Goal: Task Accomplishment & Management: Manage account settings

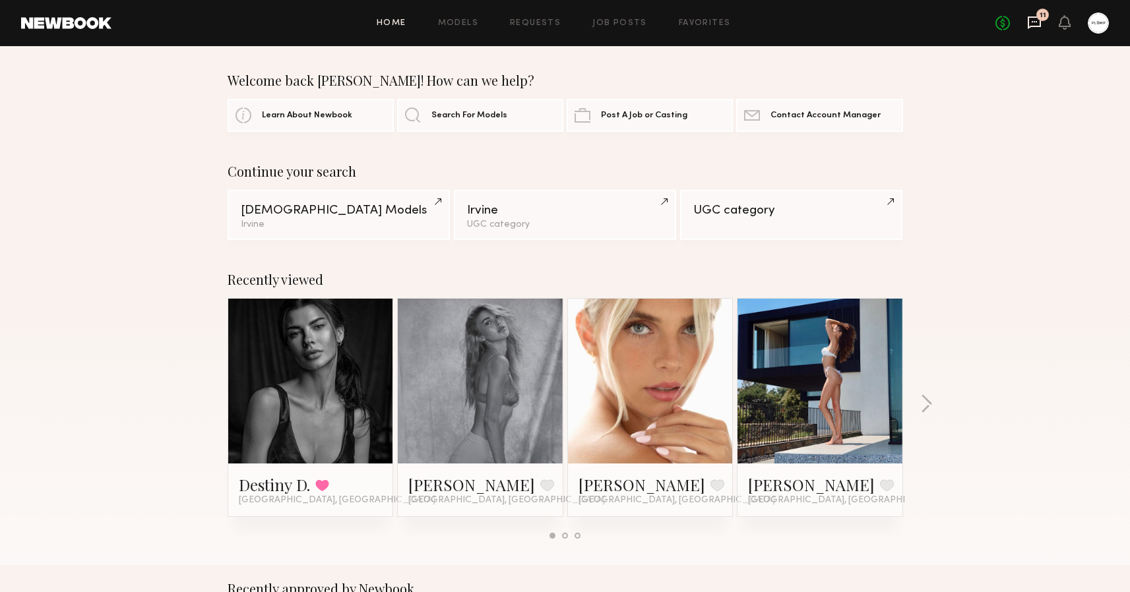
click at [1038, 19] on icon at bounding box center [1034, 22] width 15 height 15
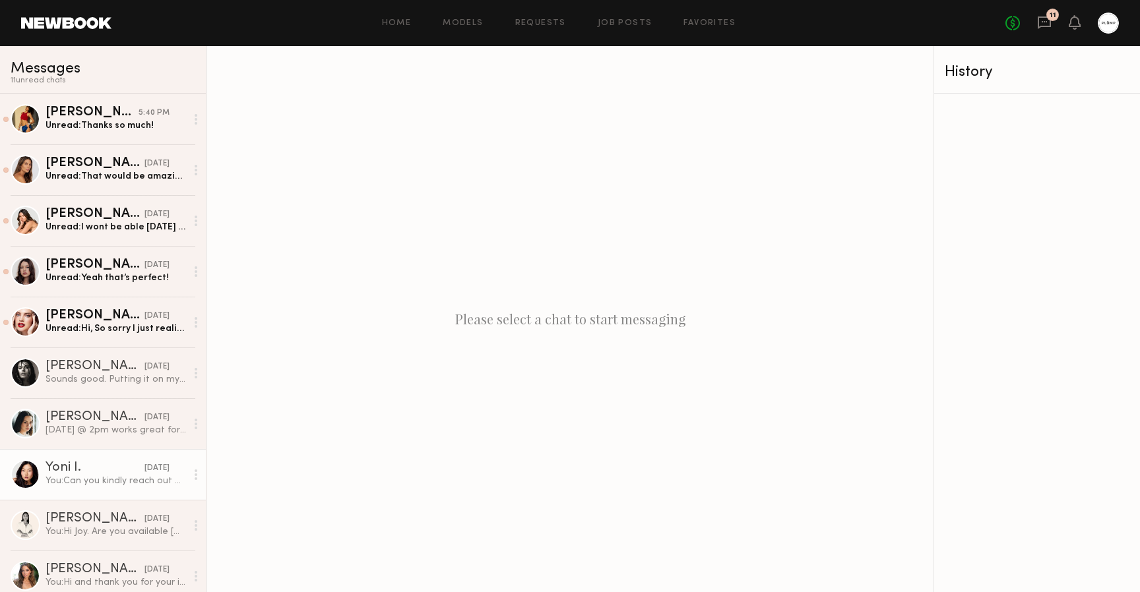
click at [93, 479] on div "You: Can you kindly reach out on IG with the information requested so i can fin…" at bounding box center [116, 481] width 141 height 13
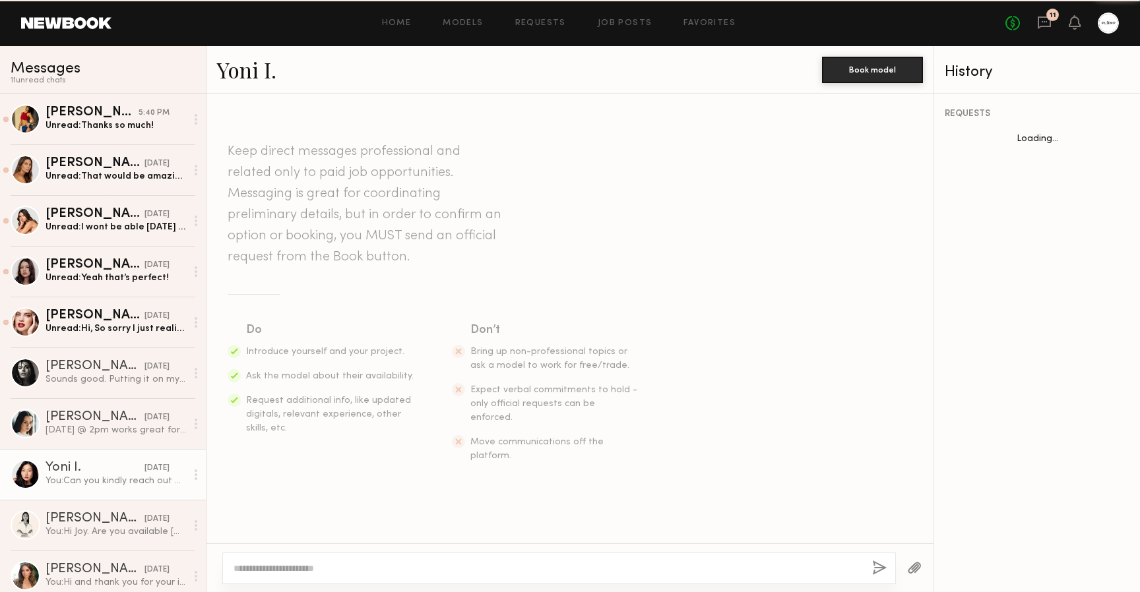
scroll to position [1338, 0]
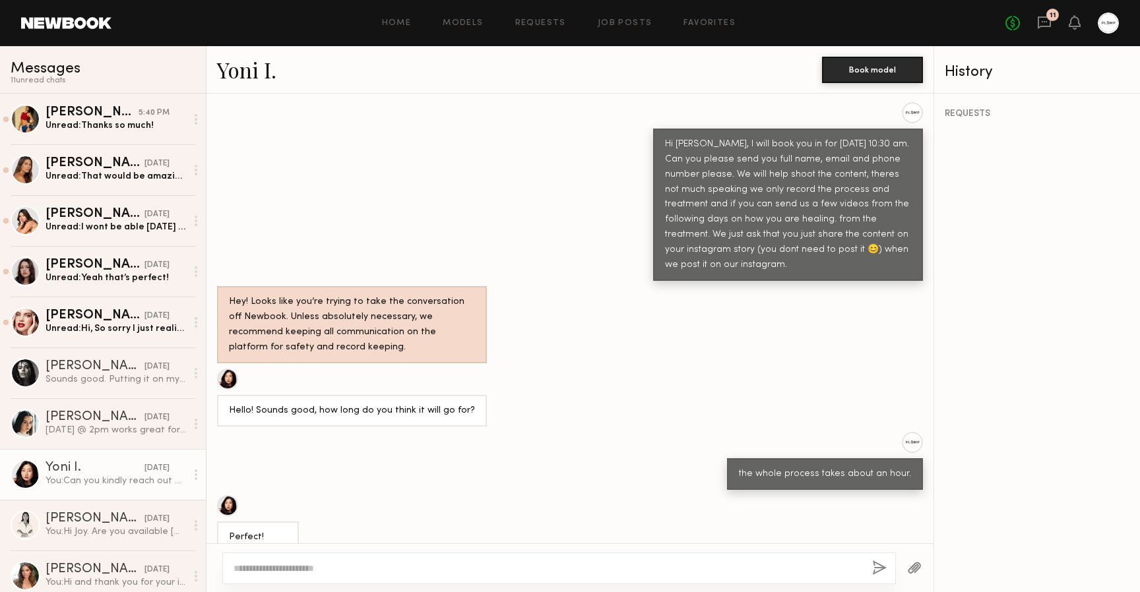
click at [370, 566] on textarea at bounding box center [548, 568] width 628 height 13
type textarea "**********"
click at [885, 567] on button "button" at bounding box center [879, 569] width 15 height 16
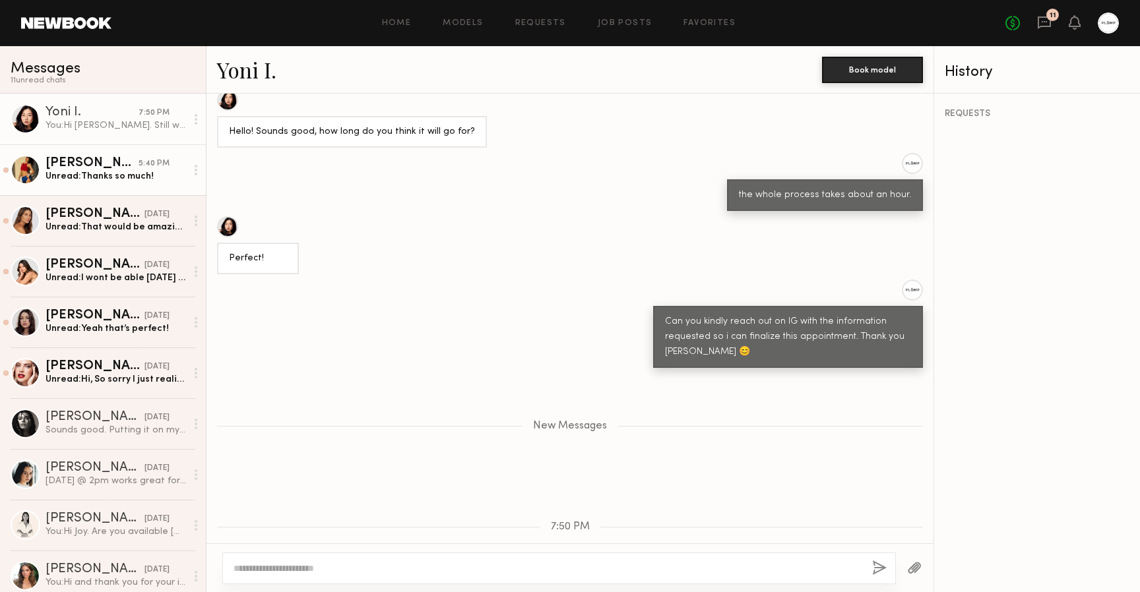
click at [85, 164] on div "Kirra W." at bounding box center [92, 163] width 93 height 13
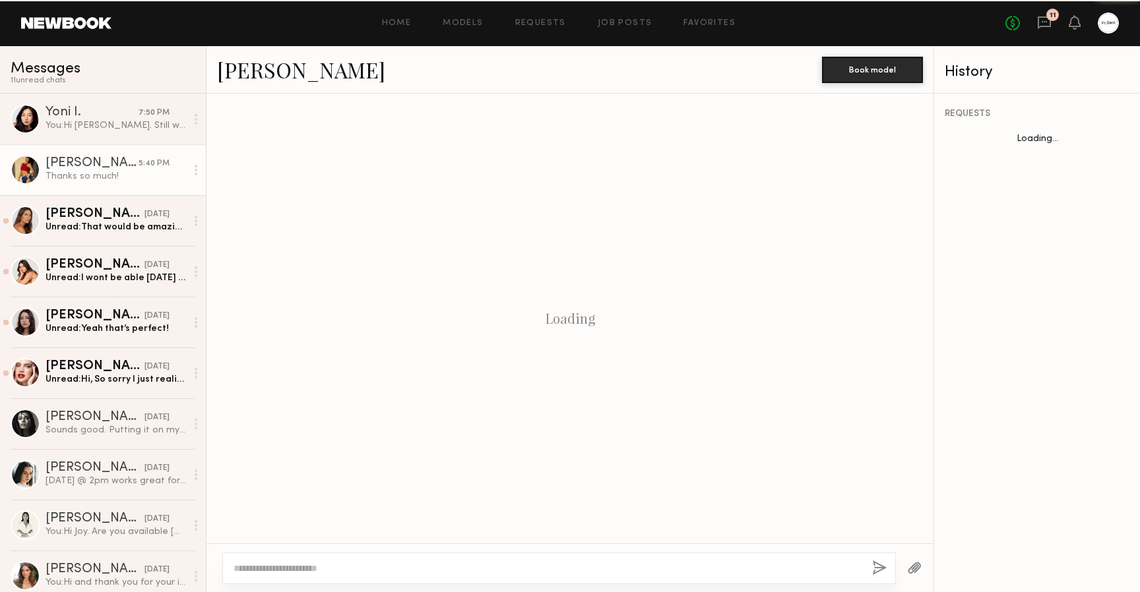
scroll to position [534, 0]
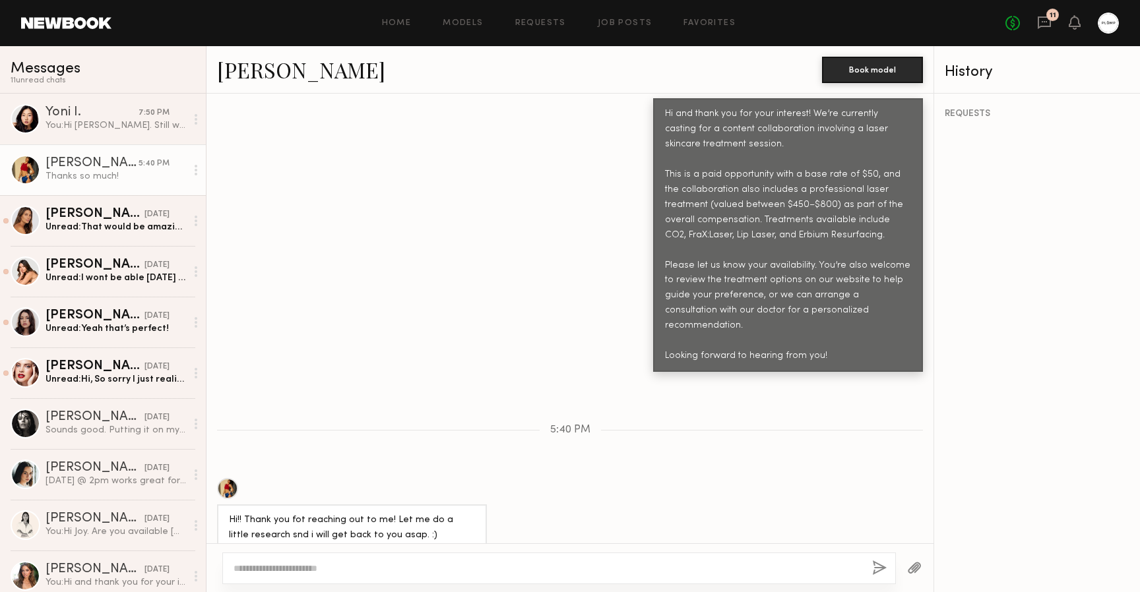
click at [226, 478] on div at bounding box center [227, 488] width 21 height 21
click at [319, 568] on textarea at bounding box center [548, 568] width 628 height 13
type textarea "**********"
click at [878, 569] on button "button" at bounding box center [879, 569] width 15 height 16
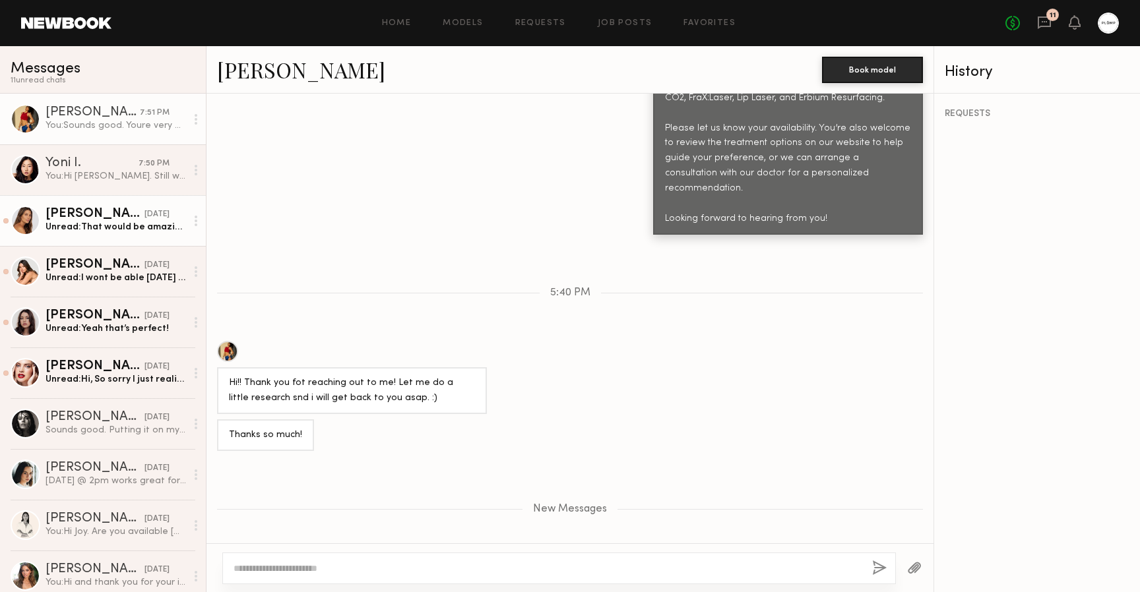
click at [77, 231] on div "Unread: That would be amazing, thank you so much! And can you please send over …" at bounding box center [116, 227] width 141 height 13
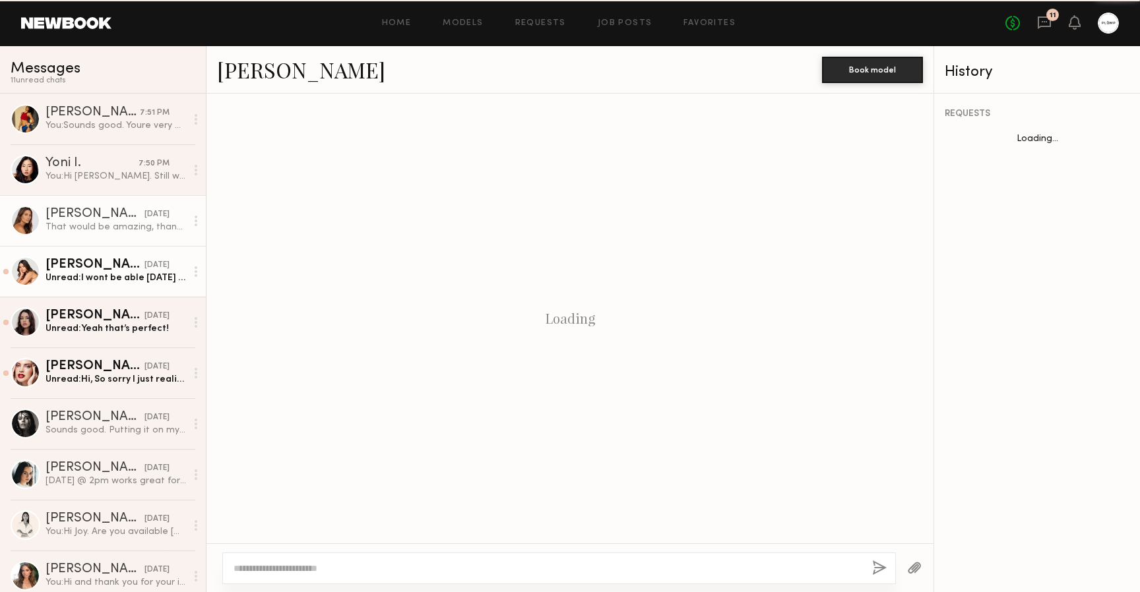
scroll to position [1056, 0]
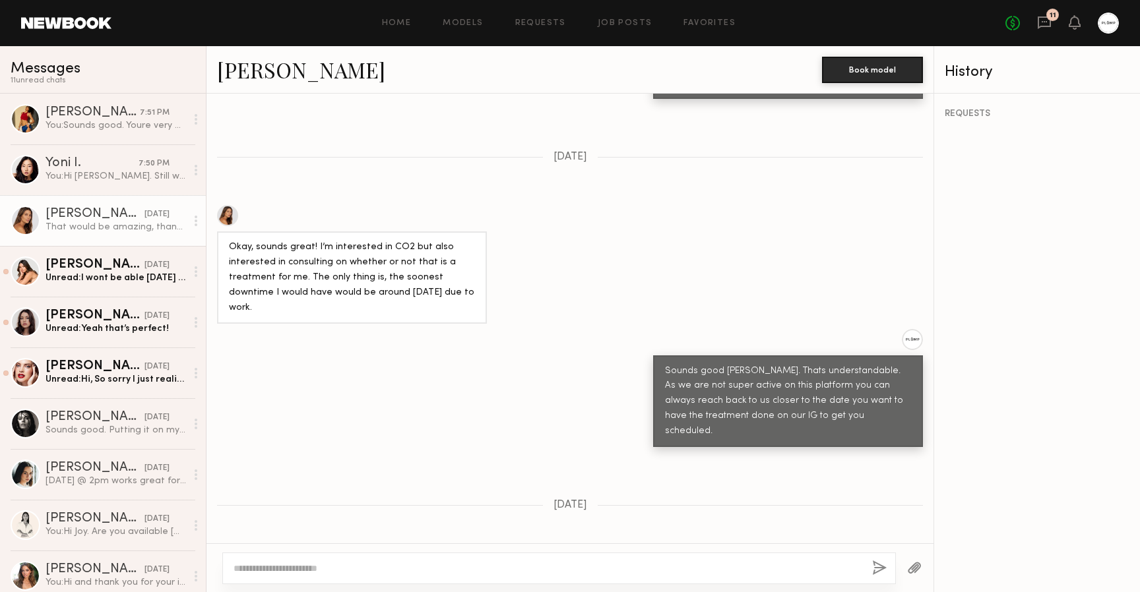
drag, startPoint x: 282, startPoint y: 517, endPoint x: 371, endPoint y: 515, distance: 88.4
click at [371, 562] on div "That would be amazing, thank you so much! And can you please send over your IG …" at bounding box center [352, 592] width 246 height 61
copy div "@carlydiamondstone"
click at [348, 562] on textarea at bounding box center [548, 568] width 628 height 13
click at [234, 567] on textarea "**********" at bounding box center [548, 568] width 628 height 13
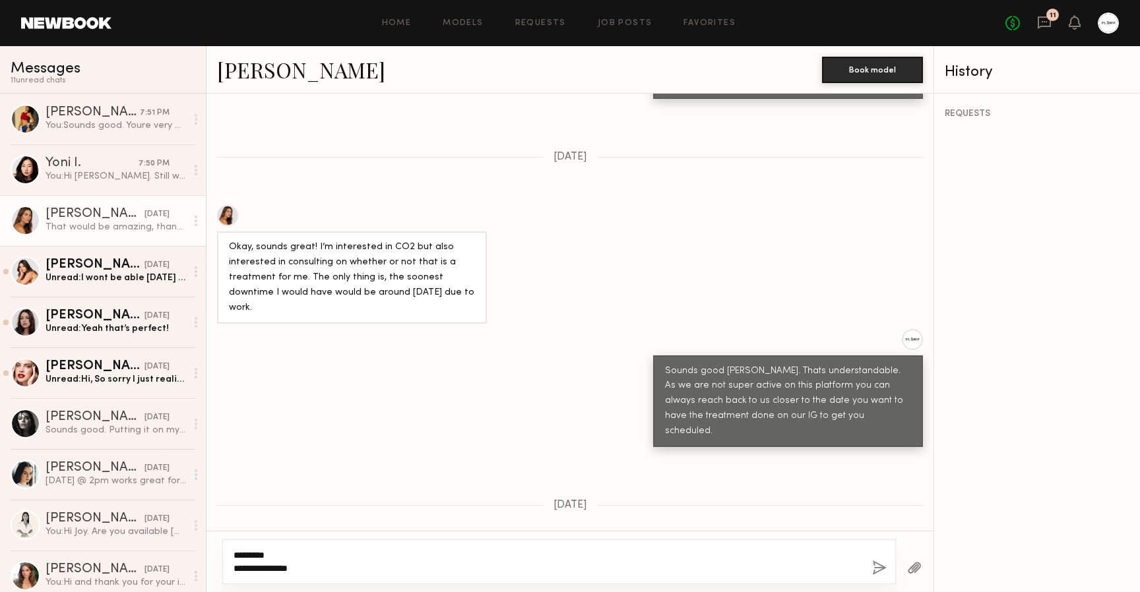
type textarea "**********"
click at [877, 567] on button "button" at bounding box center [879, 569] width 15 height 16
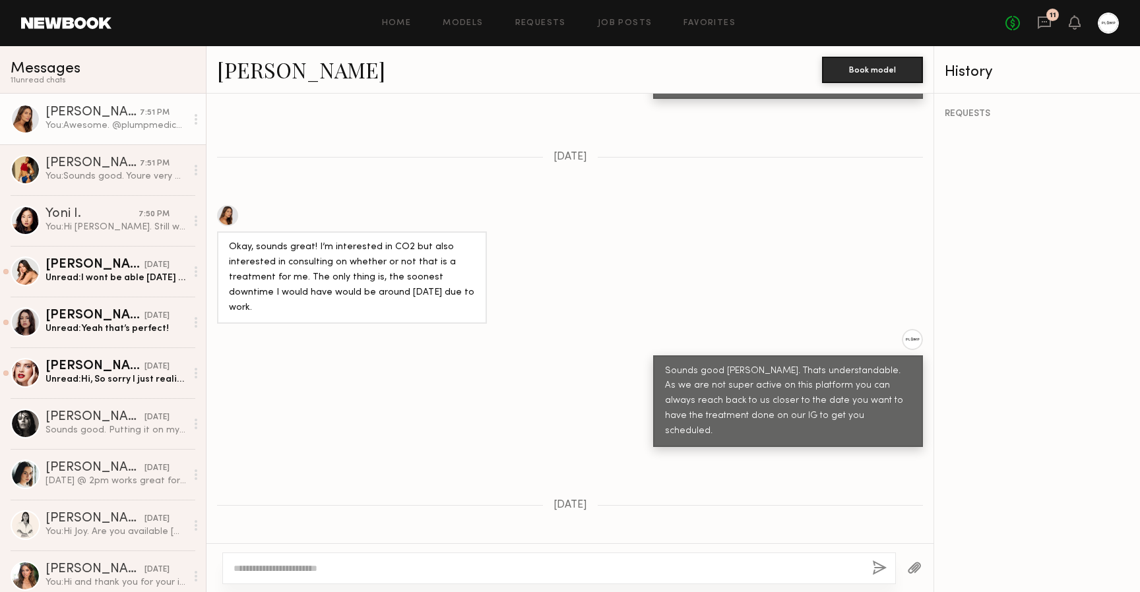
scroll to position [1234, 0]
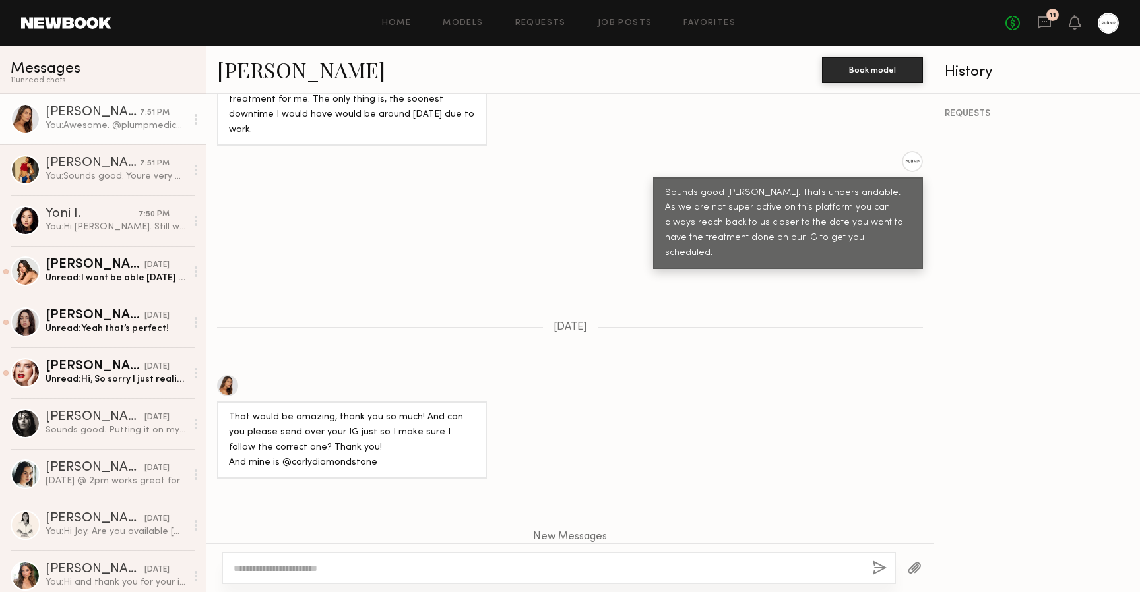
click at [284, 73] on link "Carly S." at bounding box center [301, 69] width 168 height 28
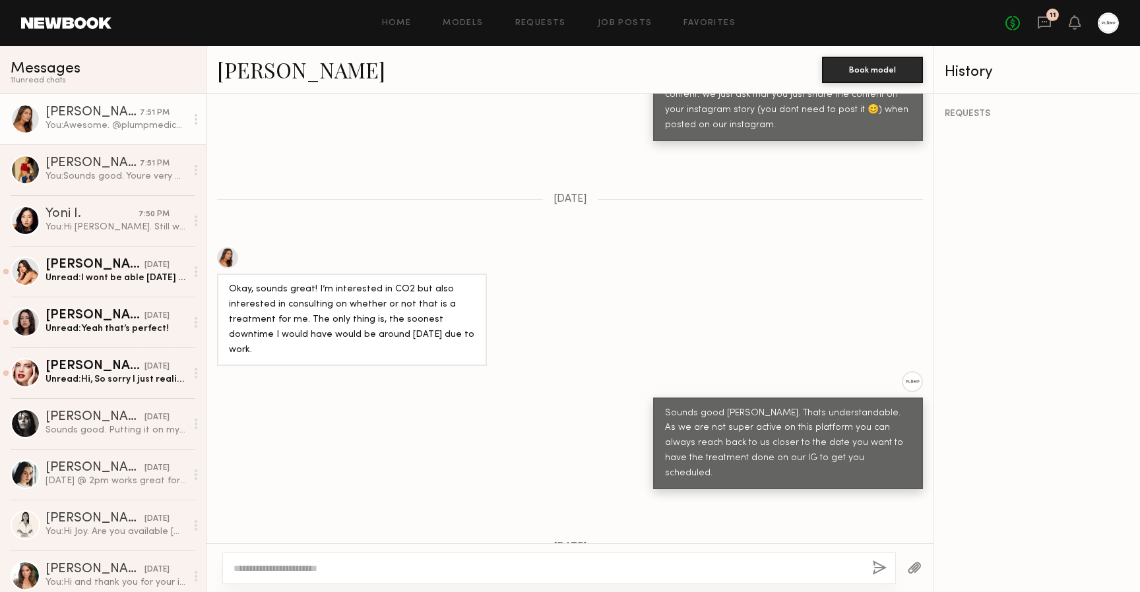
scroll to position [896, 0]
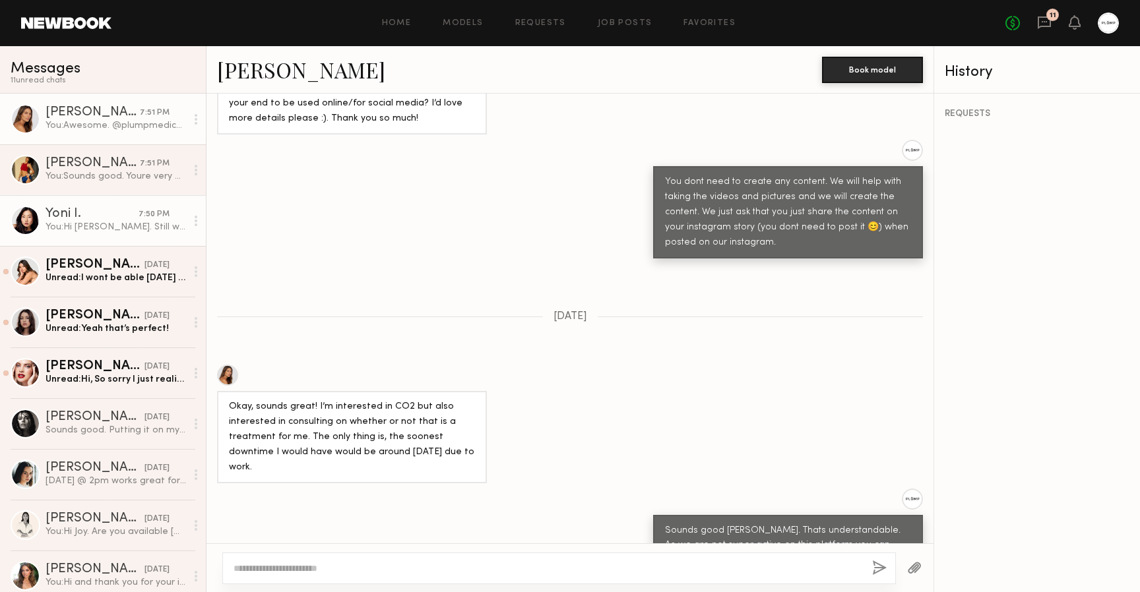
click at [110, 223] on div "You: Hi Yoni. Still waiting to confirm your appointment. Thank you" at bounding box center [116, 227] width 141 height 13
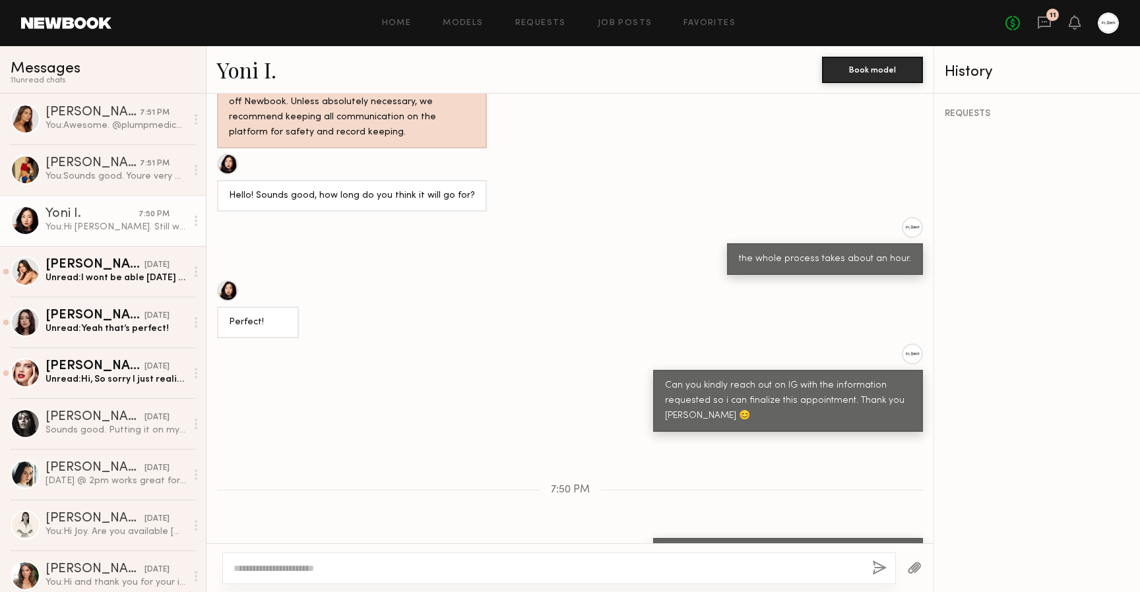
scroll to position [1553, 0]
click at [102, 256] on link "Caina F. yesterday Unread: I wont be able Thursday morning because I’ll be on s…" at bounding box center [103, 271] width 206 height 51
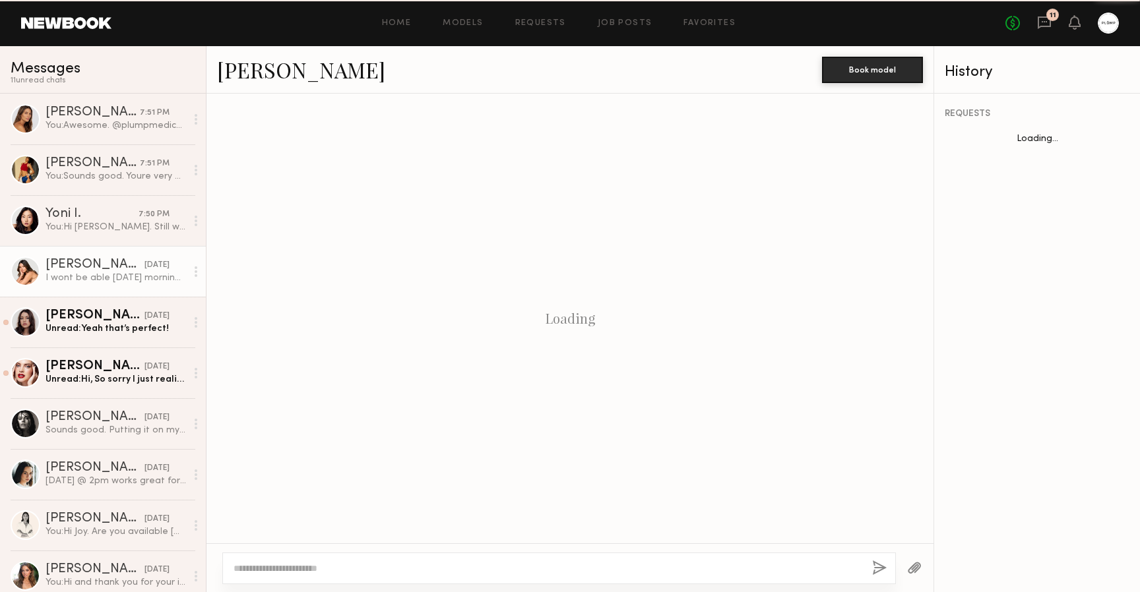
scroll to position [1083, 0]
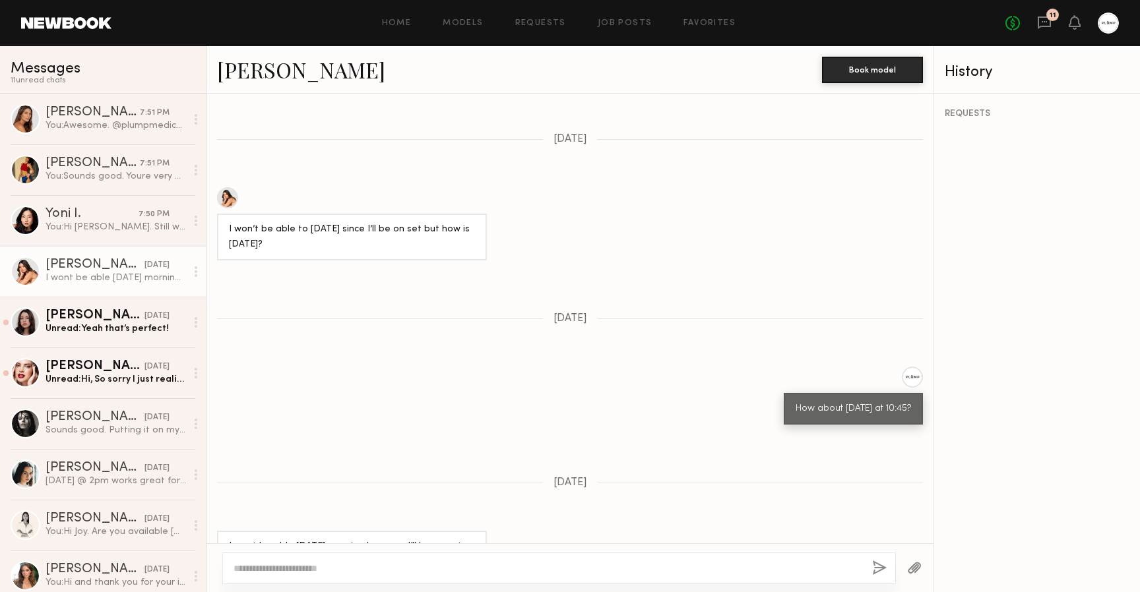
click at [230, 187] on div at bounding box center [227, 197] width 21 height 21
click at [461, 556] on div at bounding box center [559, 569] width 674 height 32
click at [444, 571] on textarea at bounding box center [548, 568] width 628 height 13
type textarea "**********"
click at [195, 271] on circle at bounding box center [196, 272] width 3 height 3
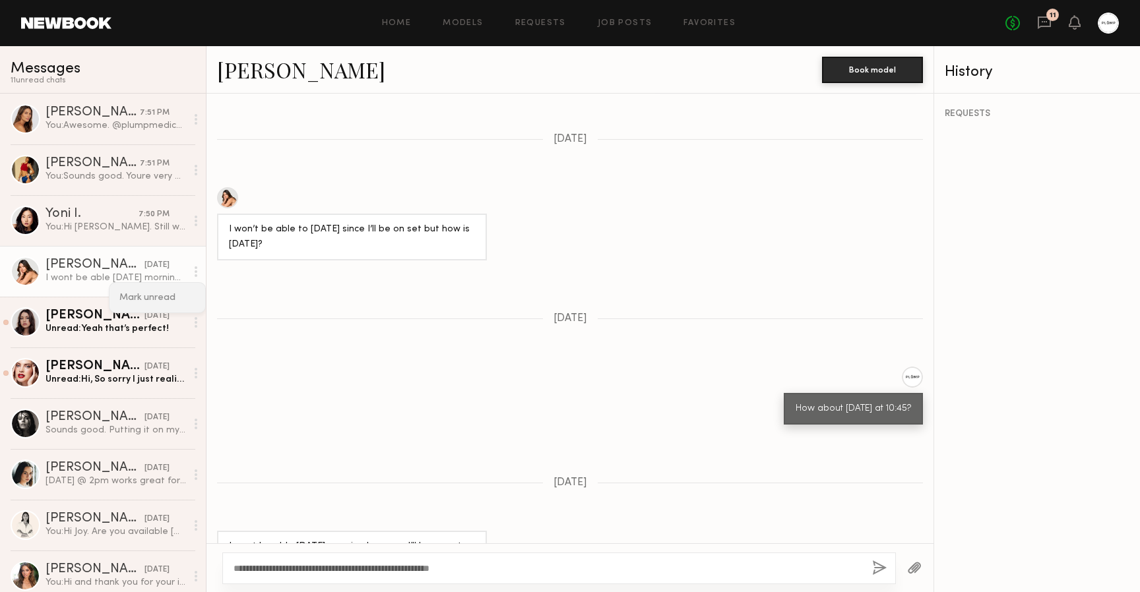
click at [167, 299] on div "Mark unread" at bounding box center [158, 298] width 96 height 30
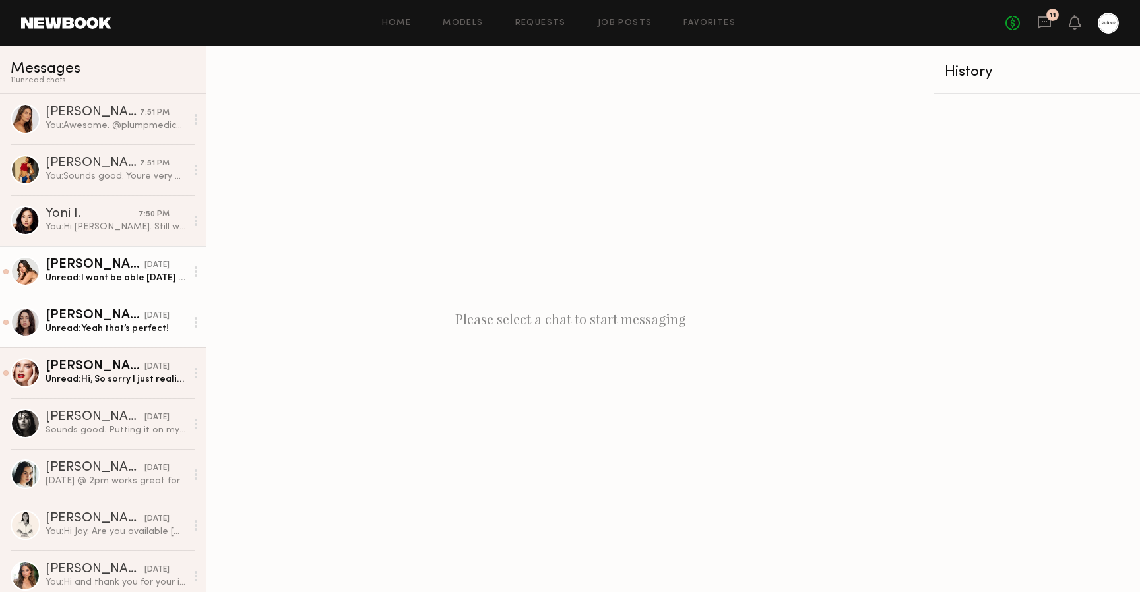
click at [122, 331] on div "Unread: Yeah that’s perfect!" at bounding box center [116, 329] width 141 height 13
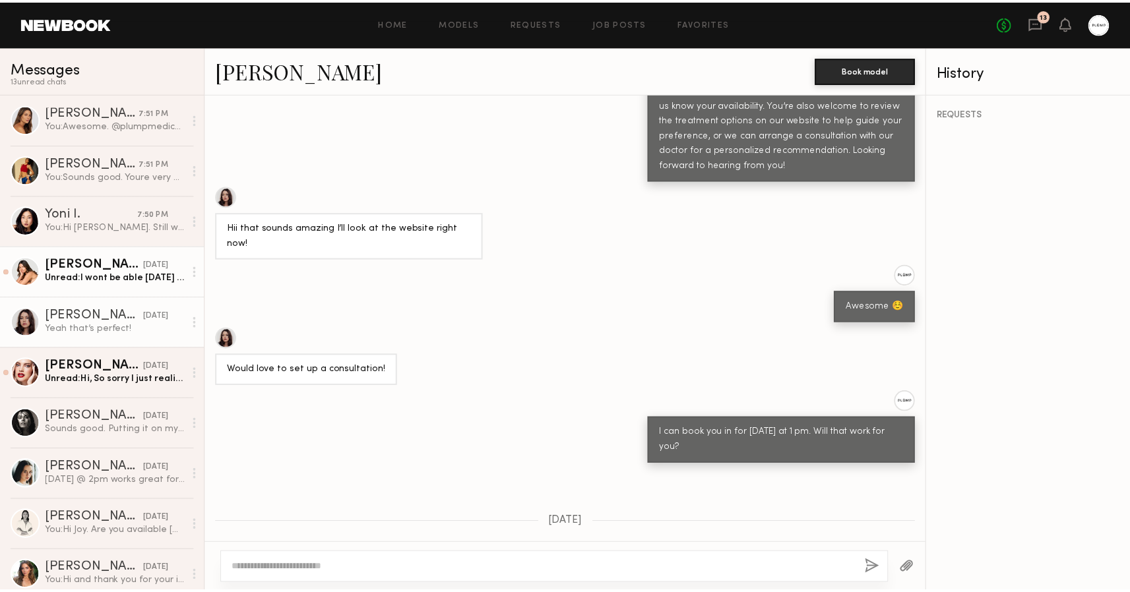
scroll to position [664, 0]
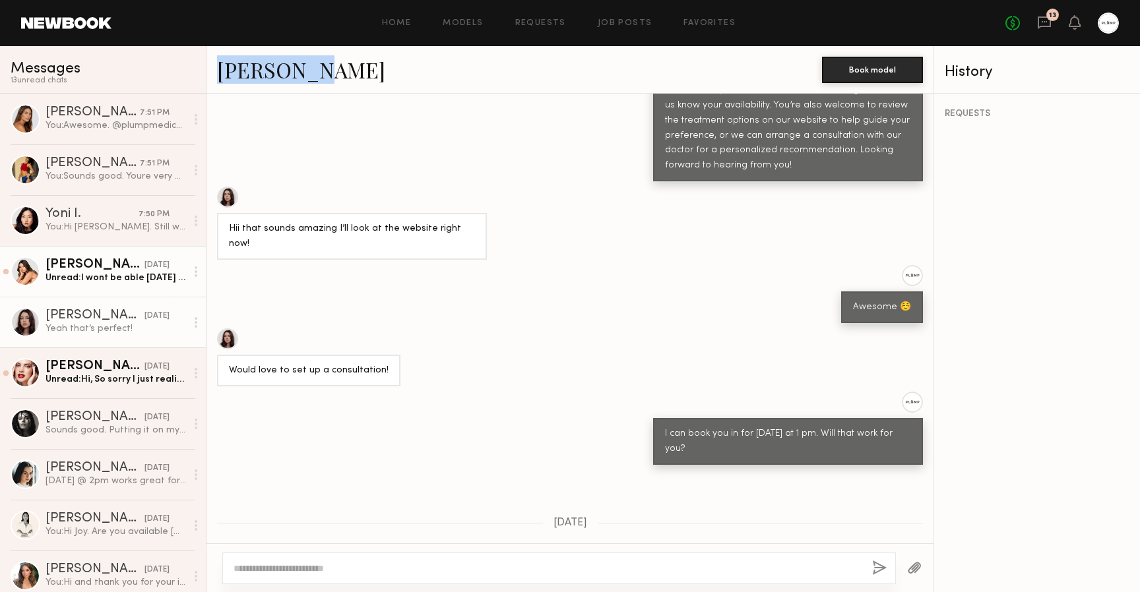
copy link "Cameron C"
drag, startPoint x: 210, startPoint y: 69, endPoint x: 325, endPoint y: 70, distance: 115.5
click at [325, 70] on div "Cameron C. Book model" at bounding box center [570, 70] width 727 height 48
click at [410, 187] on div at bounding box center [352, 197] width 270 height 21
click at [880, 73] on button "Book model" at bounding box center [872, 69] width 101 height 26
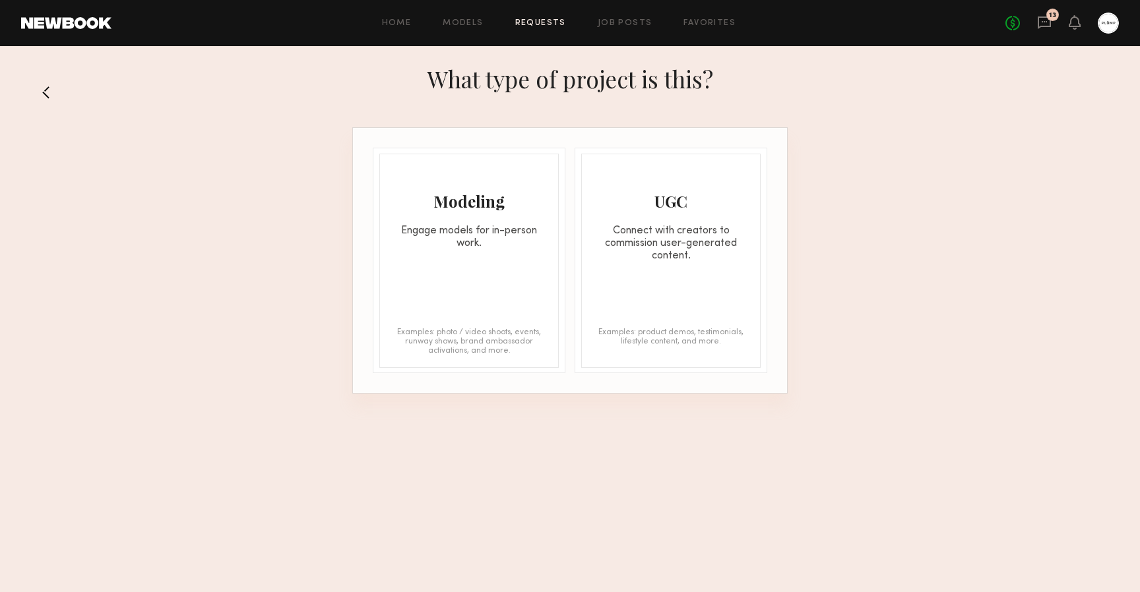
click at [497, 205] on div "Modeling" at bounding box center [469, 201] width 178 height 21
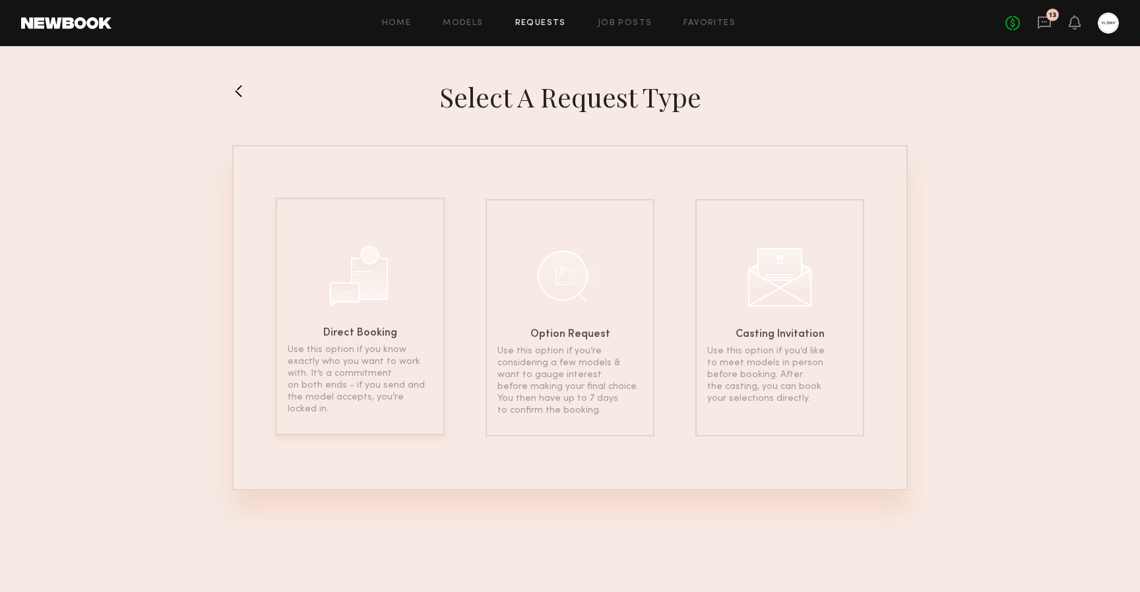
click at [405, 253] on div "Direct Booking Use this option if you know exactly who you want to work with. I…" at bounding box center [360, 317] width 169 height 238
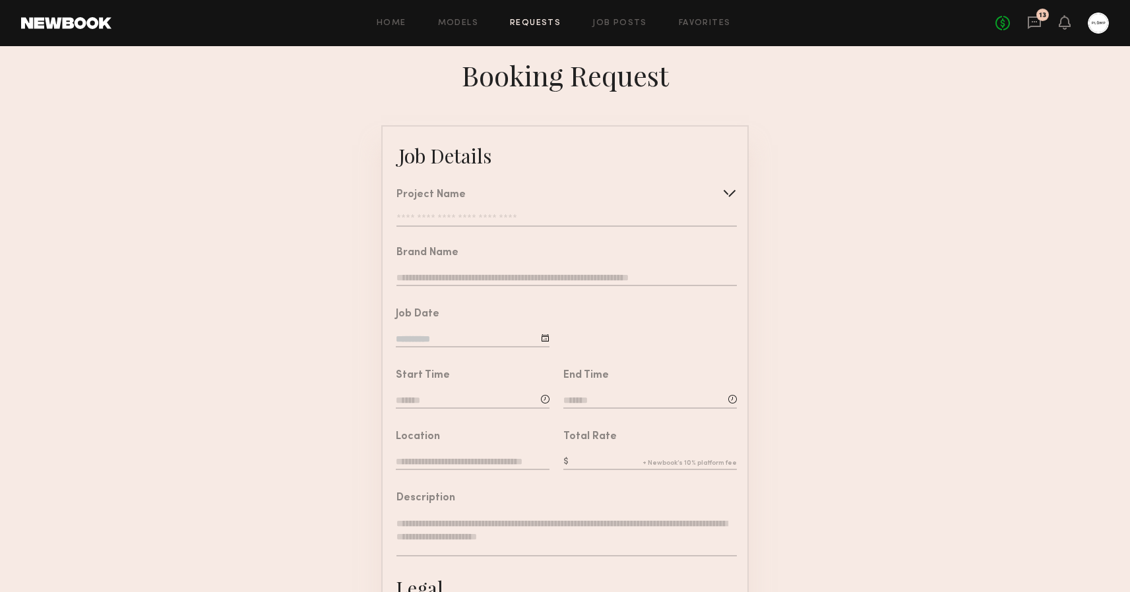
click at [461, 222] on input "text" at bounding box center [567, 220] width 340 height 13
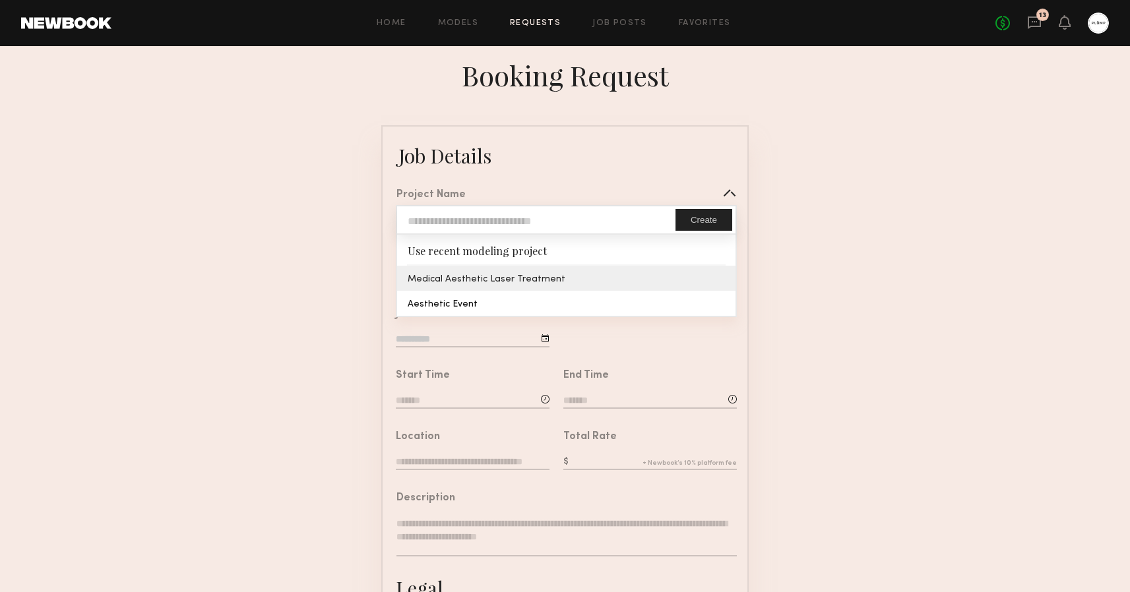
type input "**********"
type textarea "**********"
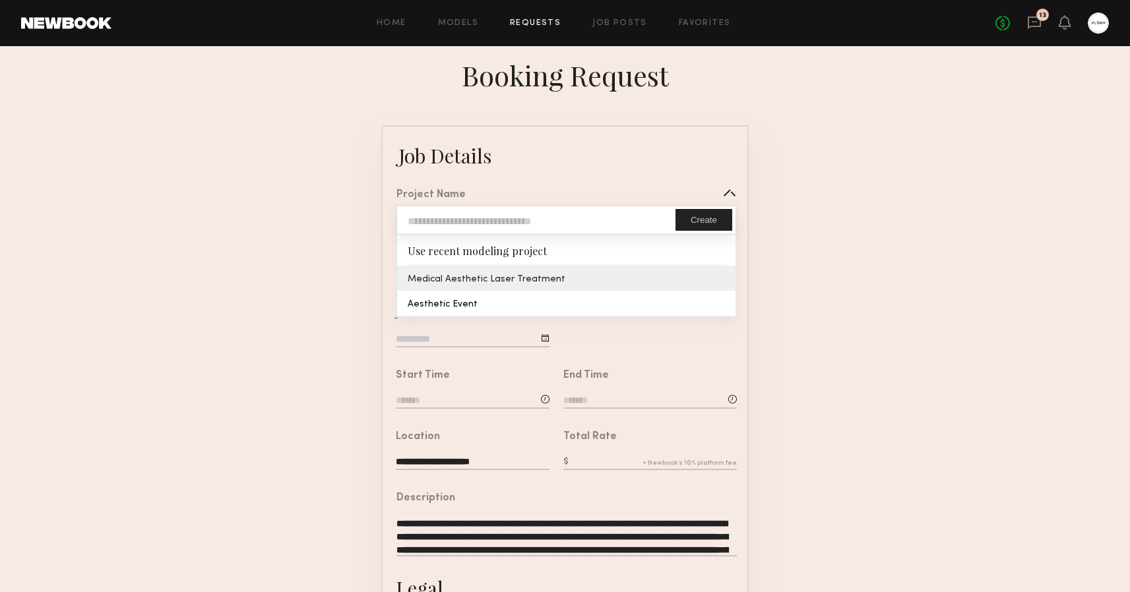
click at [461, 273] on common-border "**********" at bounding box center [565, 492] width 368 height 735
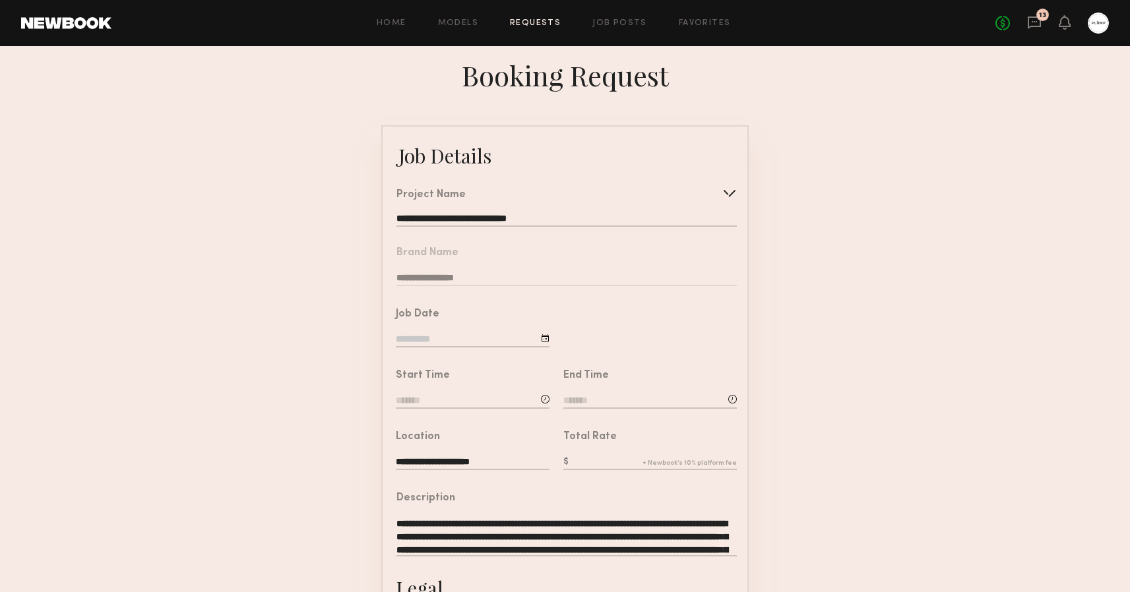
click at [457, 335] on input at bounding box center [473, 340] width 154 height 15
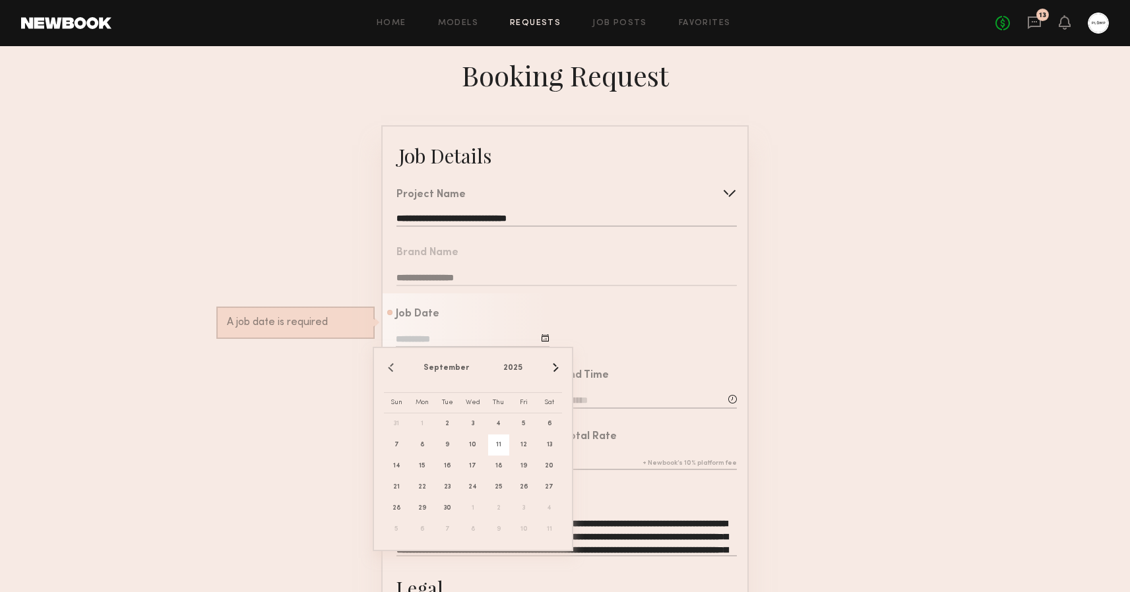
click at [505, 445] on span "11" at bounding box center [498, 445] width 21 height 21
type input "**********"
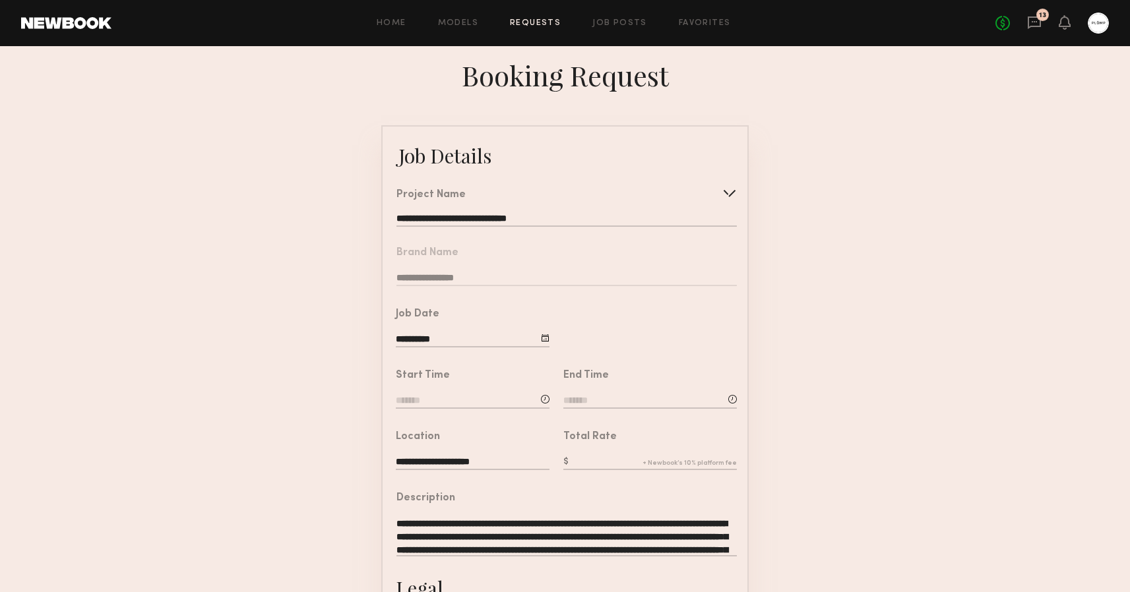
click at [493, 399] on input at bounding box center [473, 402] width 154 height 15
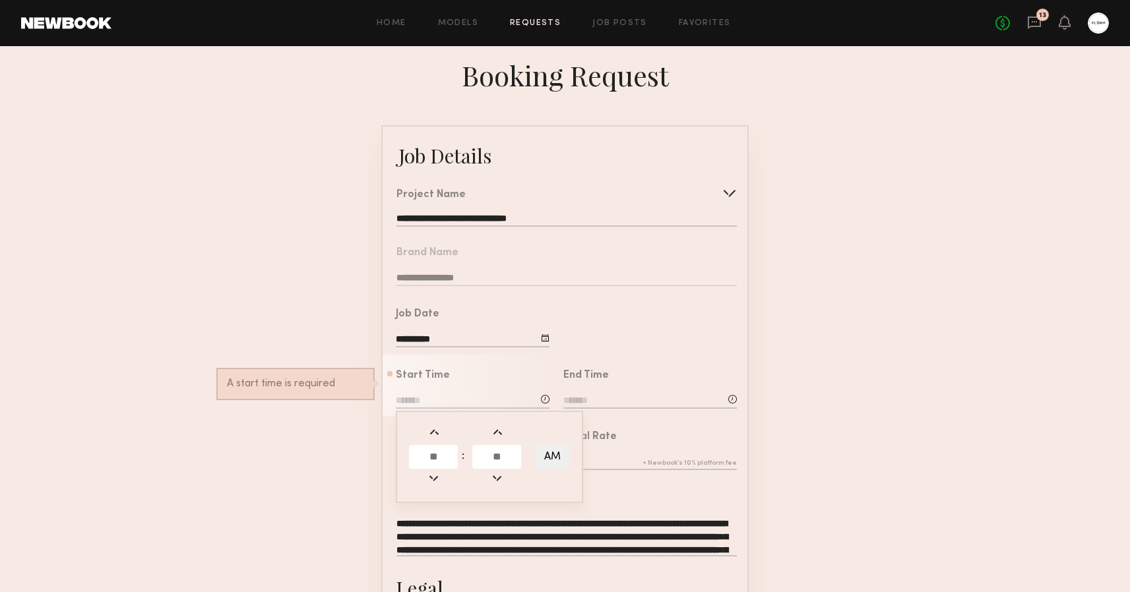
click at [441, 459] on input "text" at bounding box center [433, 457] width 49 height 24
type input "*"
click at [492, 459] on input "text" at bounding box center [496, 457] width 49 height 24
type input "**"
type input "*******"
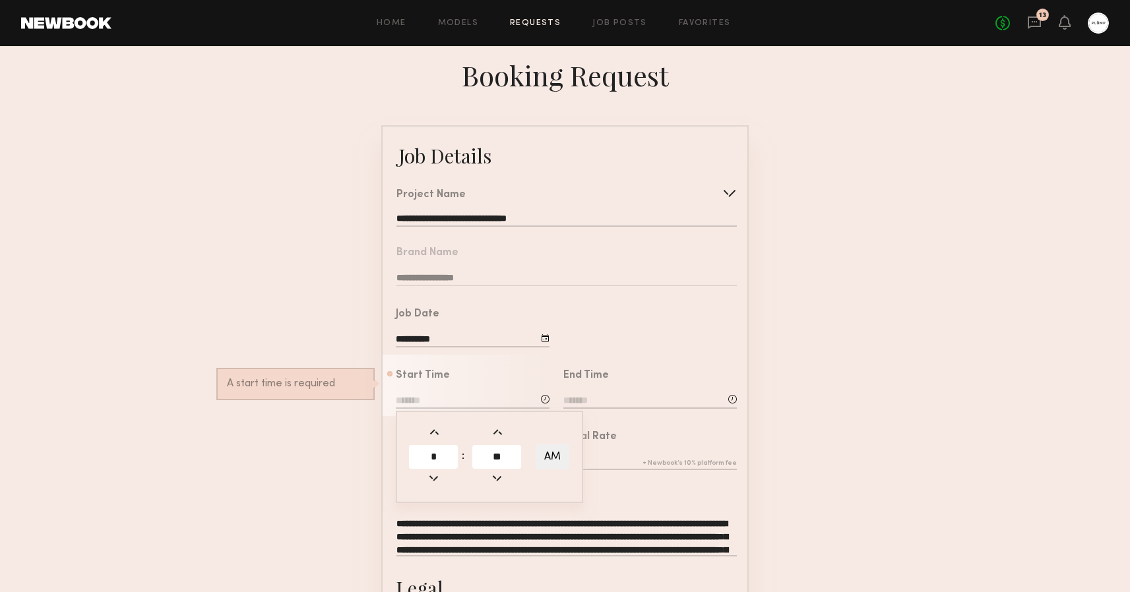
type input "**"
click at [553, 460] on button "AM" at bounding box center [553, 457] width 34 height 25
type input "*******"
click at [610, 395] on input at bounding box center [650, 402] width 174 height 15
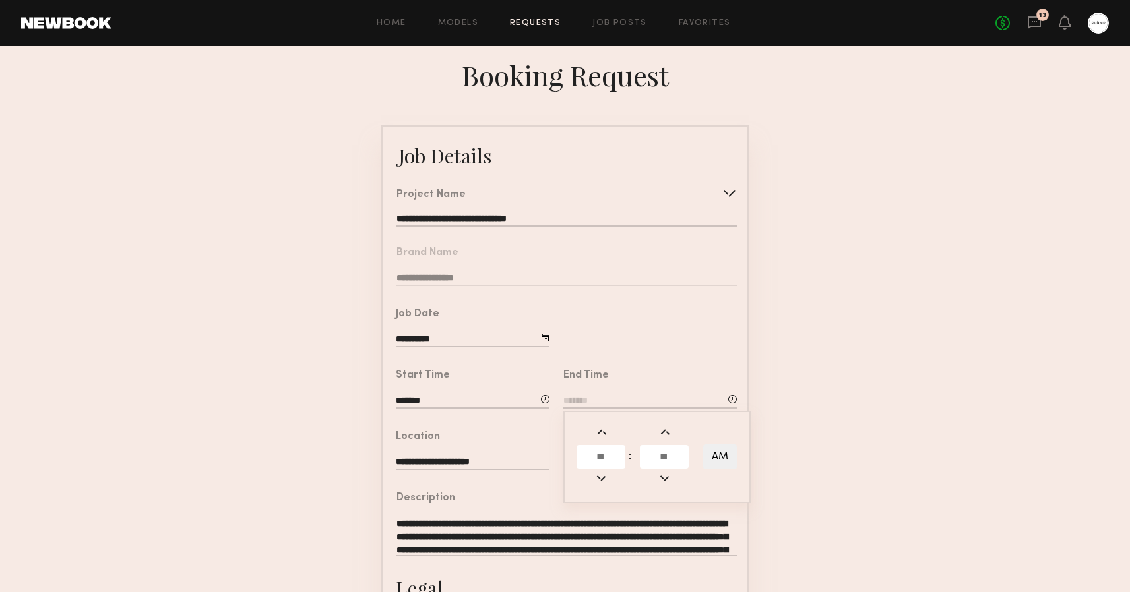
click at [603, 400] on input at bounding box center [650, 402] width 174 height 15
click at [604, 397] on input at bounding box center [650, 402] width 174 height 15
click at [604, 457] on input "text" at bounding box center [601, 457] width 49 height 24
type input "*"
click at [674, 456] on input "text" at bounding box center [664, 457] width 49 height 24
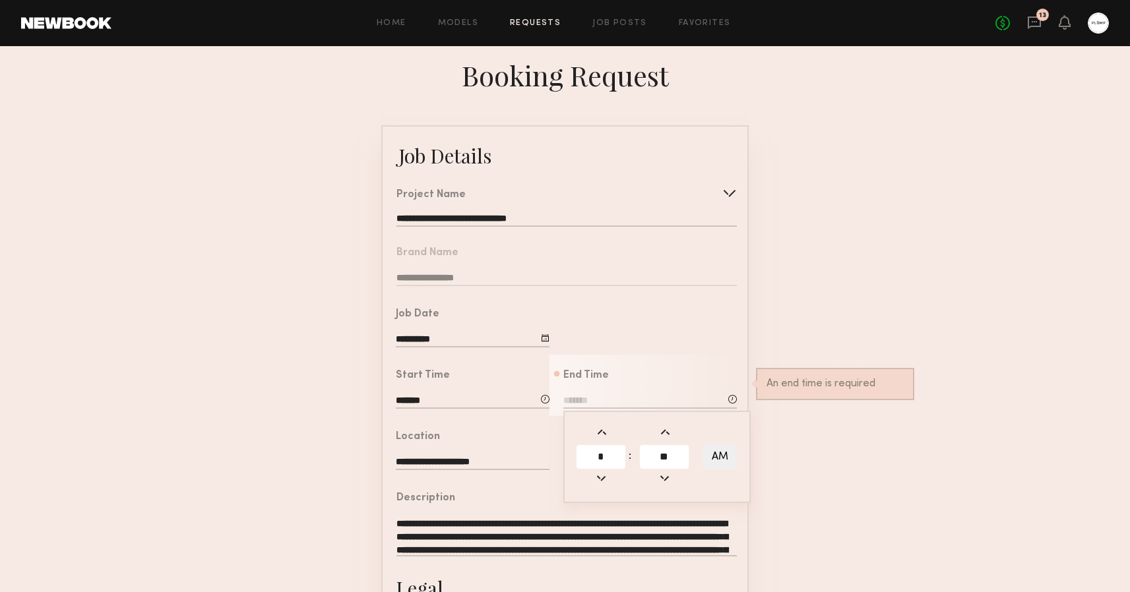
type input "**"
type input "*******"
type input "**"
click at [736, 453] on button "AM" at bounding box center [720, 457] width 34 height 25
type input "*******"
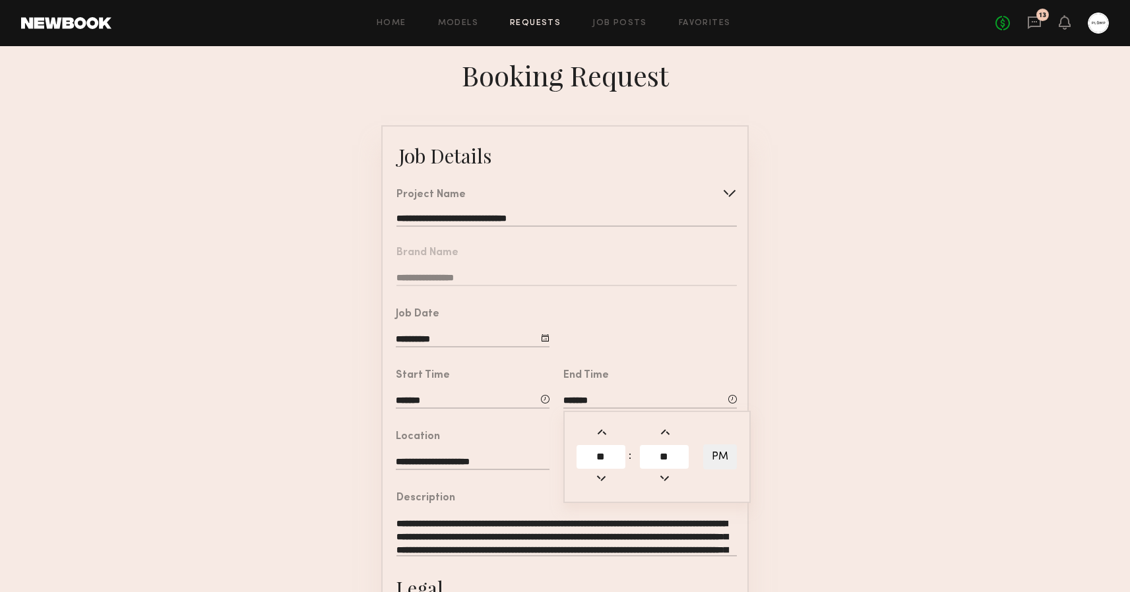
click at [816, 403] on form "**********" at bounding box center [565, 492] width 1130 height 735
click at [614, 461] on input "text" at bounding box center [650, 463] width 174 height 15
type input "**"
click at [784, 442] on form "**********" at bounding box center [565, 492] width 1130 height 735
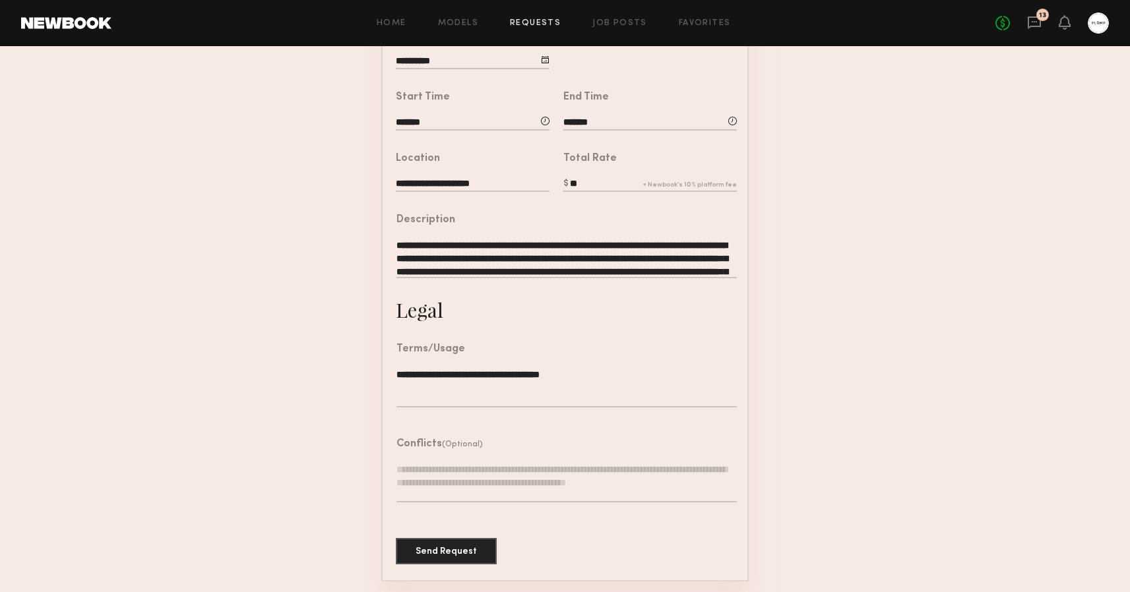
scroll to position [278, 0]
click at [446, 552] on button "Send Request" at bounding box center [446, 551] width 101 height 26
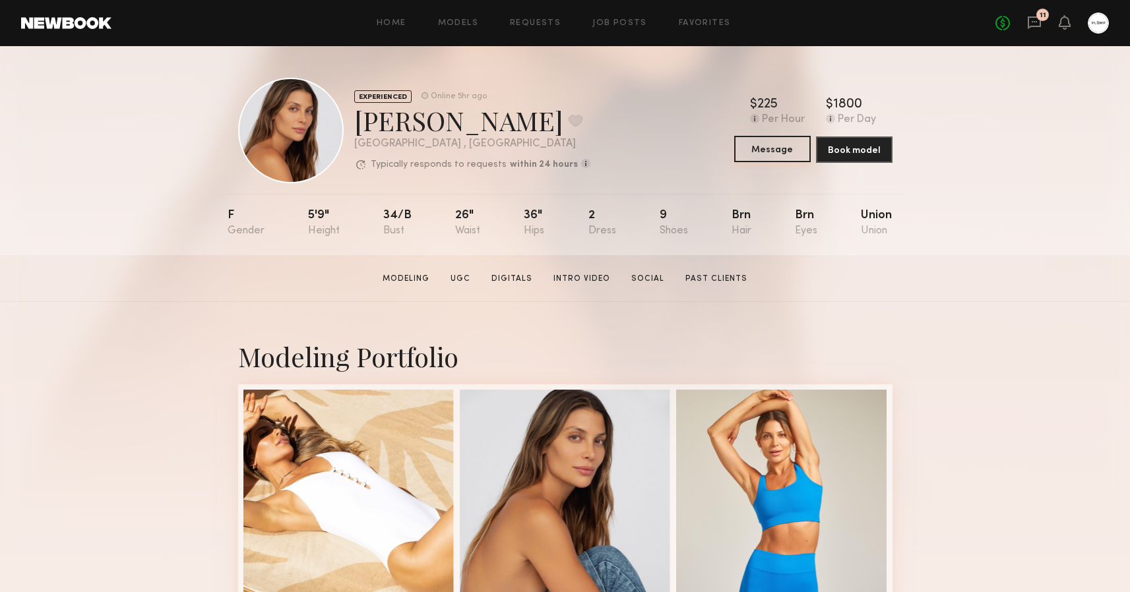
click at [789, 150] on button "Message" at bounding box center [772, 149] width 77 height 26
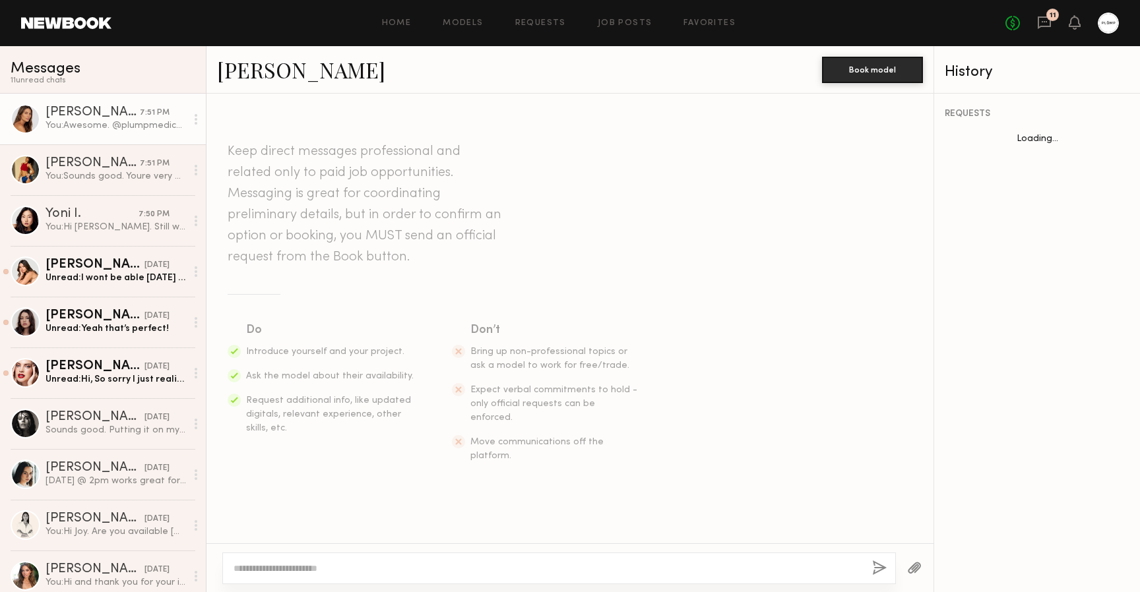
scroll to position [1133, 0]
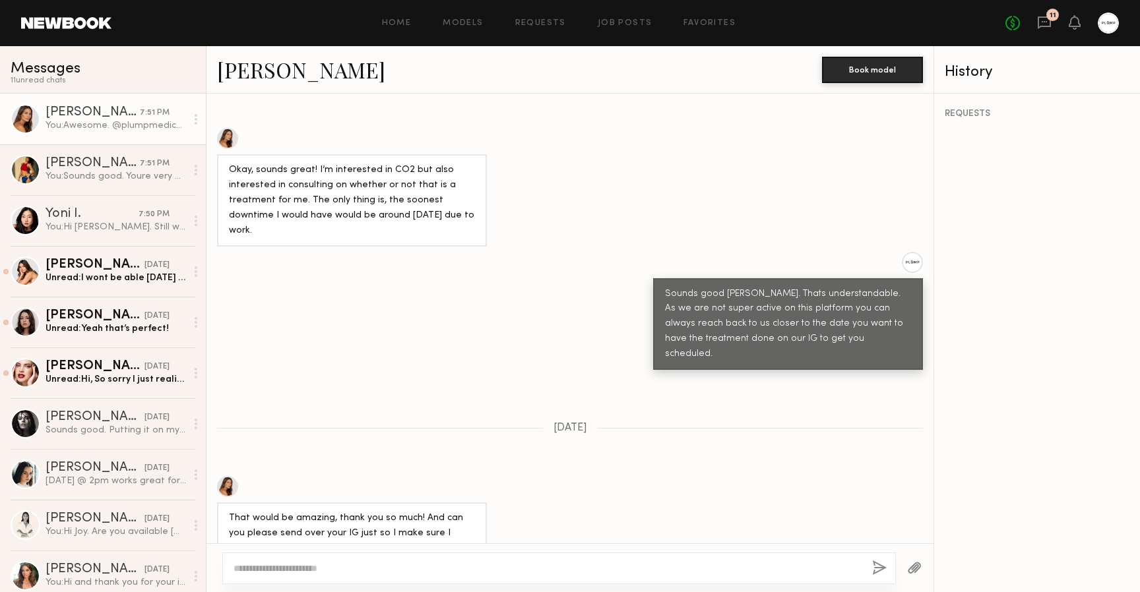
drag, startPoint x: 281, startPoint y: 466, endPoint x: 369, endPoint y: 464, distance: 88.4
click at [369, 511] on div "That would be amazing, thank you so much! And can you please send over your IG …" at bounding box center [352, 541] width 246 height 61
copy div "@carlydiamondstone"
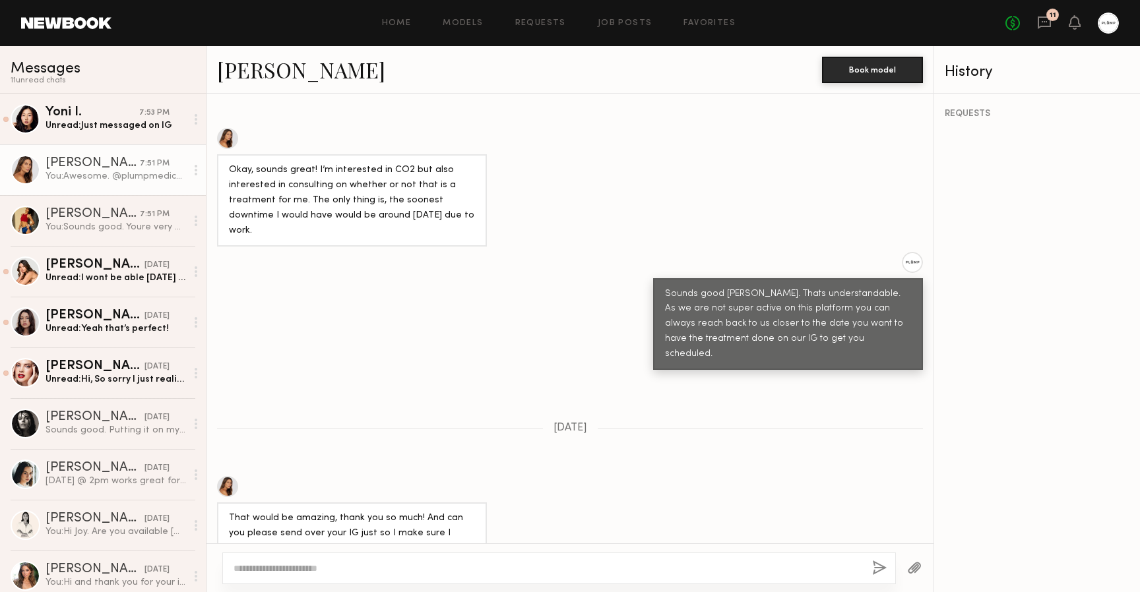
click at [602, 167] on div "Okay, sounds great! I’m interested in CO2 but also interested in consulting on …" at bounding box center [570, 187] width 727 height 119
click at [128, 126] on div "Unread: Just messaged on IG" at bounding box center [116, 125] width 141 height 13
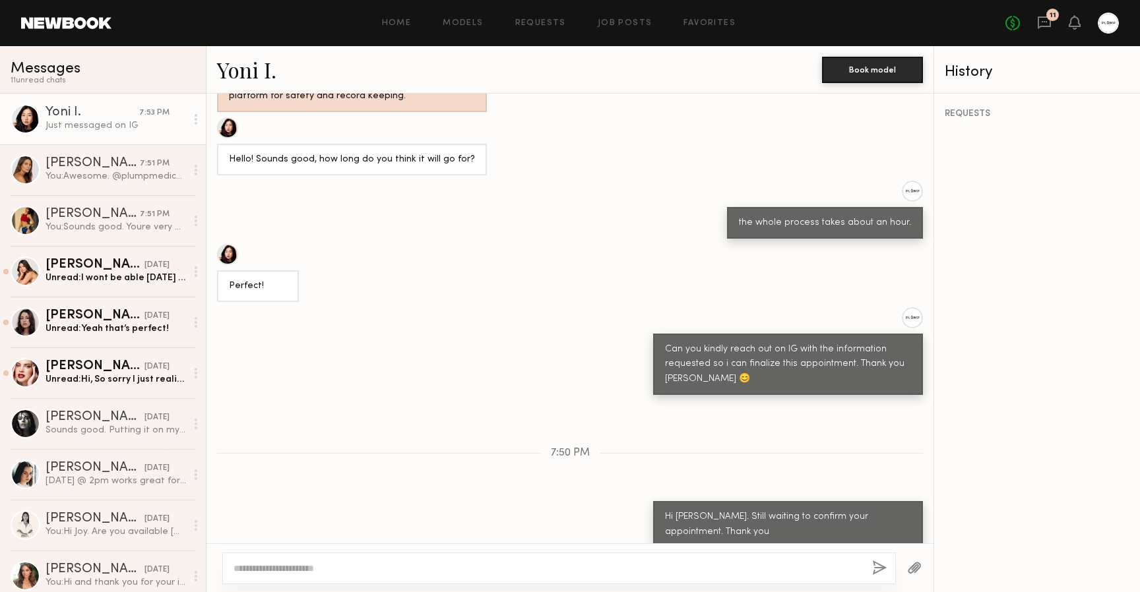
scroll to position [836, 0]
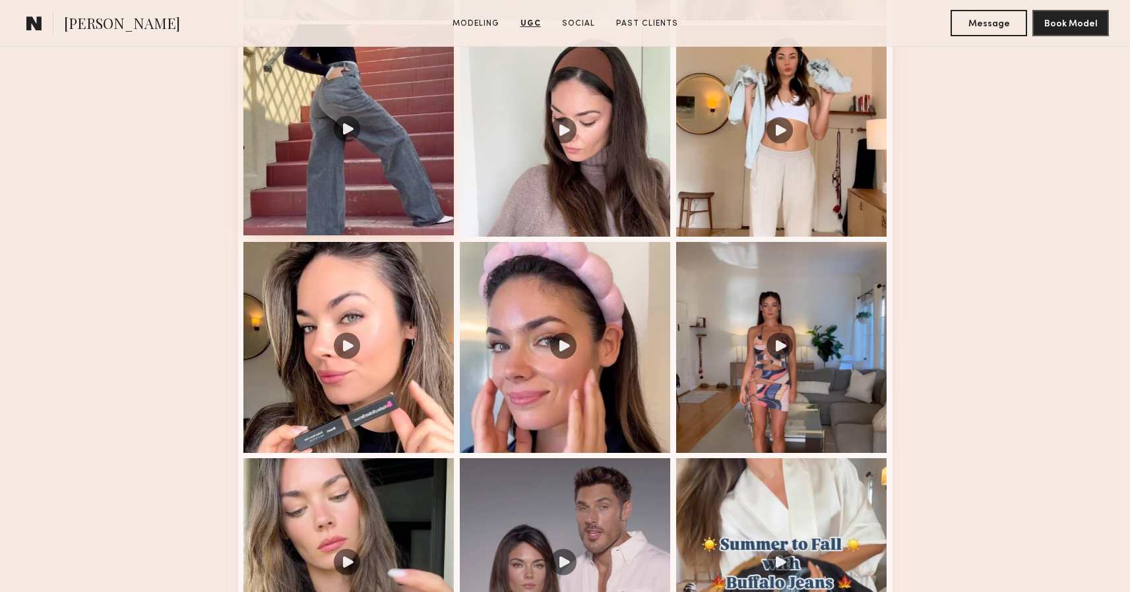
scroll to position [1645, 0]
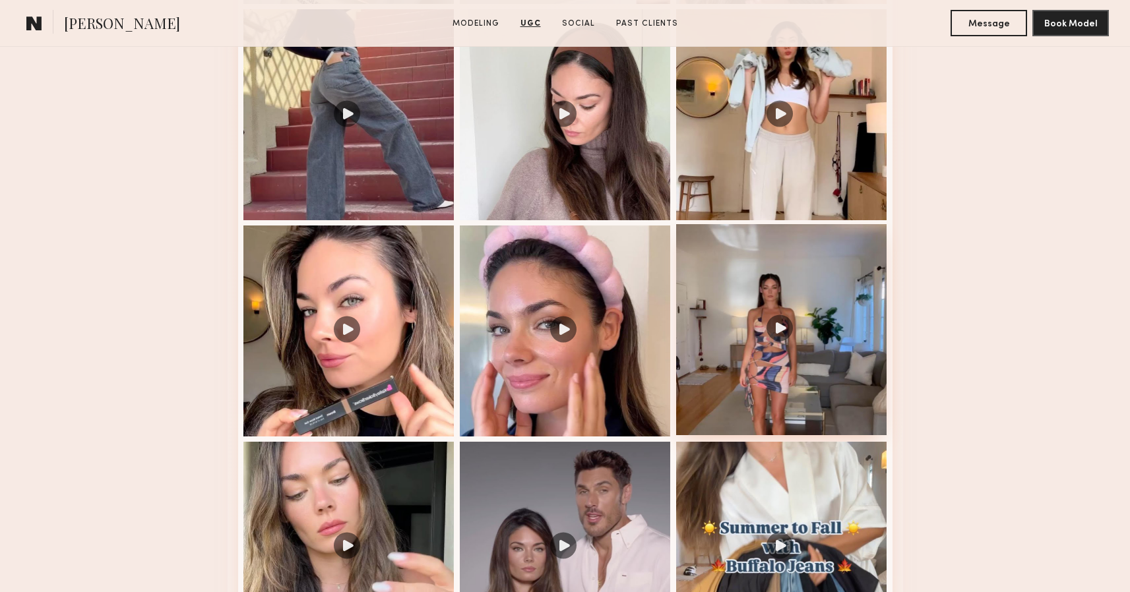
click at [777, 326] on div at bounding box center [781, 329] width 211 height 211
click at [560, 348] on div at bounding box center [565, 329] width 211 height 211
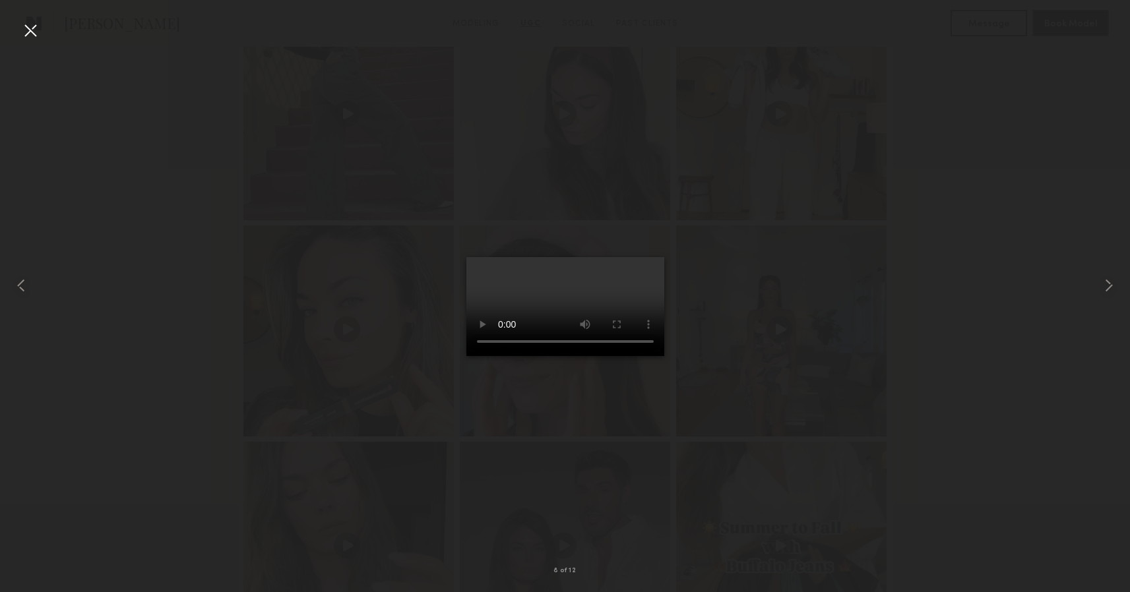
click at [635, 356] on video at bounding box center [565, 306] width 198 height 99
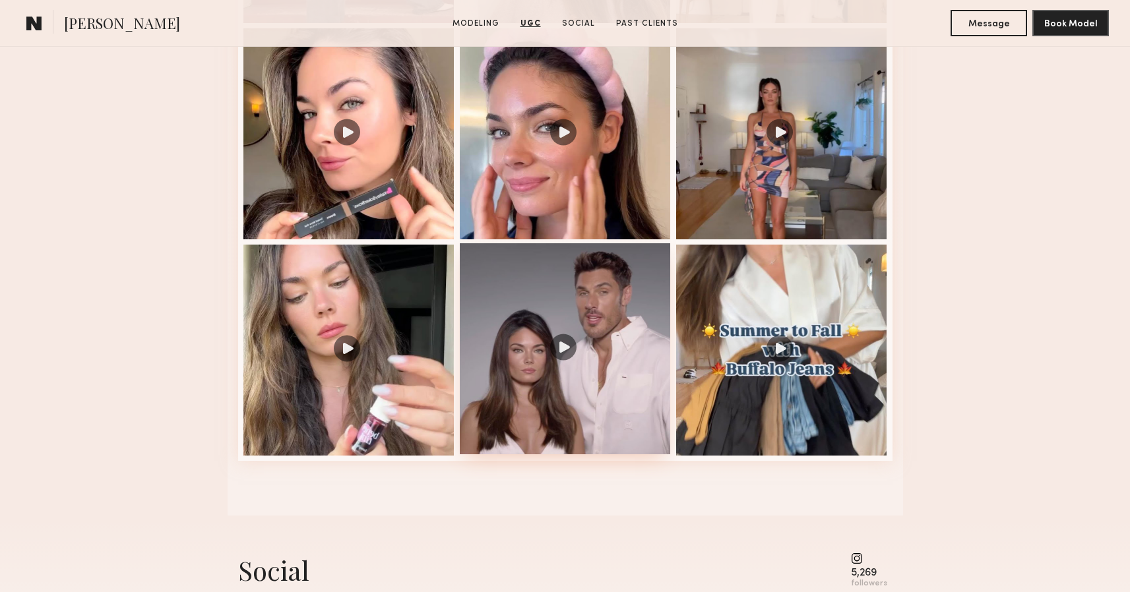
scroll to position [1843, 0]
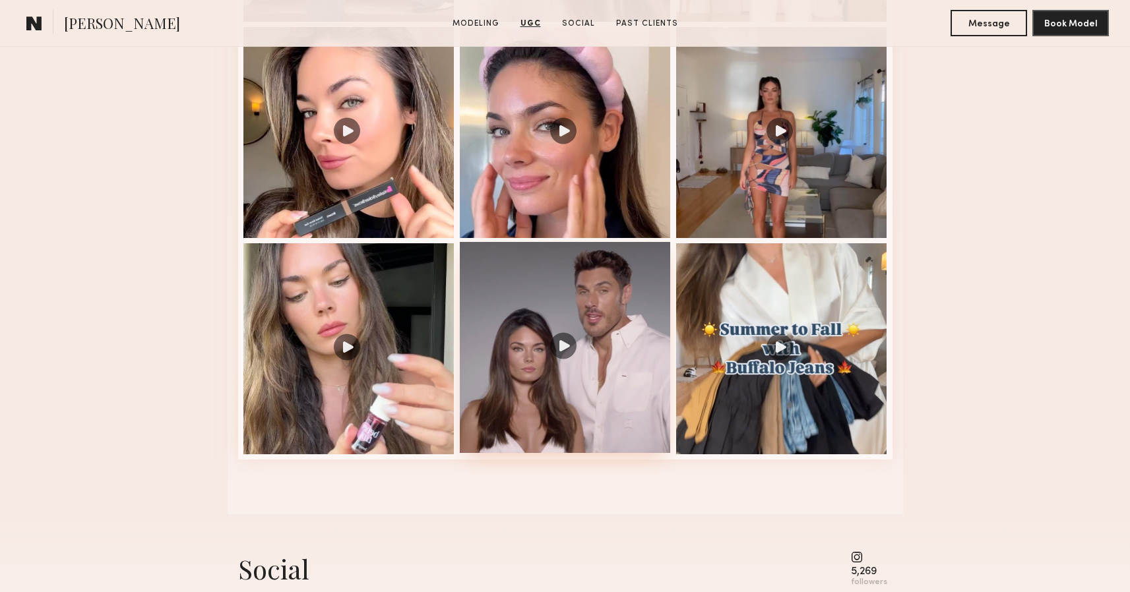
click at [555, 347] on div at bounding box center [565, 347] width 211 height 211
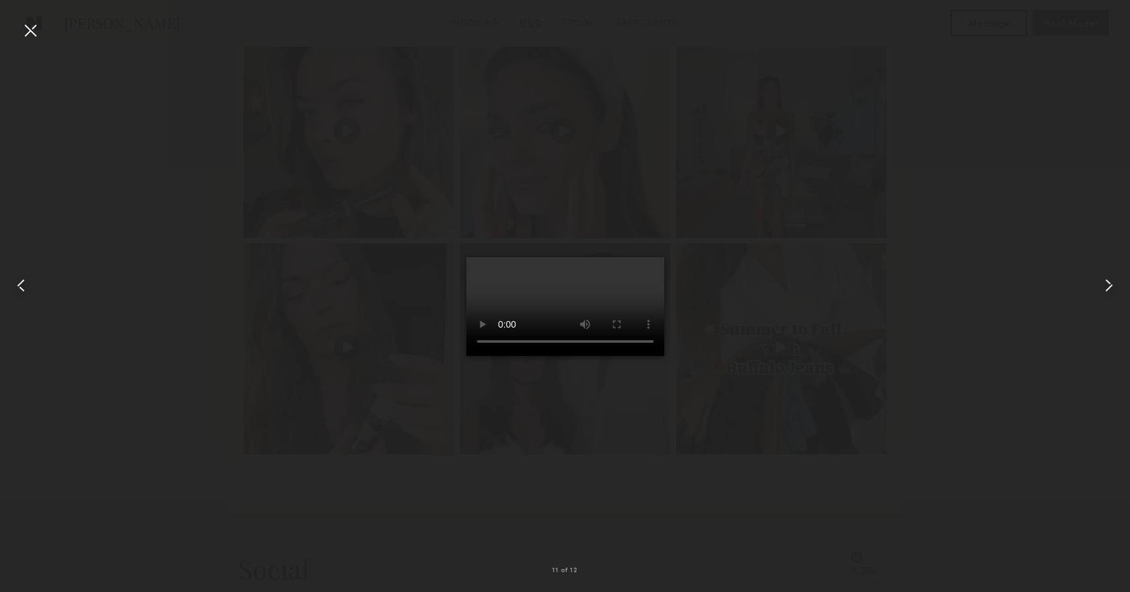
click at [640, 356] on video at bounding box center [565, 306] width 198 height 99
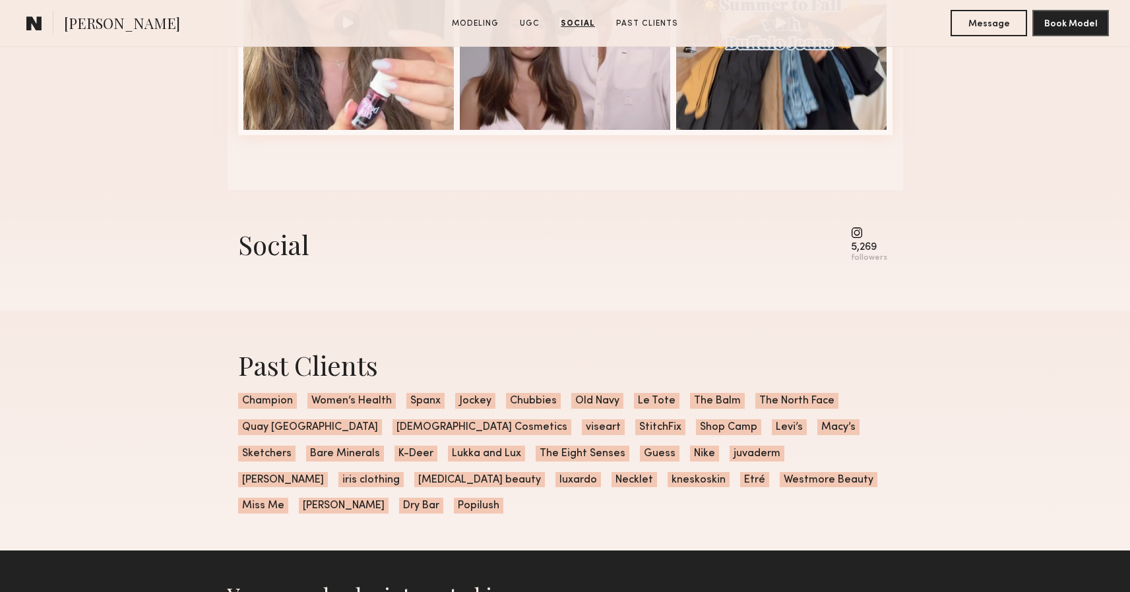
scroll to position [2144, 0]
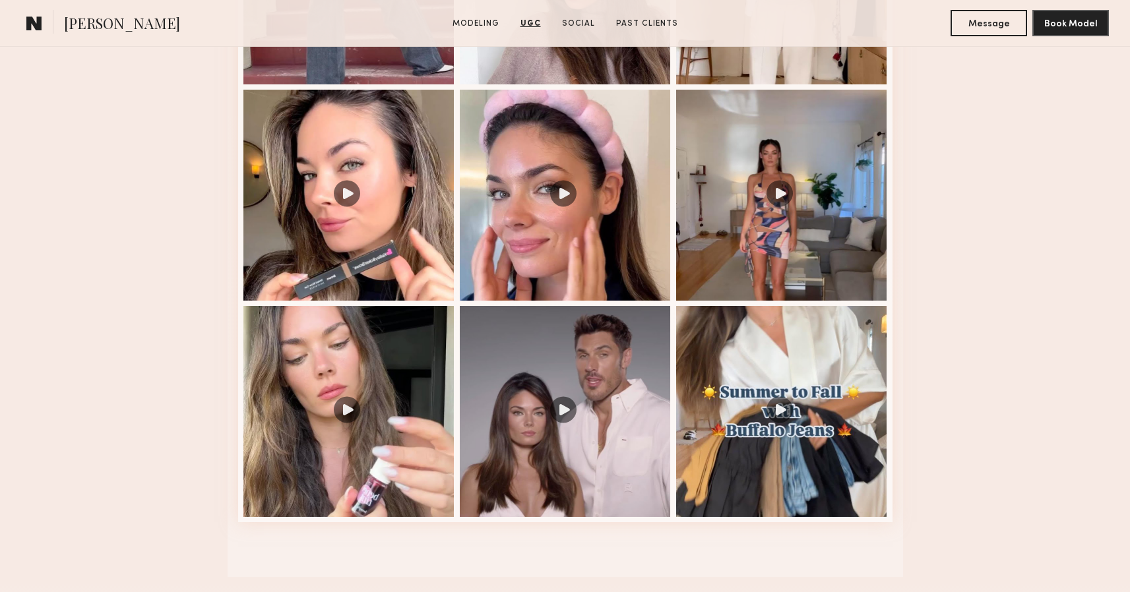
scroll to position [1776, 0]
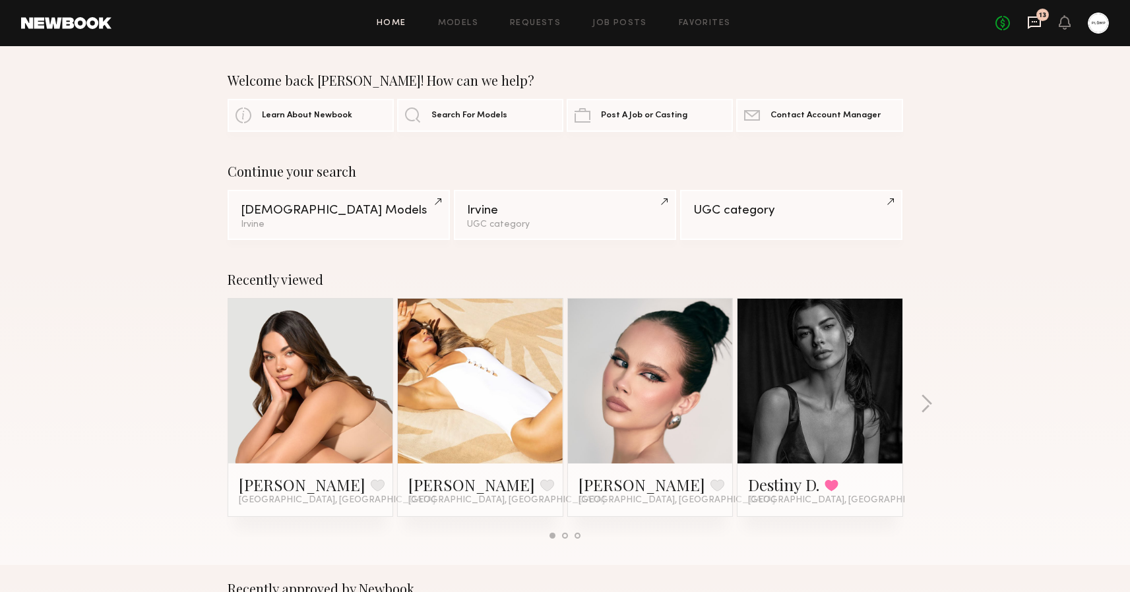
click at [1036, 27] on icon at bounding box center [1034, 22] width 13 height 13
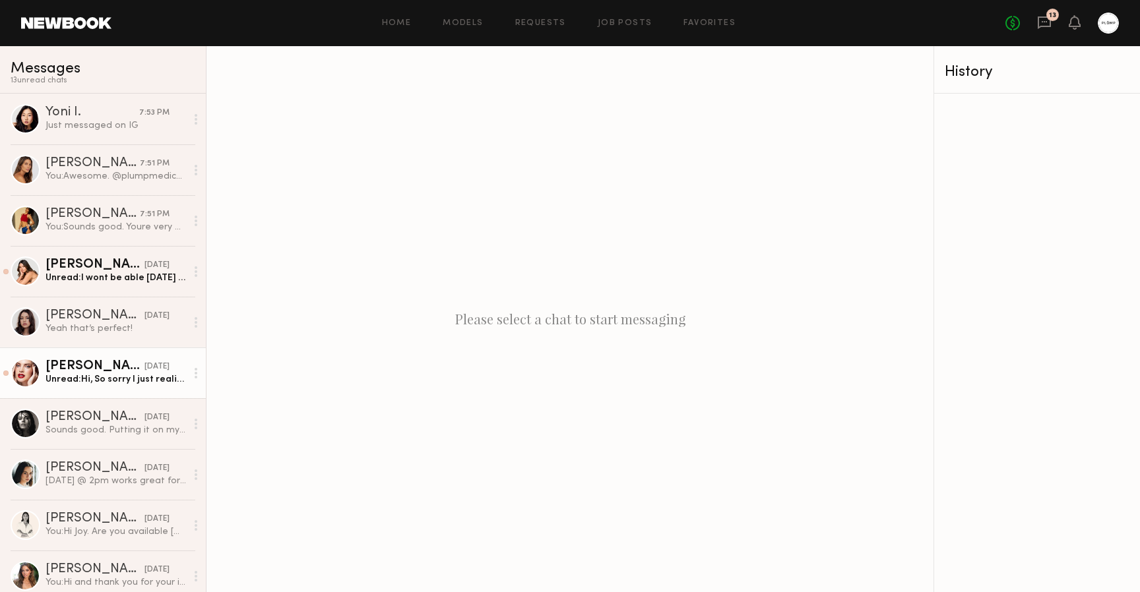
click at [107, 385] on div "Unread: Hi, So sorry I just realized you’re in [GEOGRAPHIC_DATA][PERSON_NAME]. …" at bounding box center [116, 379] width 141 height 13
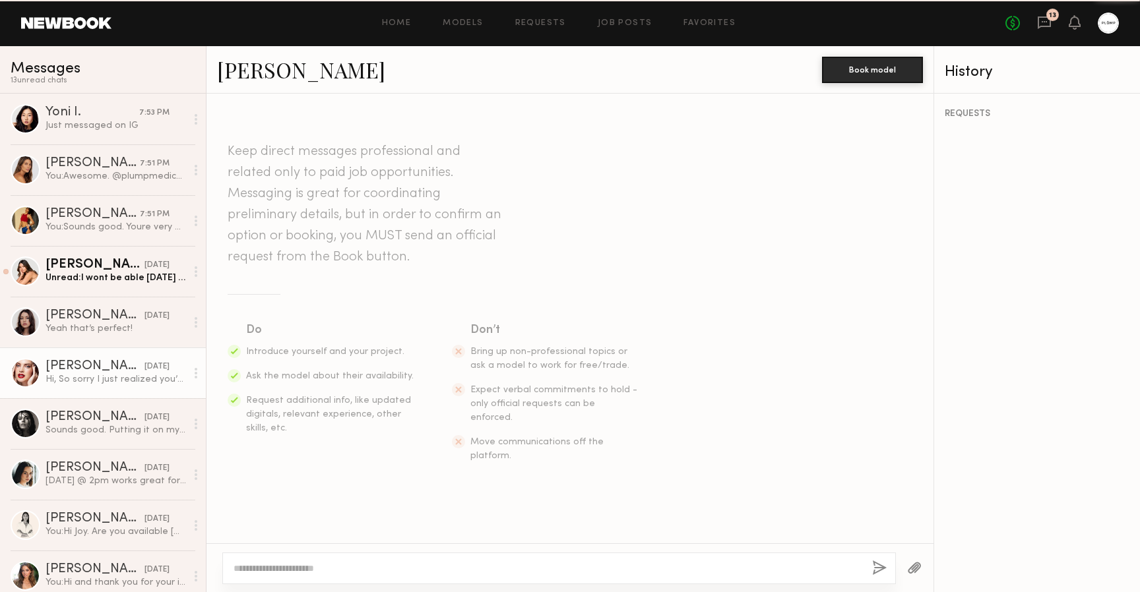
scroll to position [785, 0]
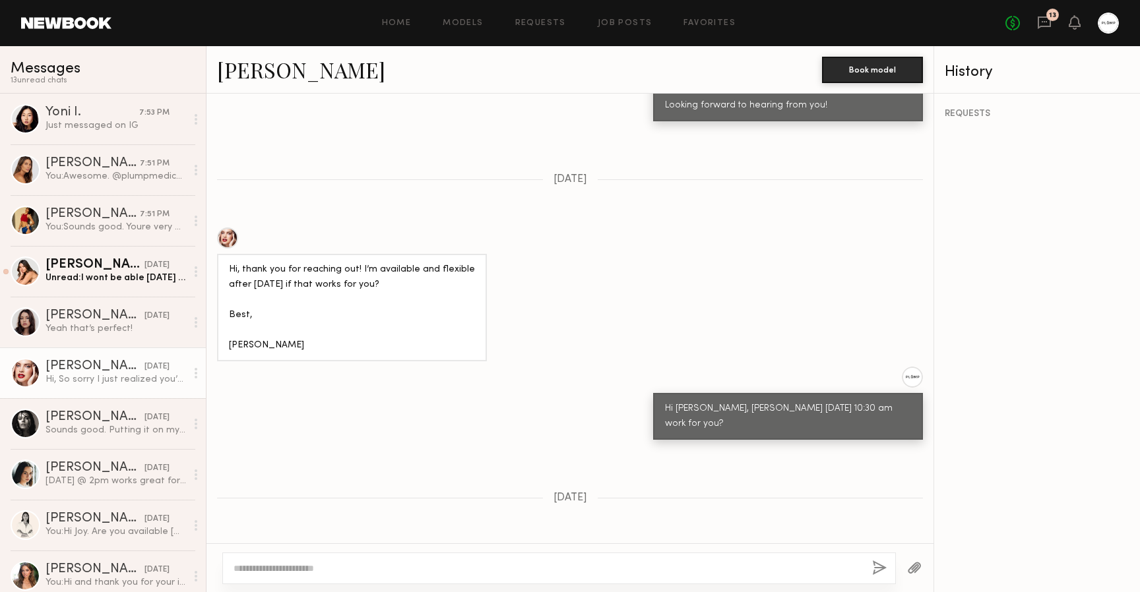
click at [228, 228] on div at bounding box center [227, 238] width 21 height 21
click at [433, 563] on textarea at bounding box center [548, 568] width 628 height 13
type textarea "**********"
click at [878, 565] on button "button" at bounding box center [879, 569] width 15 height 16
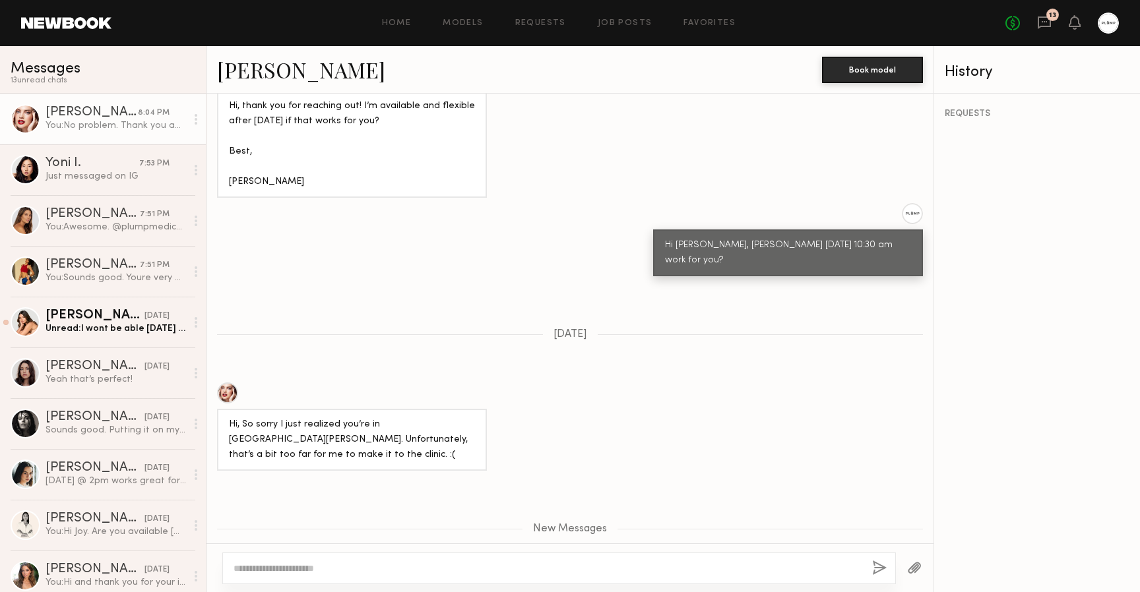
scroll to position [0, 0]
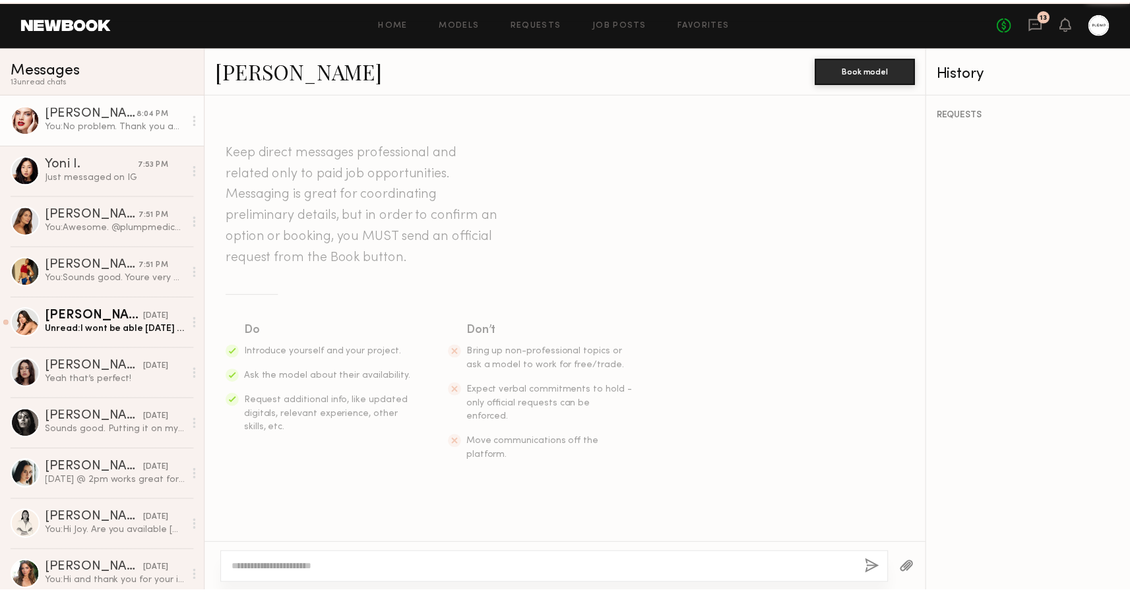
scroll to position [848, 0]
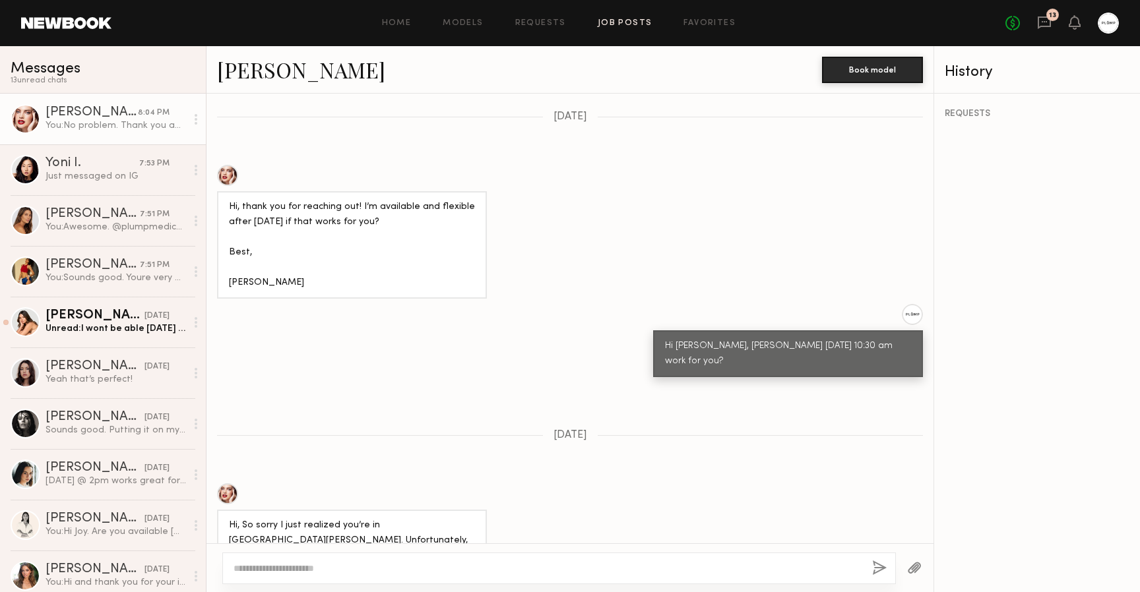
click at [619, 21] on link "Job Posts" at bounding box center [625, 23] width 55 height 9
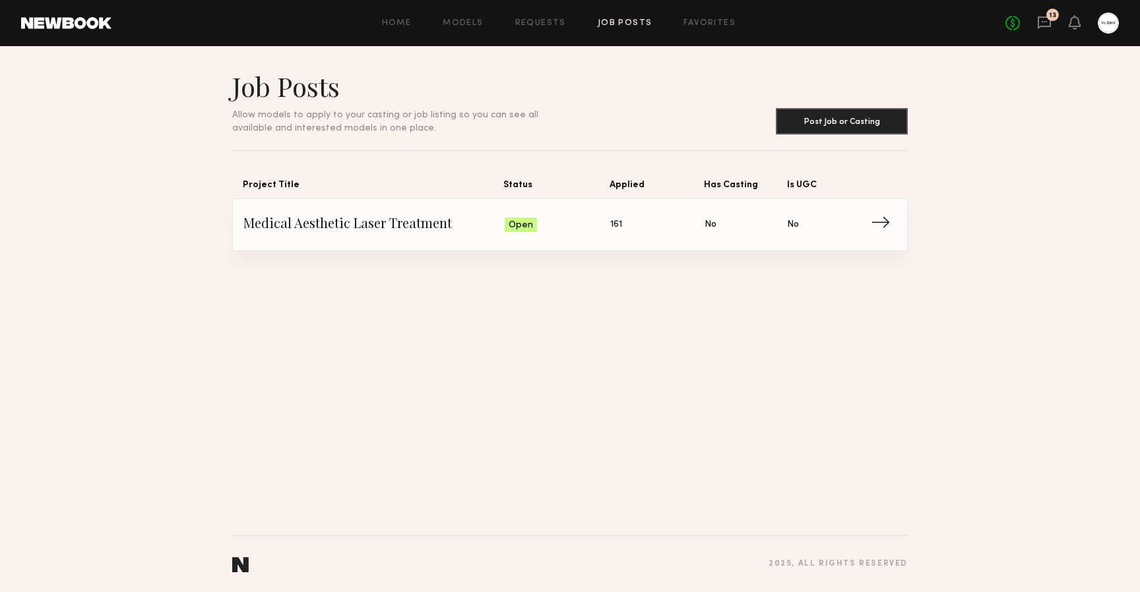
click at [877, 219] on span "→" at bounding box center [884, 225] width 27 height 20
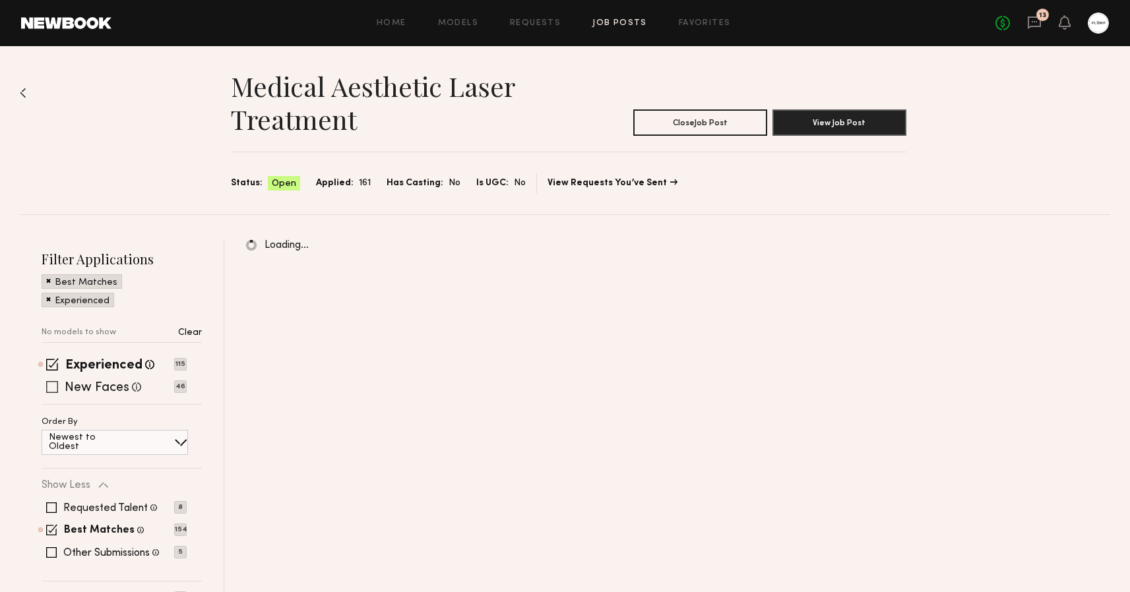
click at [51, 388] on span at bounding box center [52, 387] width 12 height 12
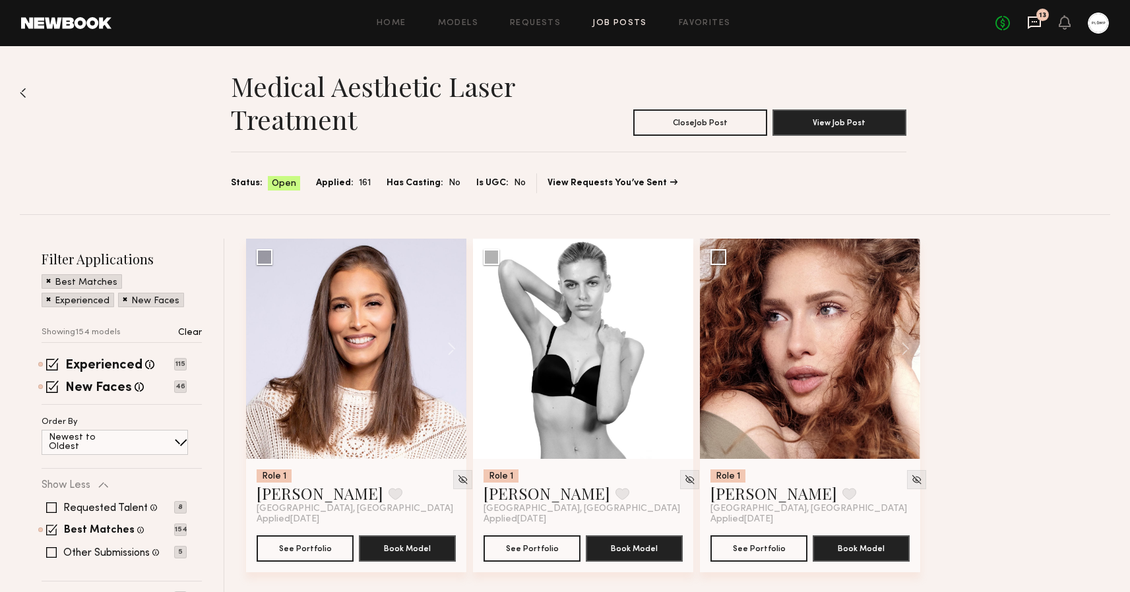
click at [1031, 20] on icon at bounding box center [1034, 22] width 15 height 15
click at [311, 546] on button "See Portfolio" at bounding box center [305, 548] width 97 height 26
click at [527, 548] on button "See Portfolio" at bounding box center [532, 548] width 97 height 26
click at [753, 546] on button "See Portfolio" at bounding box center [759, 548] width 97 height 26
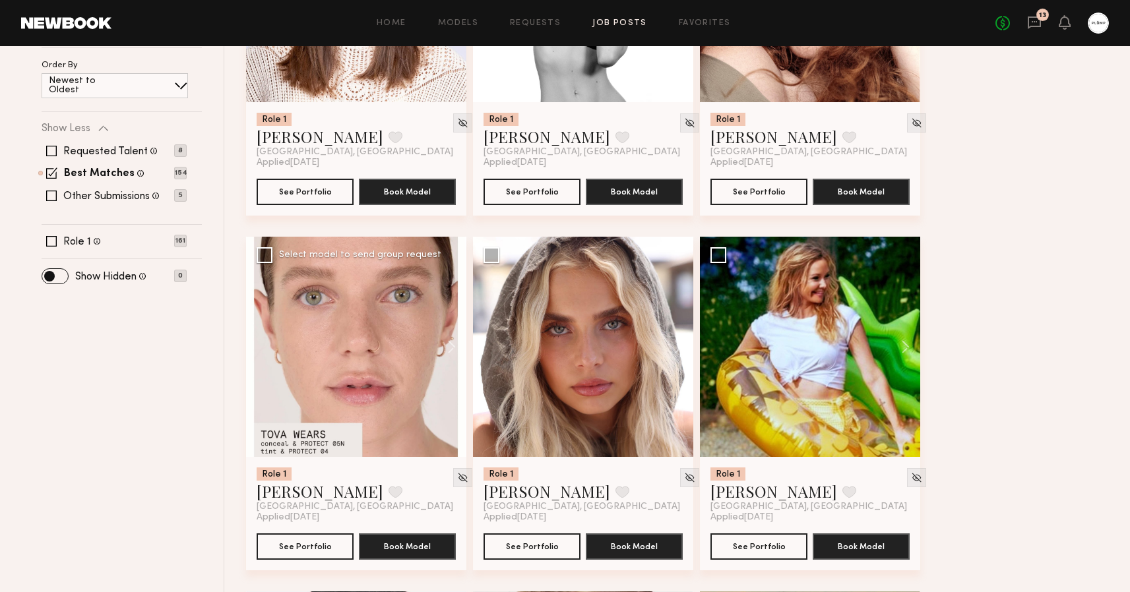
scroll to position [397, 0]
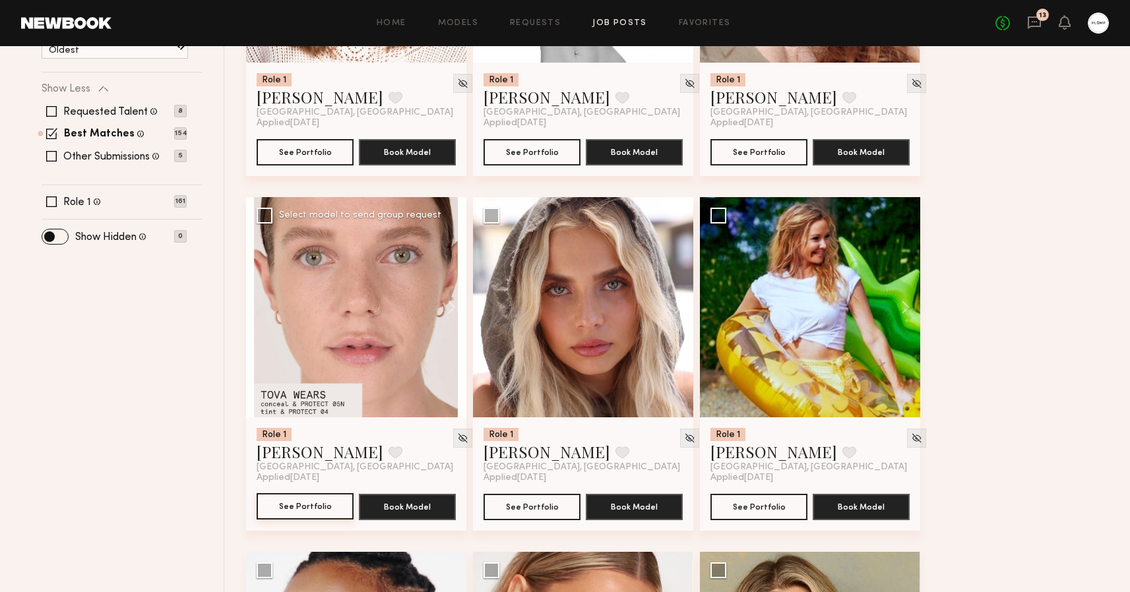
click at [302, 512] on button "See Portfolio" at bounding box center [305, 507] width 97 height 26
click at [528, 517] on button "See Portfolio" at bounding box center [532, 507] width 97 height 26
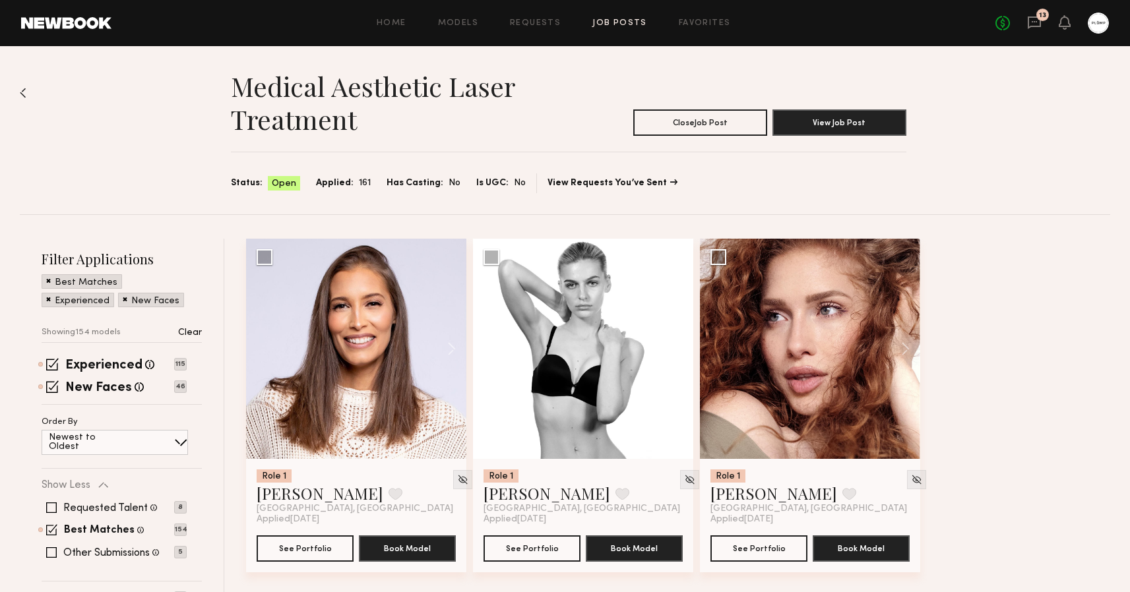
scroll to position [0, 0]
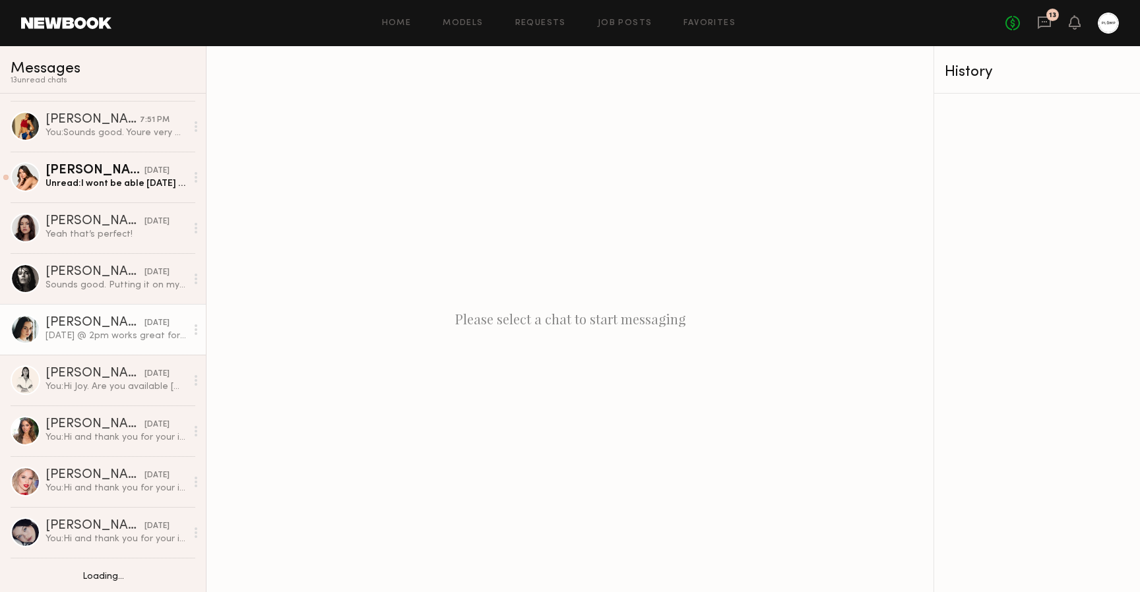
scroll to position [228, 0]
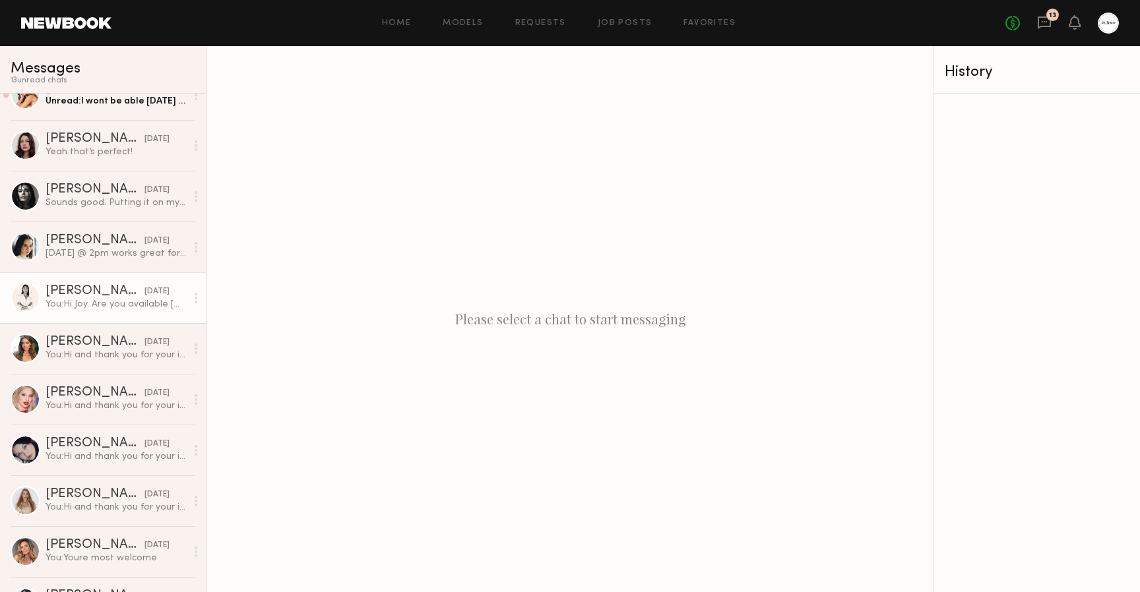
click at [105, 305] on div "You: Hi [PERSON_NAME]. Are you available [DATE] at 2 pm?" at bounding box center [116, 304] width 141 height 13
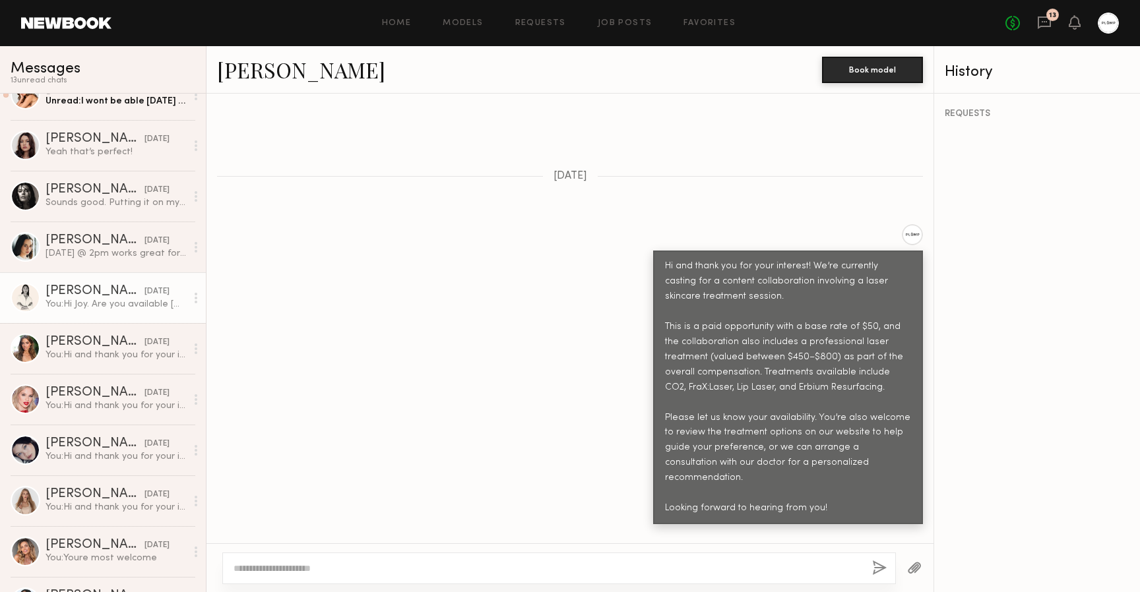
scroll to position [377, 0]
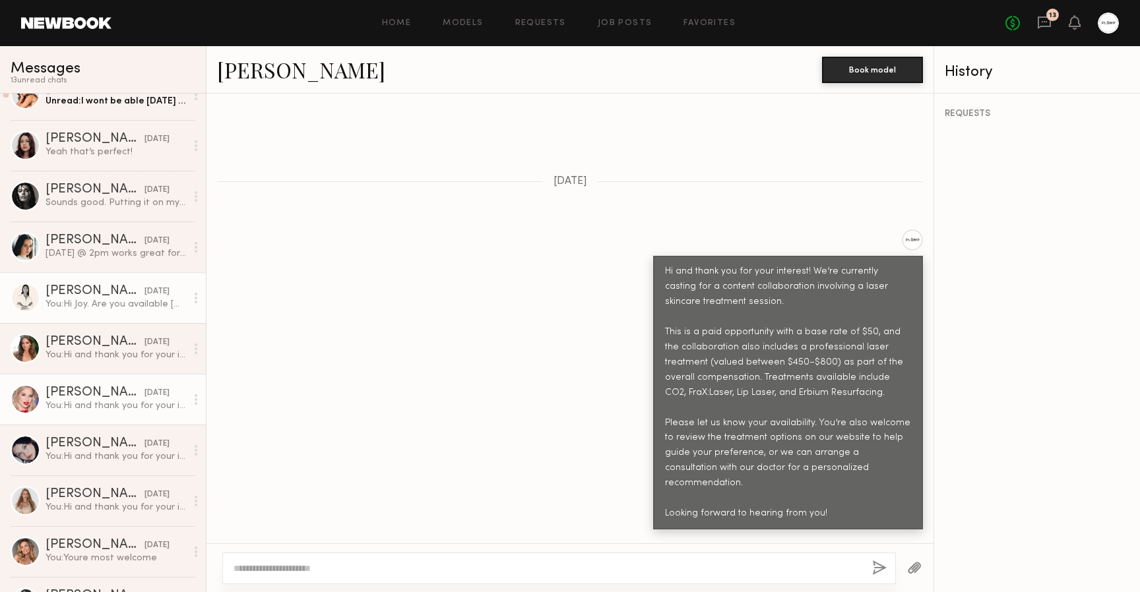
click at [87, 397] on div "[PERSON_NAME]" at bounding box center [95, 393] width 99 height 13
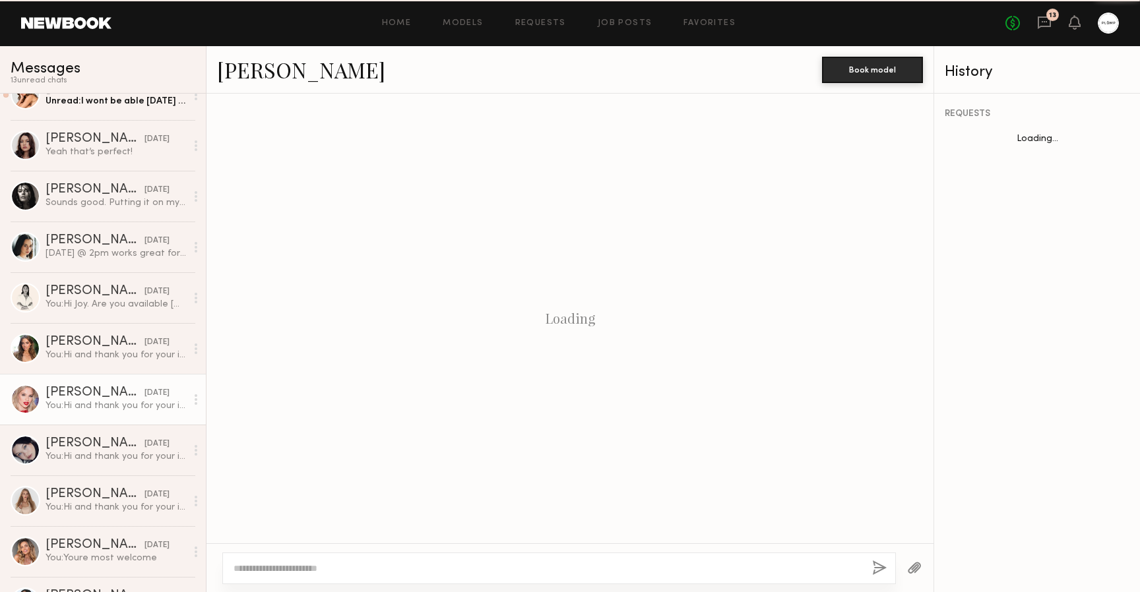
scroll to position [276, 0]
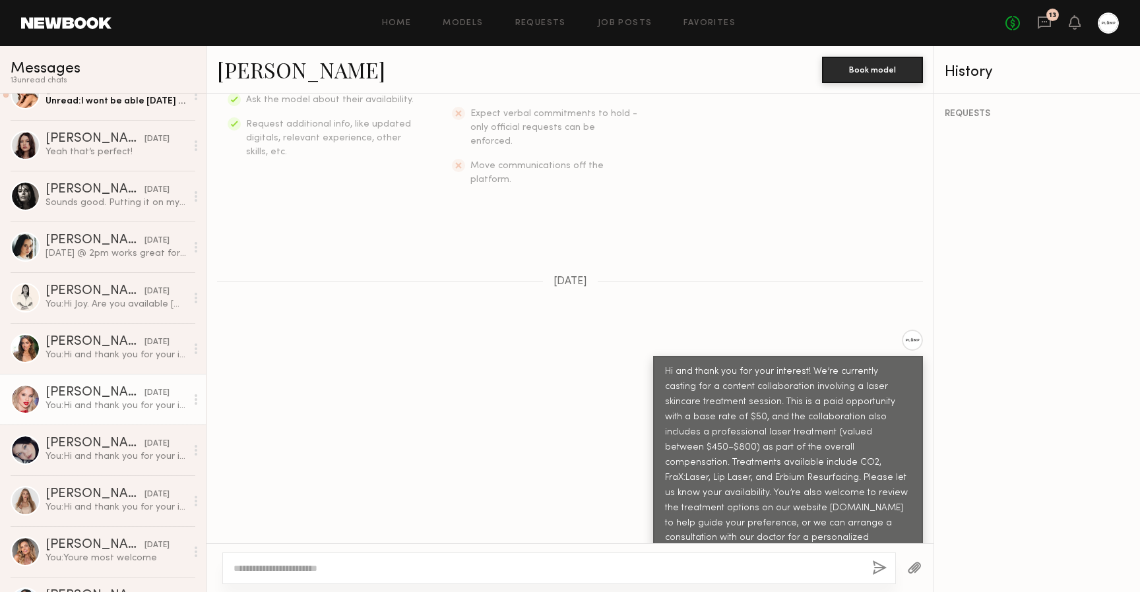
drag, startPoint x: 658, startPoint y: 344, endPoint x: 797, endPoint y: 514, distance: 219.9
click at [797, 514] on div "Hi and thank you for your interest! We’re currently casting for a content colla…" at bounding box center [788, 463] width 246 height 197
copy div "Hi and thank you for your interest! We’re currently casting for a content colla…"
click at [567, 160] on div "Keep direct messages professional and related only to paid job opportunities. M…" at bounding box center [570, 26] width 727 height 406
click at [560, 24] on link "Requests" at bounding box center [540, 23] width 51 height 9
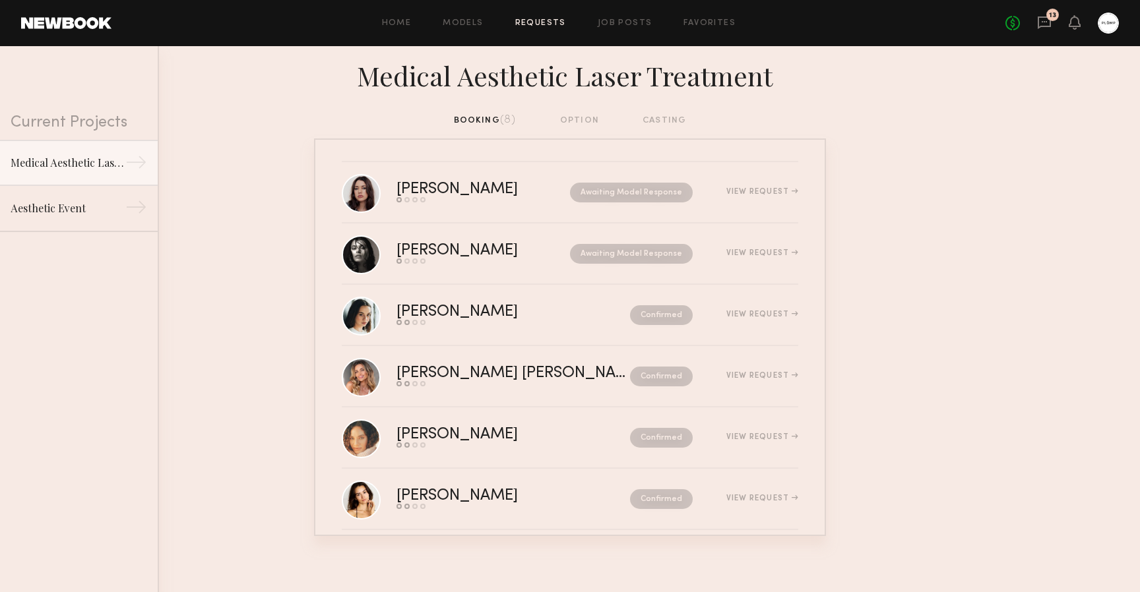
click at [302, 194] on nb-requests-list-container "Cameron C. Send request Model response Review hours worked Pay model Awaiting M…" at bounding box center [570, 338] width 1140 height 398
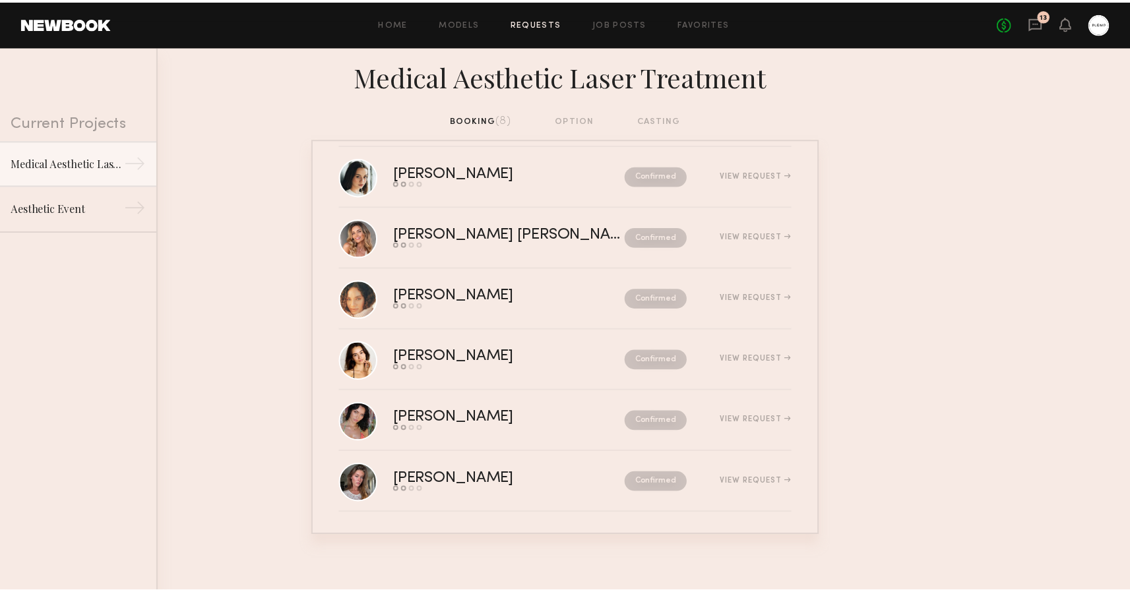
scroll to position [139, 0]
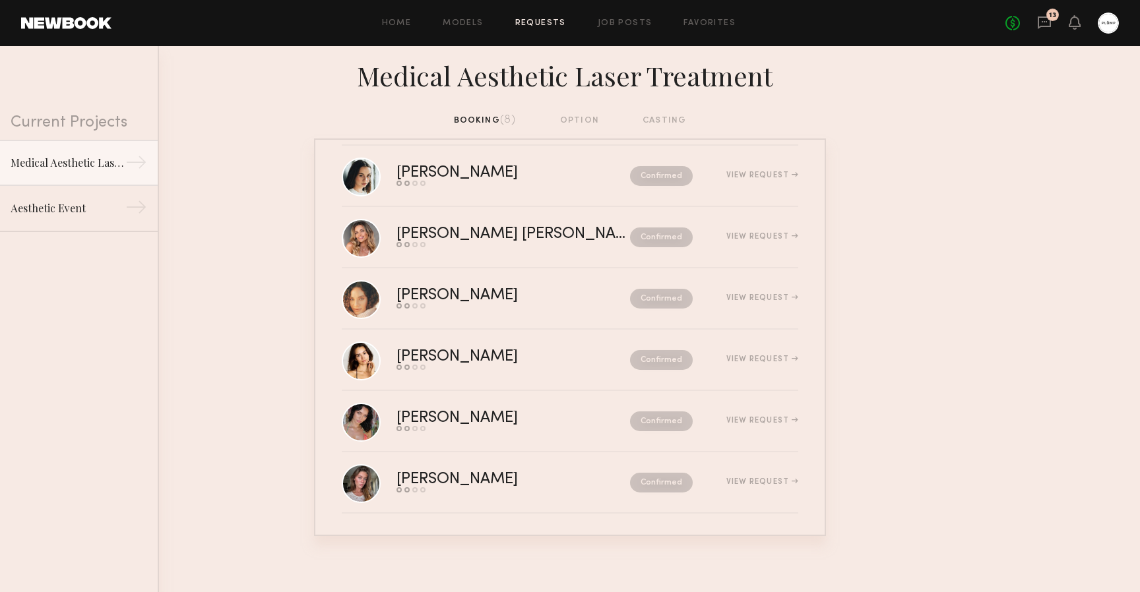
click at [65, 22] on link at bounding box center [66, 23] width 90 height 12
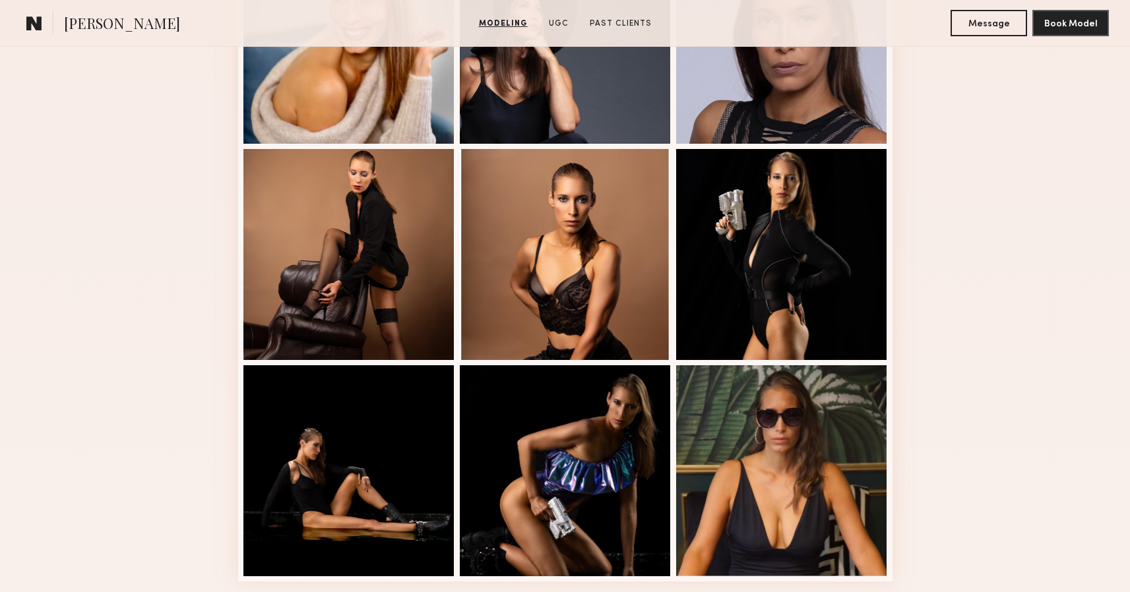
scroll to position [708, 0]
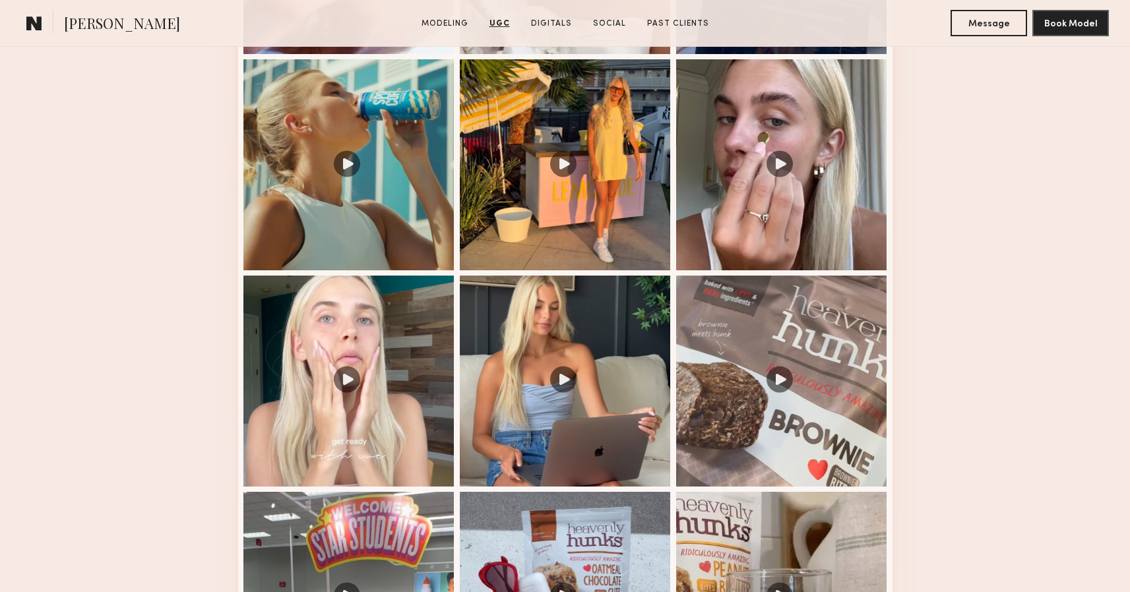
scroll to position [1622, 0]
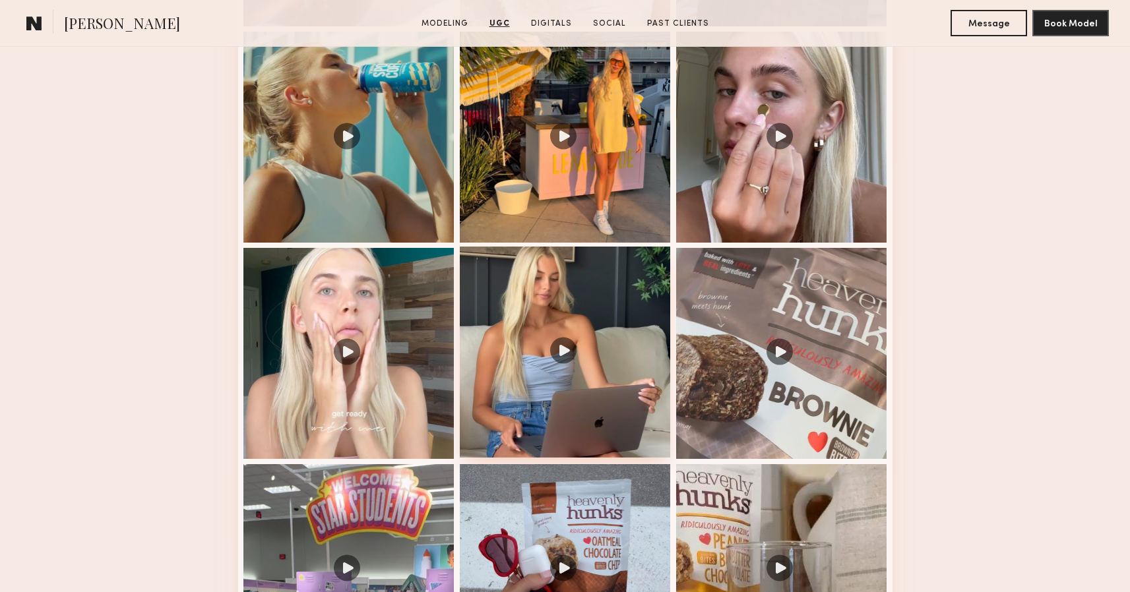
click at [523, 285] on div at bounding box center [565, 352] width 211 height 211
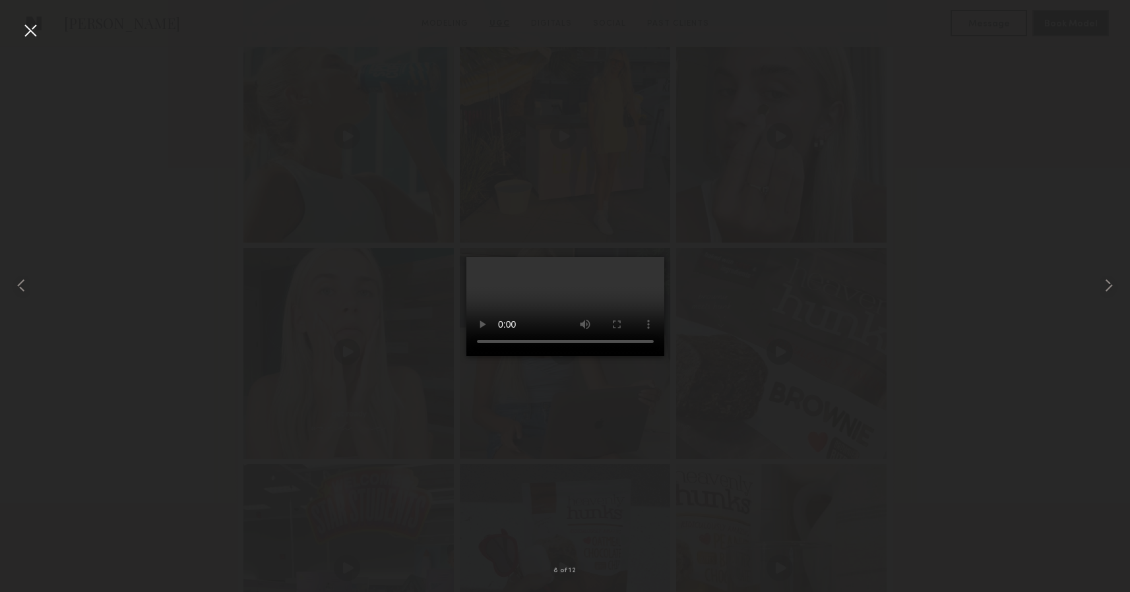
click at [636, 356] on video at bounding box center [565, 306] width 198 height 99
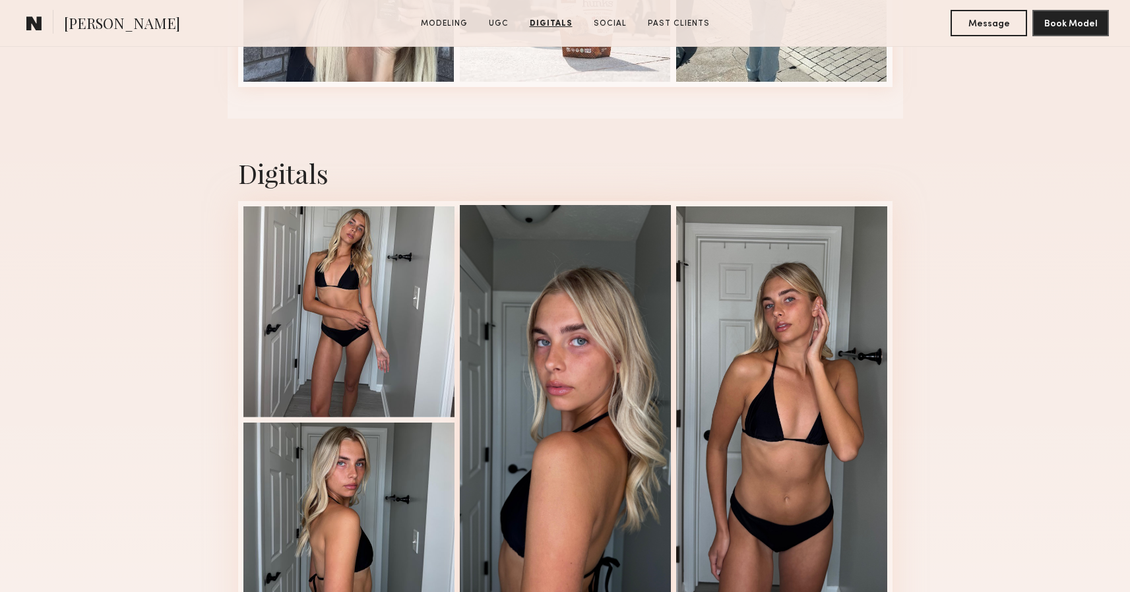
scroll to position [3147, 0]
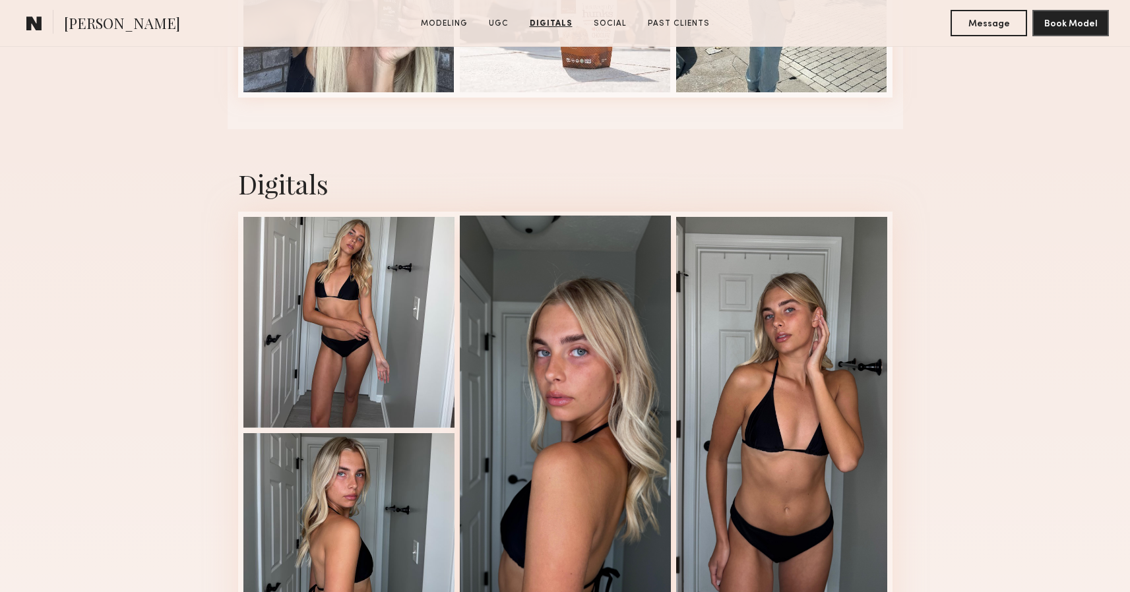
click at [578, 337] on div at bounding box center [565, 430] width 211 height 428
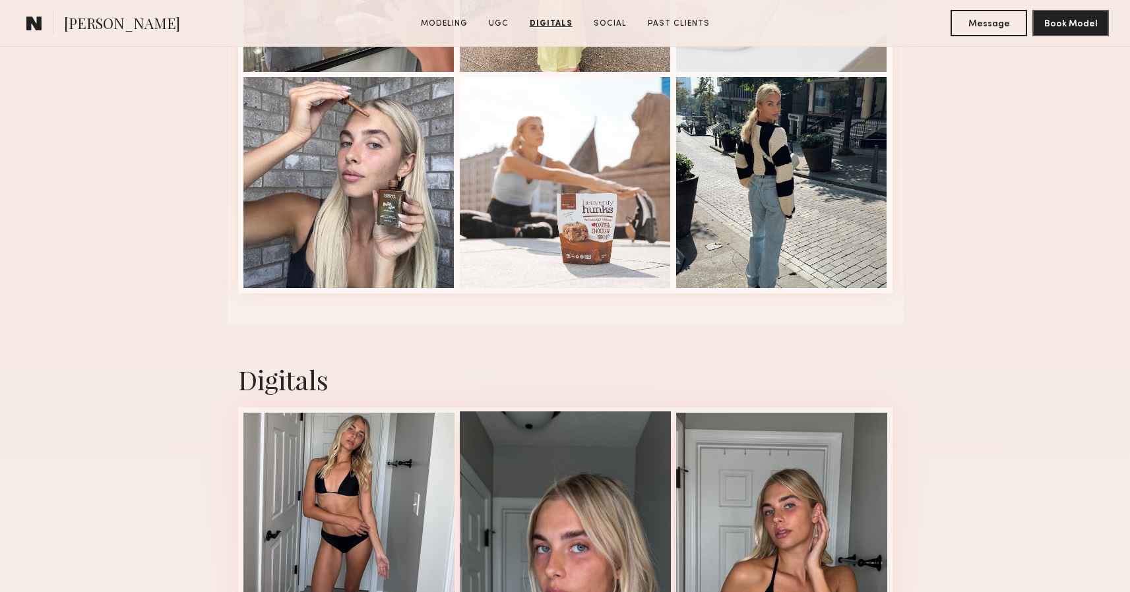
scroll to position [2877, 0]
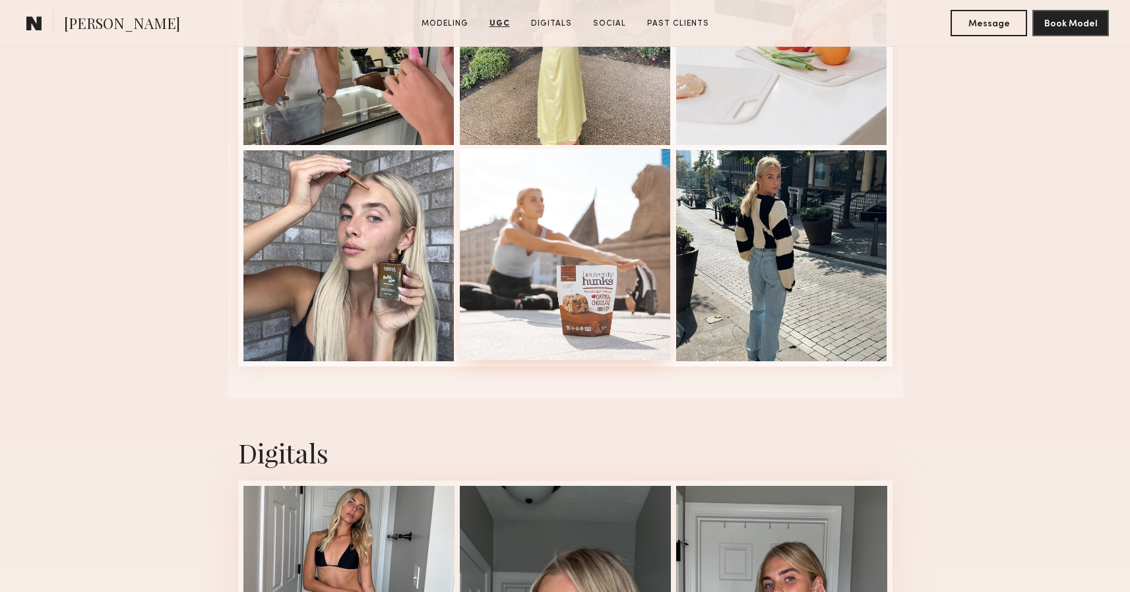
click at [581, 236] on div at bounding box center [565, 254] width 211 height 211
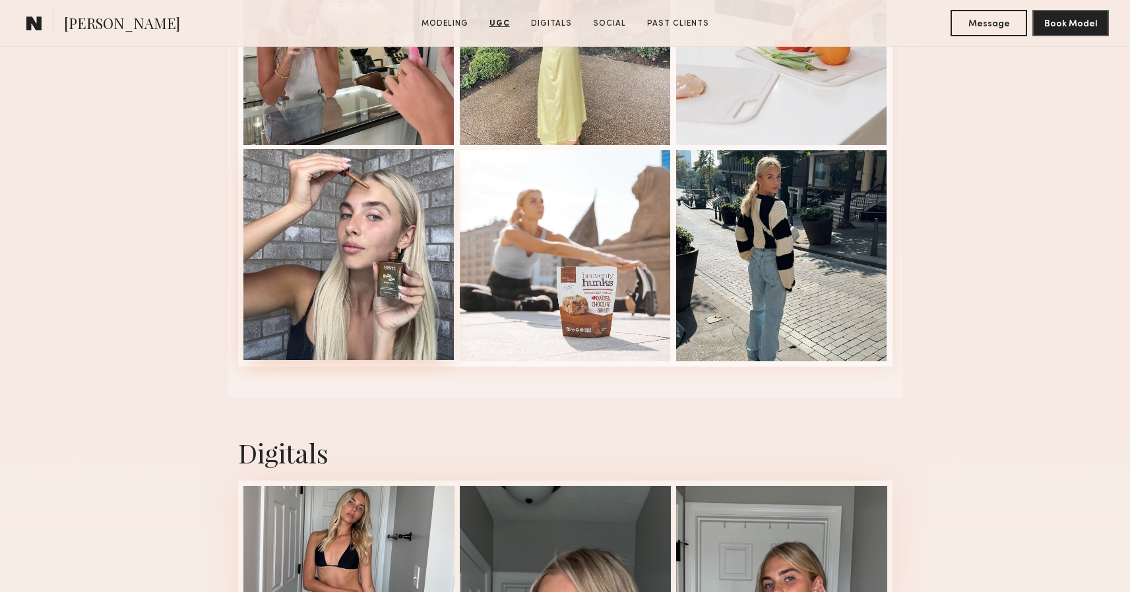
click at [426, 282] on div at bounding box center [348, 254] width 211 height 211
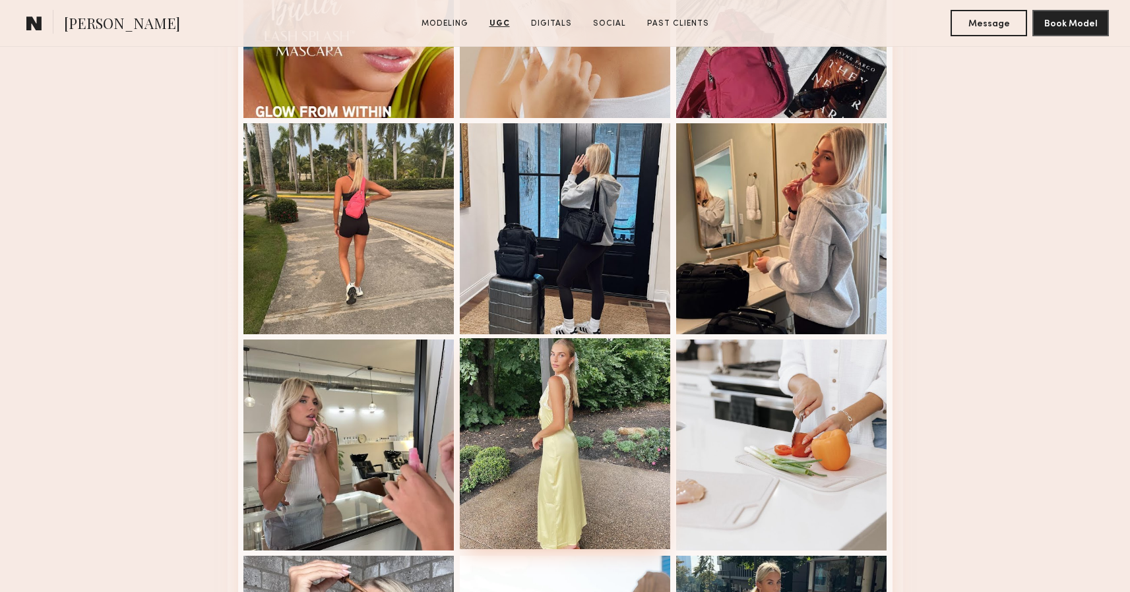
scroll to position [2458, 0]
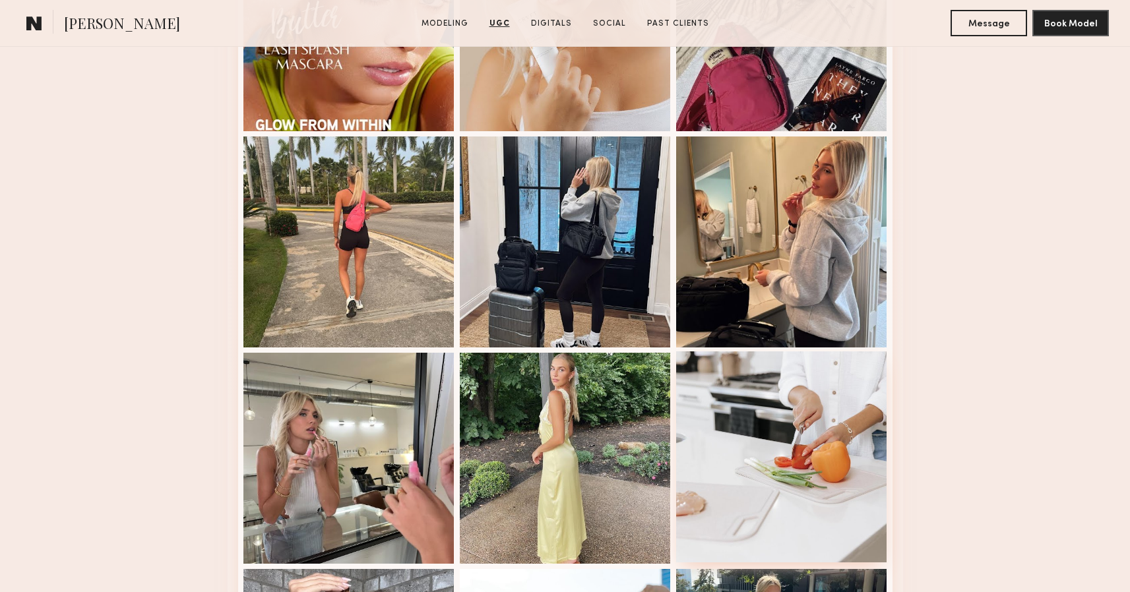
click at [787, 395] on div at bounding box center [781, 457] width 211 height 211
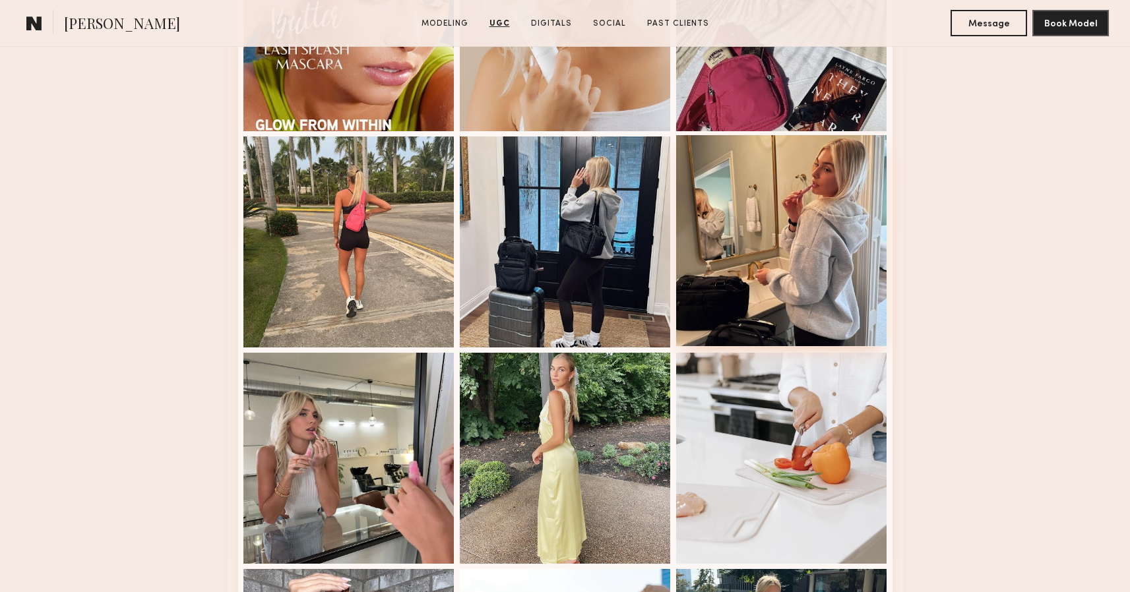
click at [790, 296] on div at bounding box center [781, 240] width 211 height 211
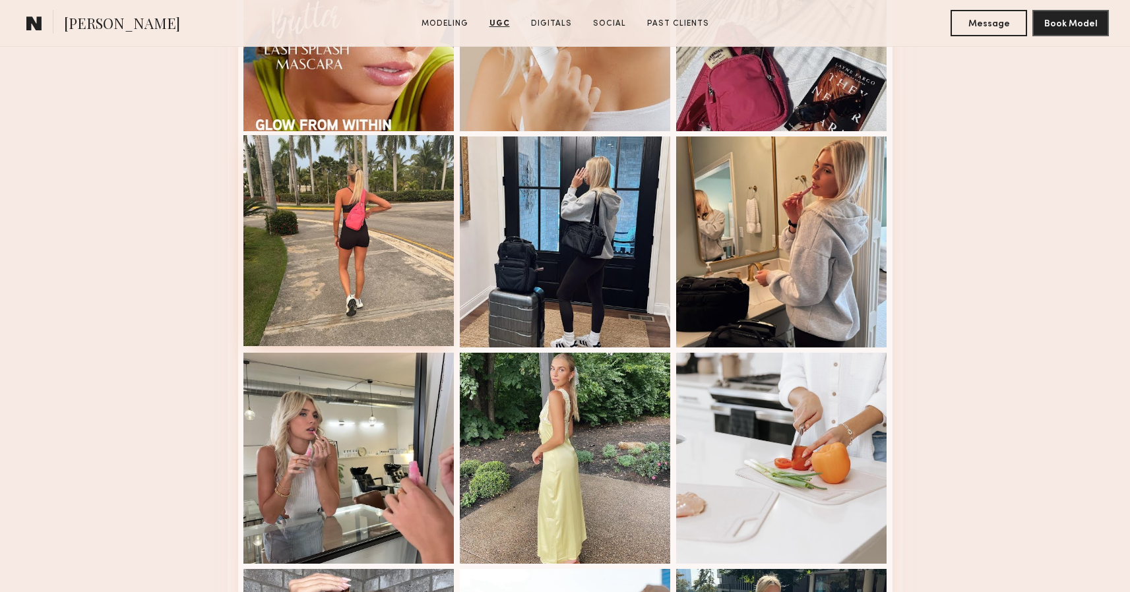
click at [356, 266] on div at bounding box center [348, 240] width 211 height 211
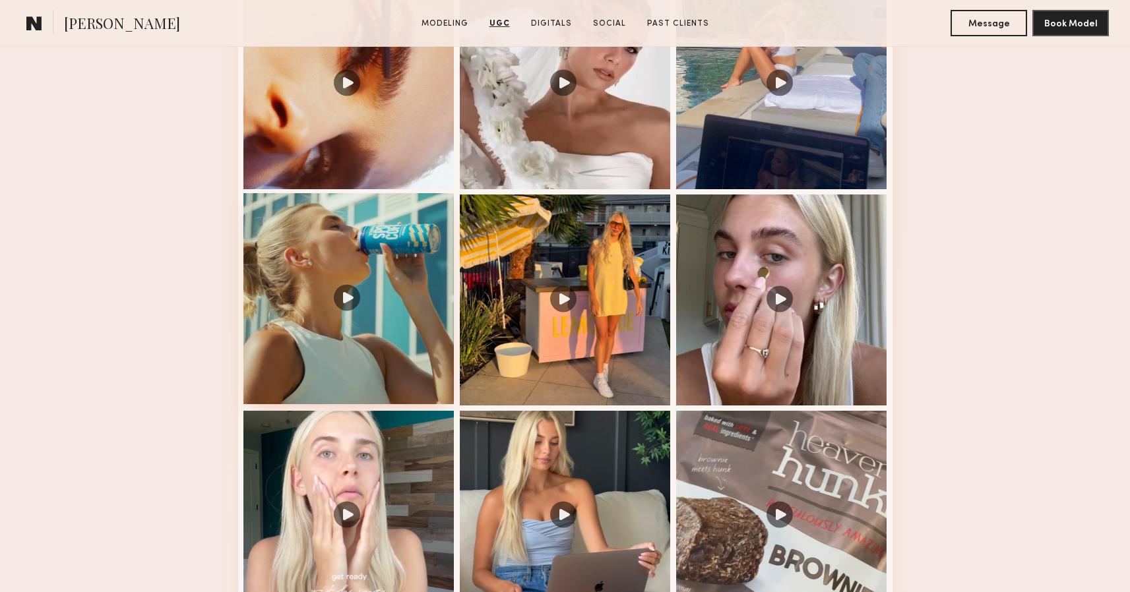
scroll to position [1439, 0]
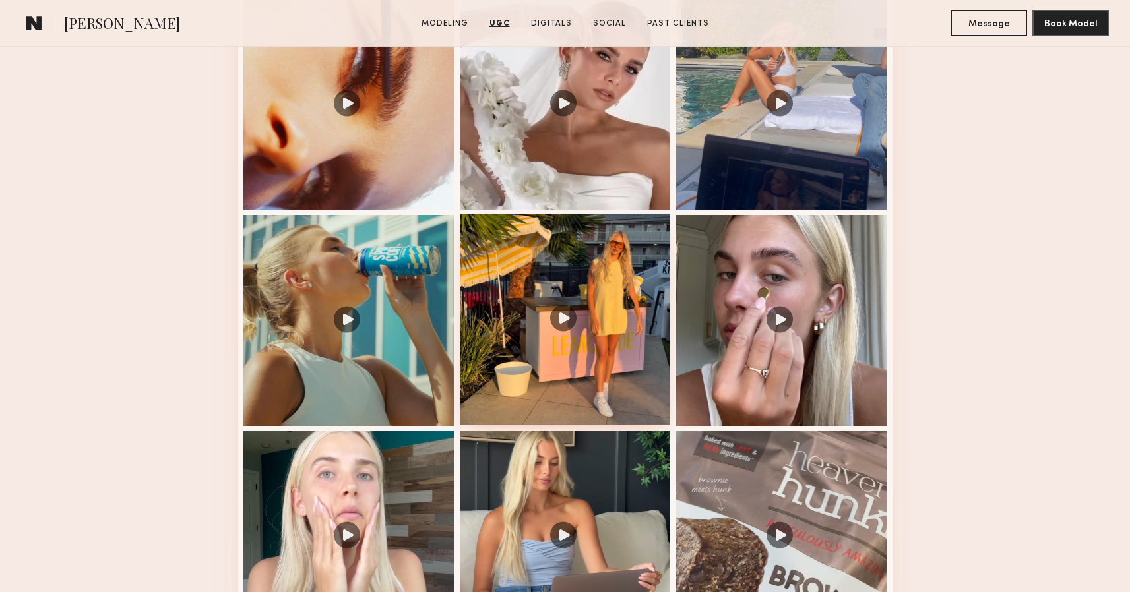
click at [605, 318] on div at bounding box center [565, 319] width 211 height 211
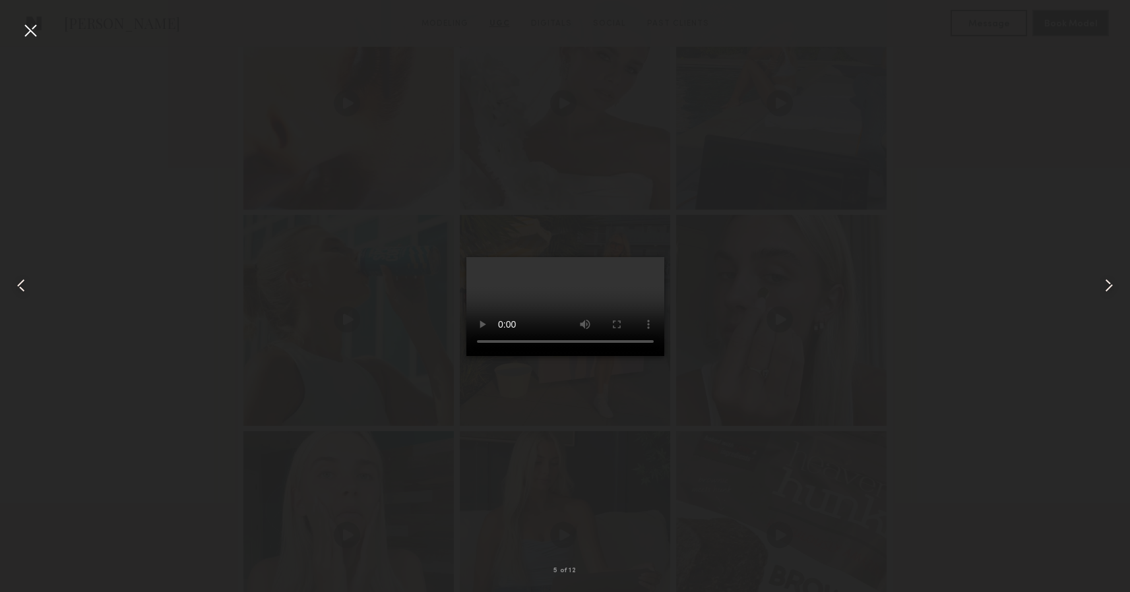
click at [636, 356] on video at bounding box center [565, 306] width 198 height 99
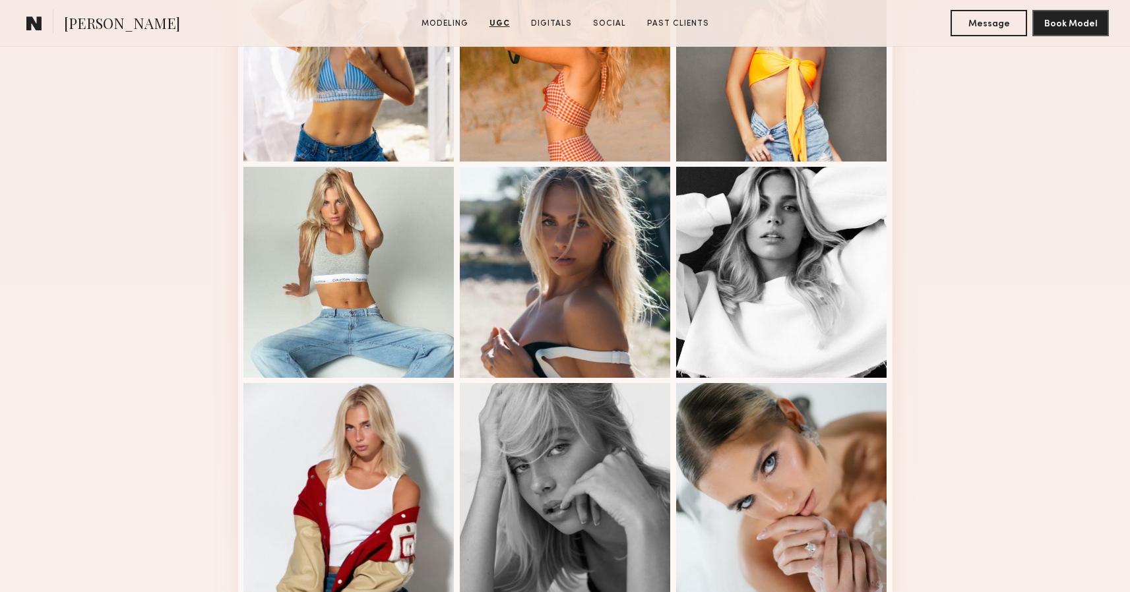
scroll to position [563, 0]
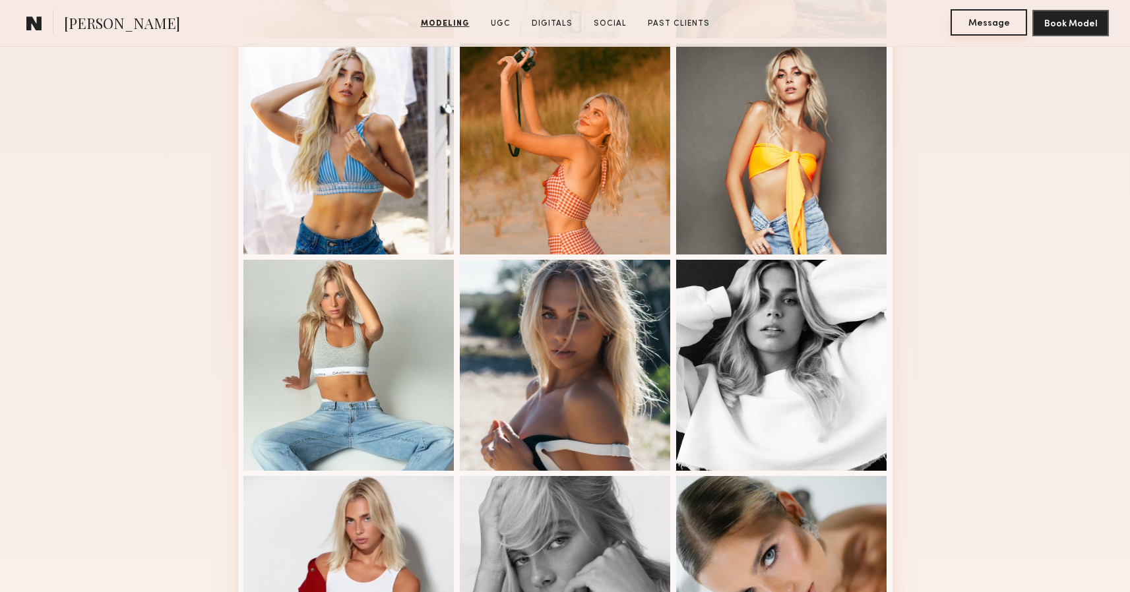
click at [993, 29] on button "Message" at bounding box center [989, 22] width 77 height 26
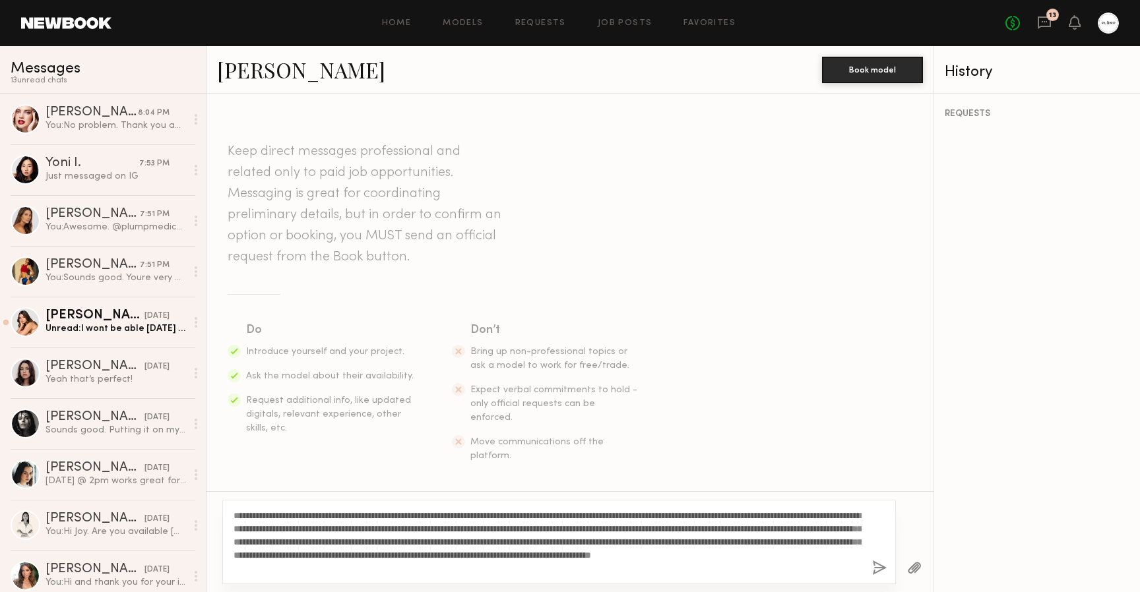
type textarea "**********"
click at [878, 566] on button "button" at bounding box center [879, 569] width 15 height 16
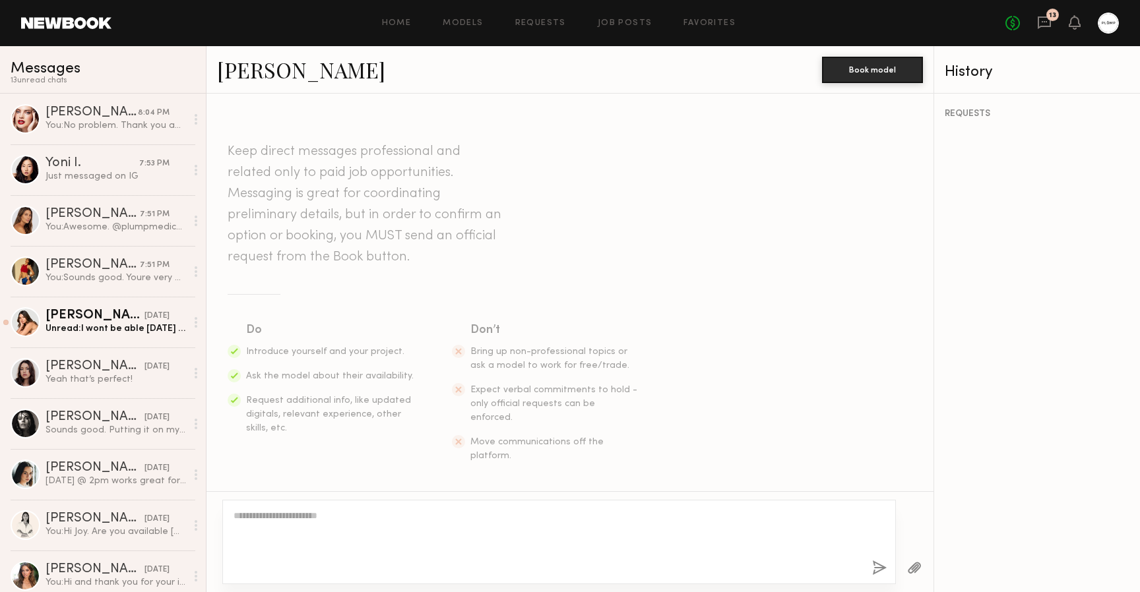
scroll to position [276, 0]
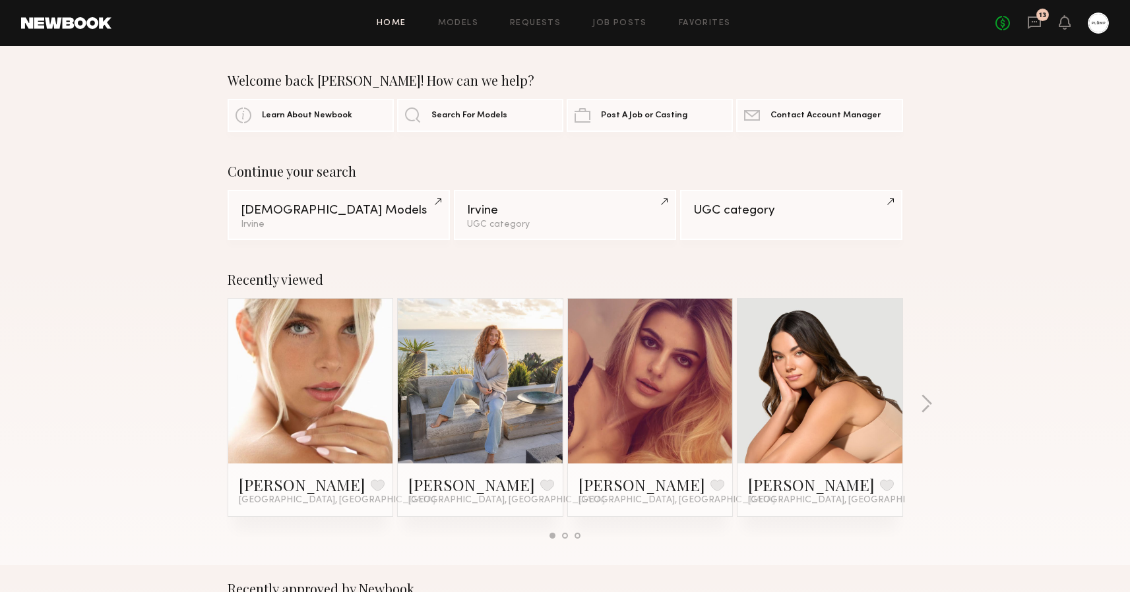
click at [1042, 29] on div "No fees up to $5,000 13" at bounding box center [1052, 23] width 113 height 21
click at [1038, 27] on icon at bounding box center [1034, 22] width 13 height 13
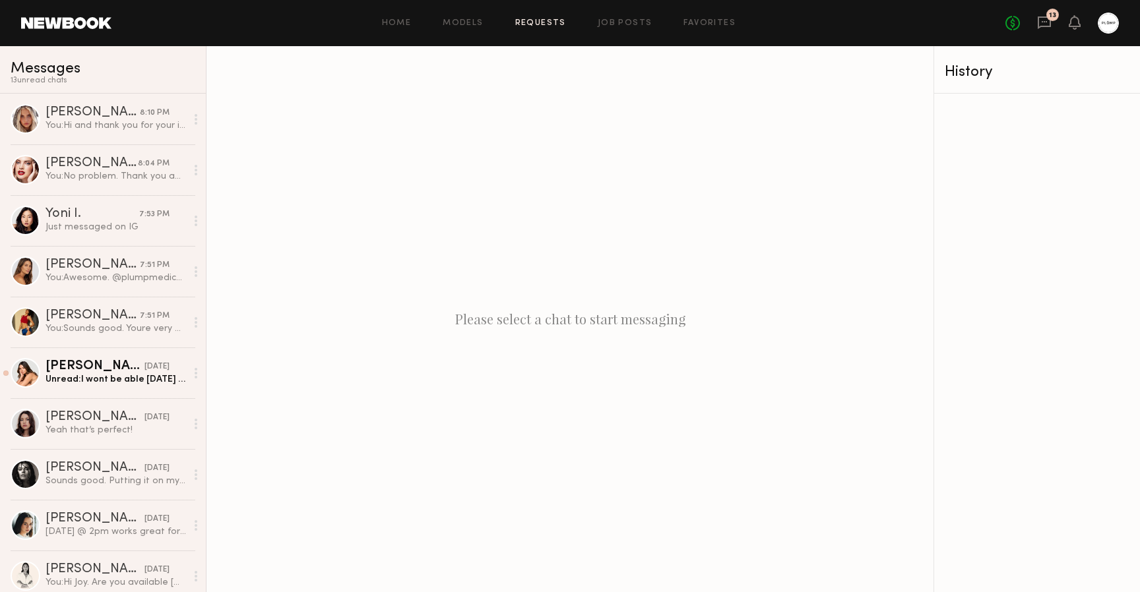
click at [559, 20] on link "Requests" at bounding box center [540, 23] width 51 height 9
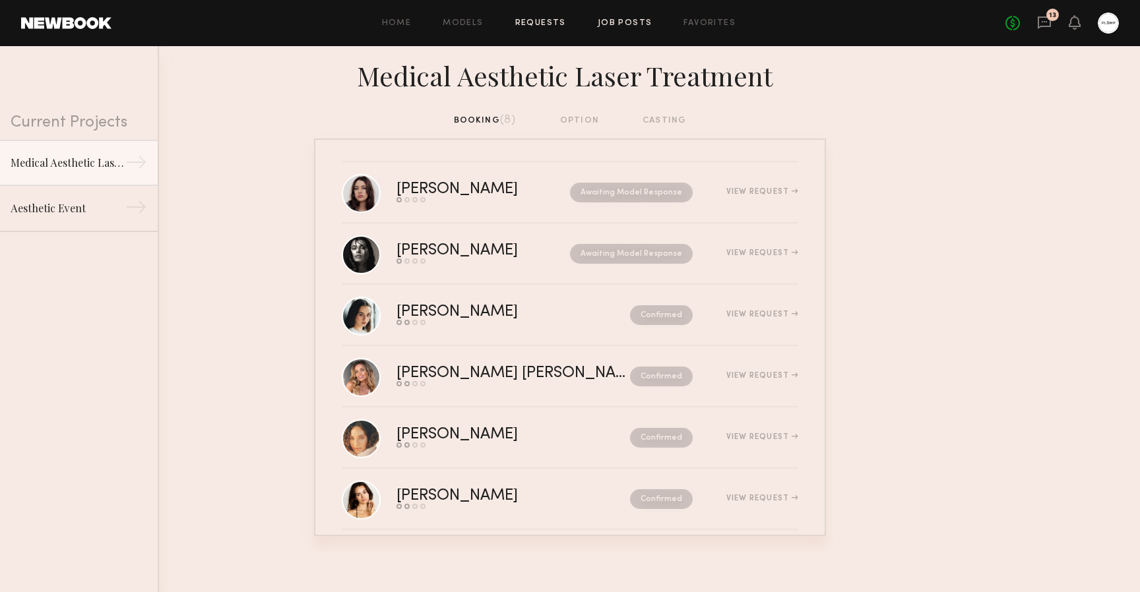
click at [629, 21] on link "Job Posts" at bounding box center [625, 23] width 55 height 9
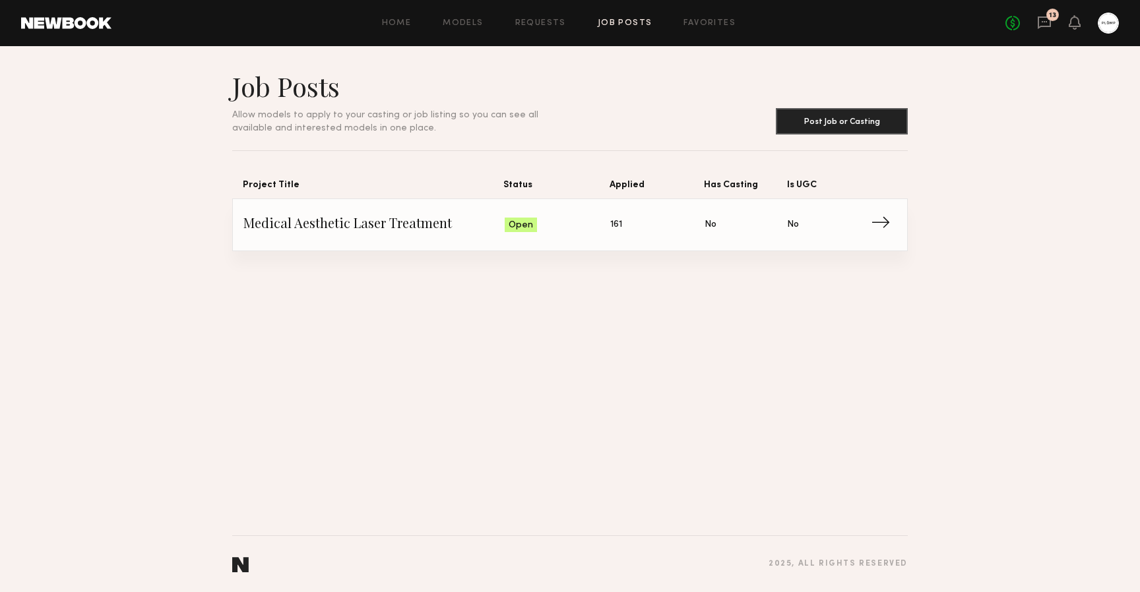
click at [839, 222] on span "Is UGC: No" at bounding box center [828, 225] width 82 height 20
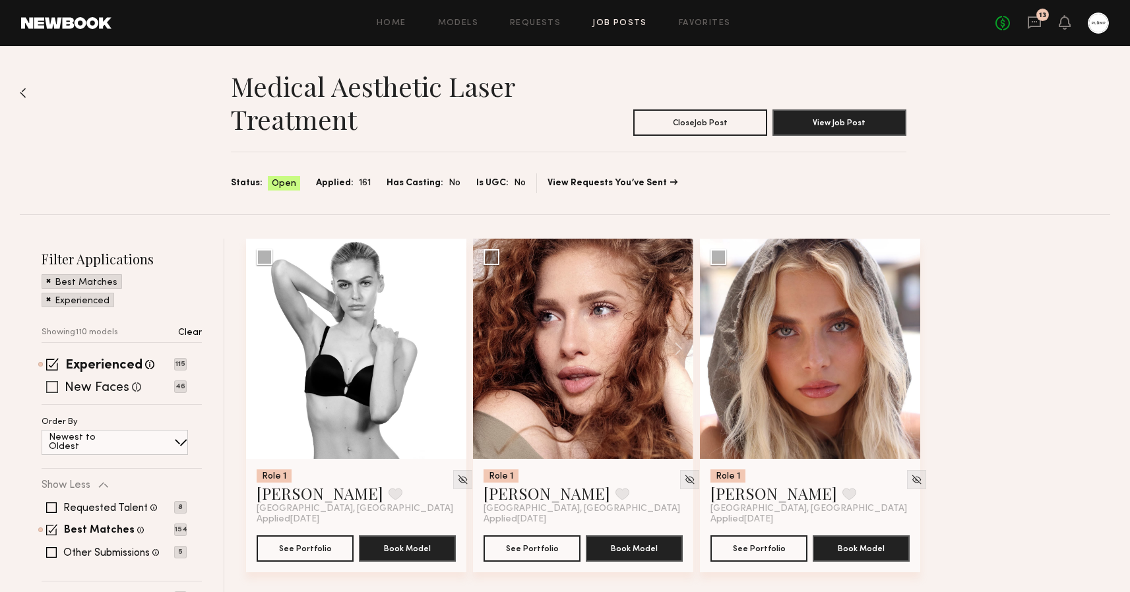
click at [53, 389] on span at bounding box center [52, 387] width 12 height 12
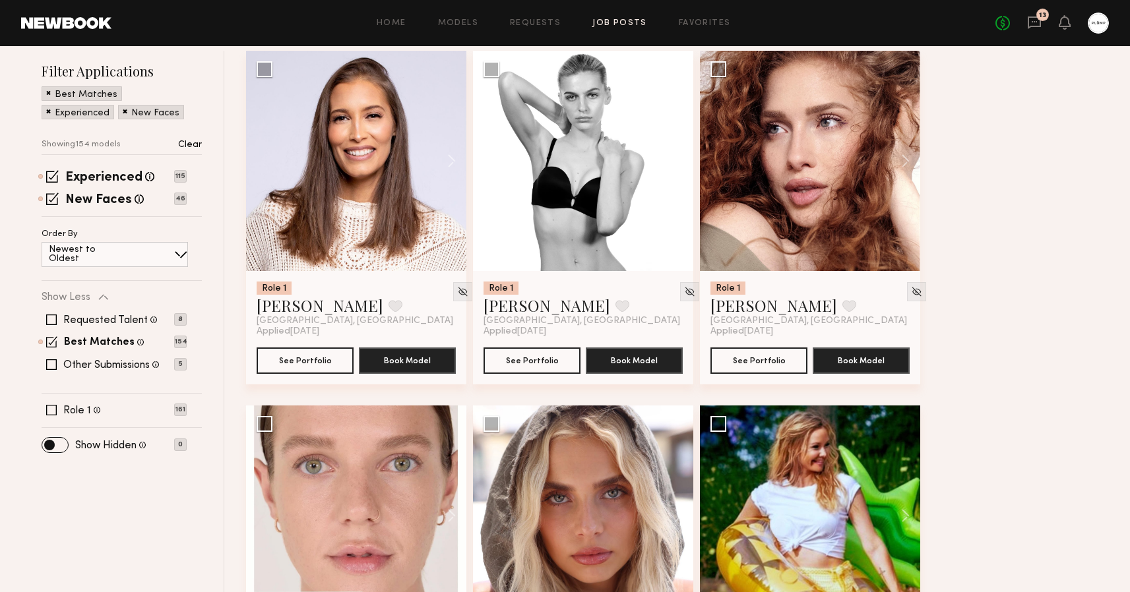
scroll to position [35, 0]
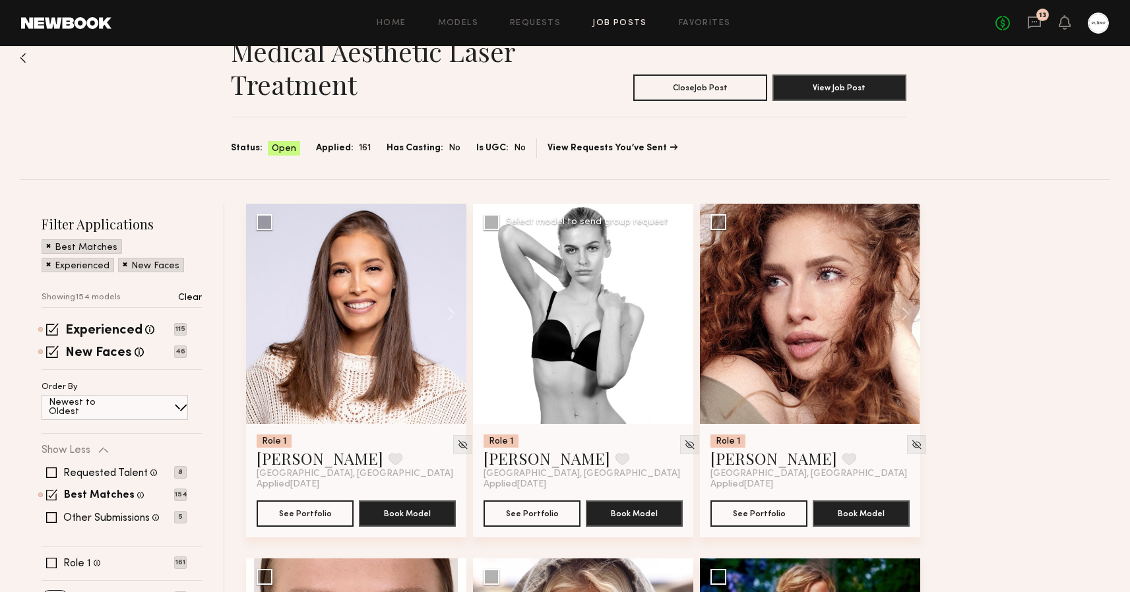
click at [613, 311] on div at bounding box center [583, 314] width 220 height 220
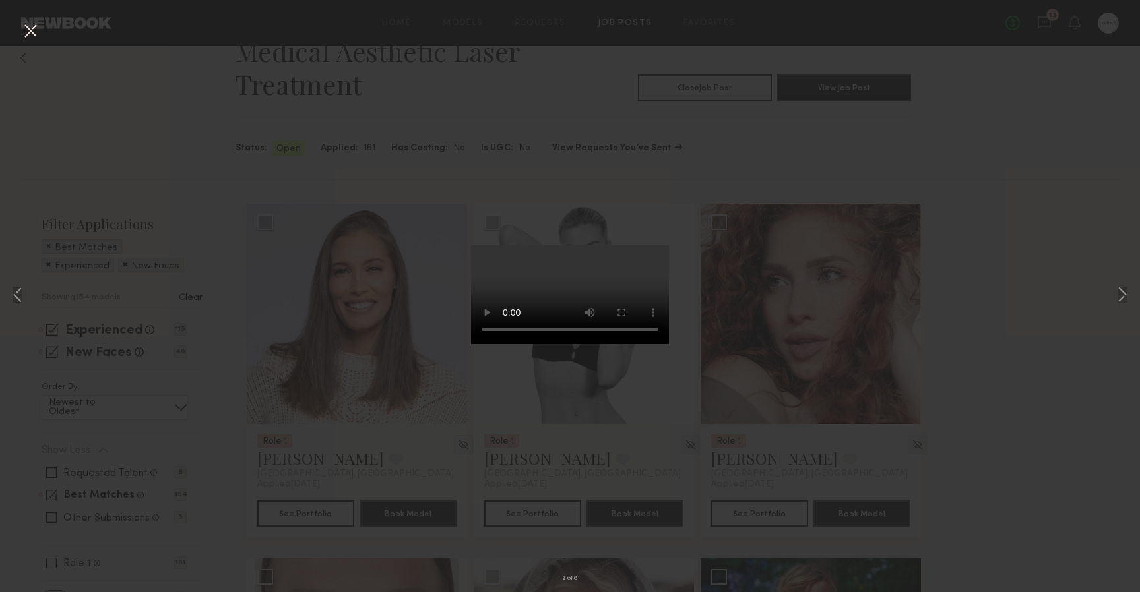
click at [945, 271] on div "2 of 8" at bounding box center [570, 296] width 1140 height 592
click at [978, 280] on div "2 of 8" at bounding box center [570, 296] width 1140 height 592
click at [1050, 164] on div "2 of 8" at bounding box center [570, 296] width 1140 height 592
click at [1047, 164] on div "2 of 8" at bounding box center [570, 296] width 1140 height 592
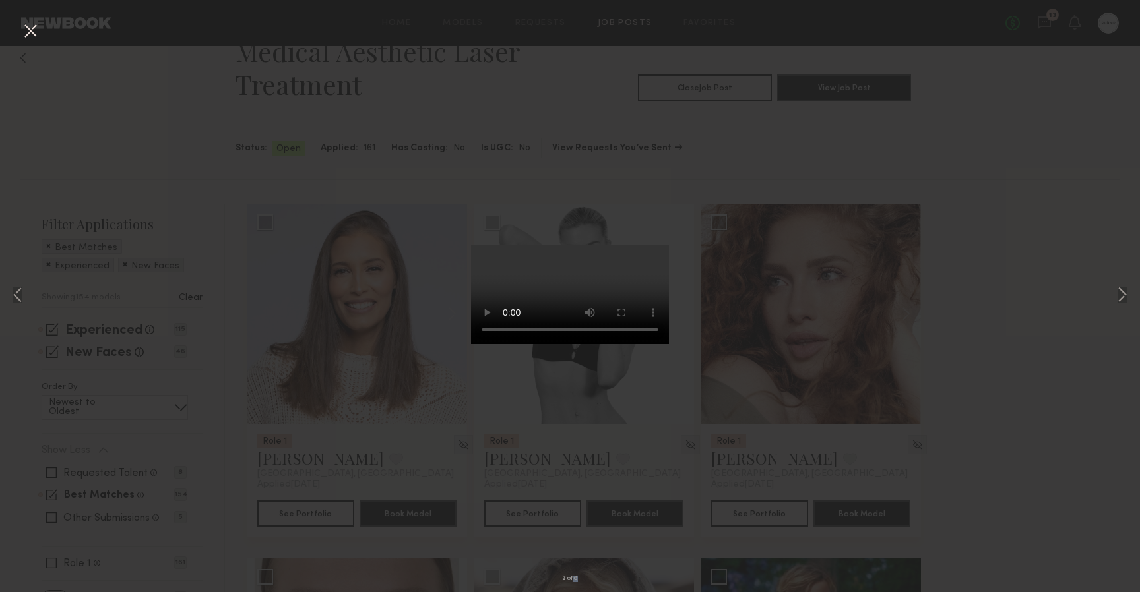
click at [30, 30] on button at bounding box center [30, 32] width 21 height 24
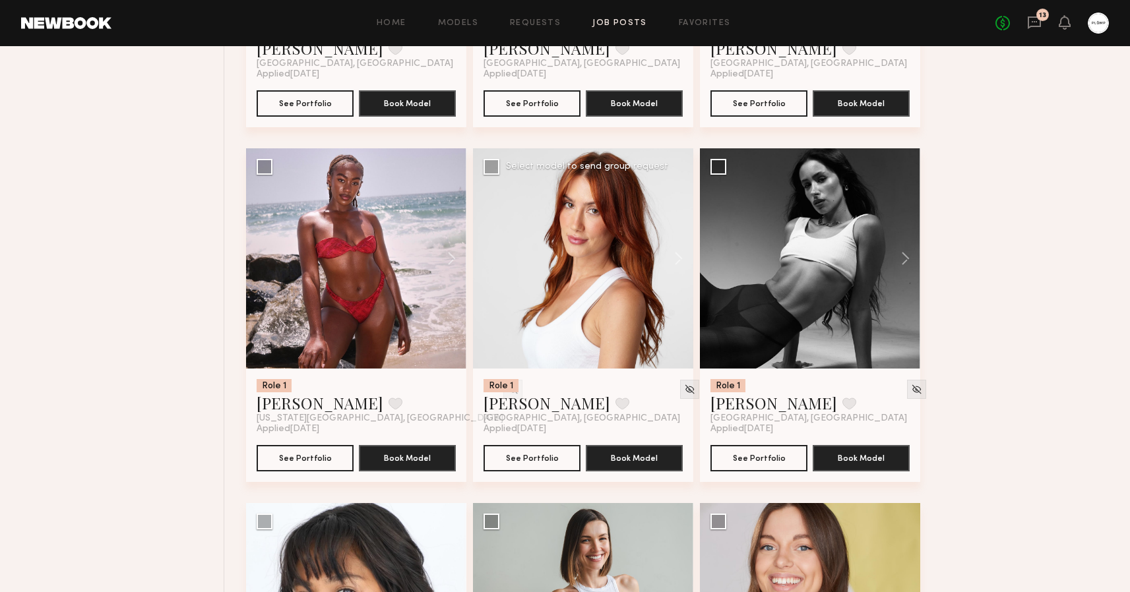
scroll to position [7782, 0]
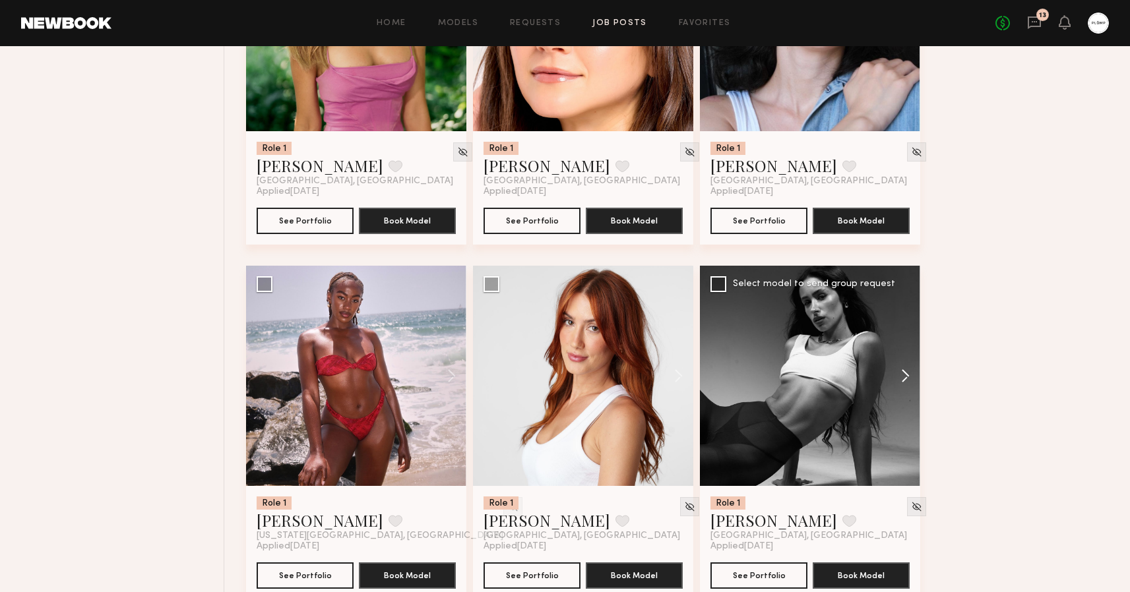
click at [903, 374] on button at bounding box center [899, 376] width 42 height 220
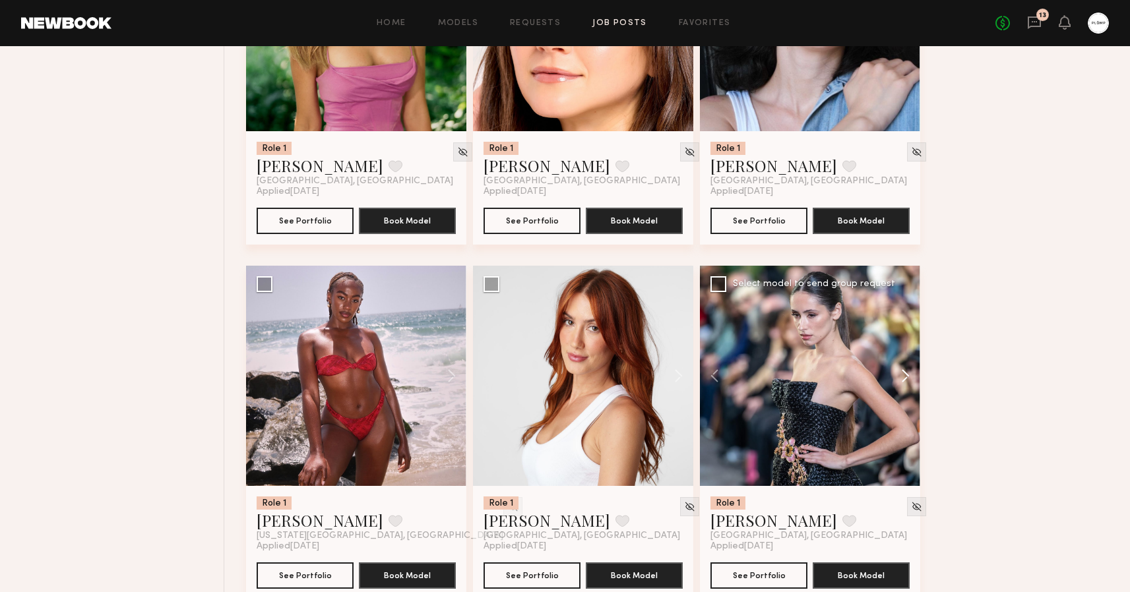
click at [903, 374] on button at bounding box center [899, 376] width 42 height 220
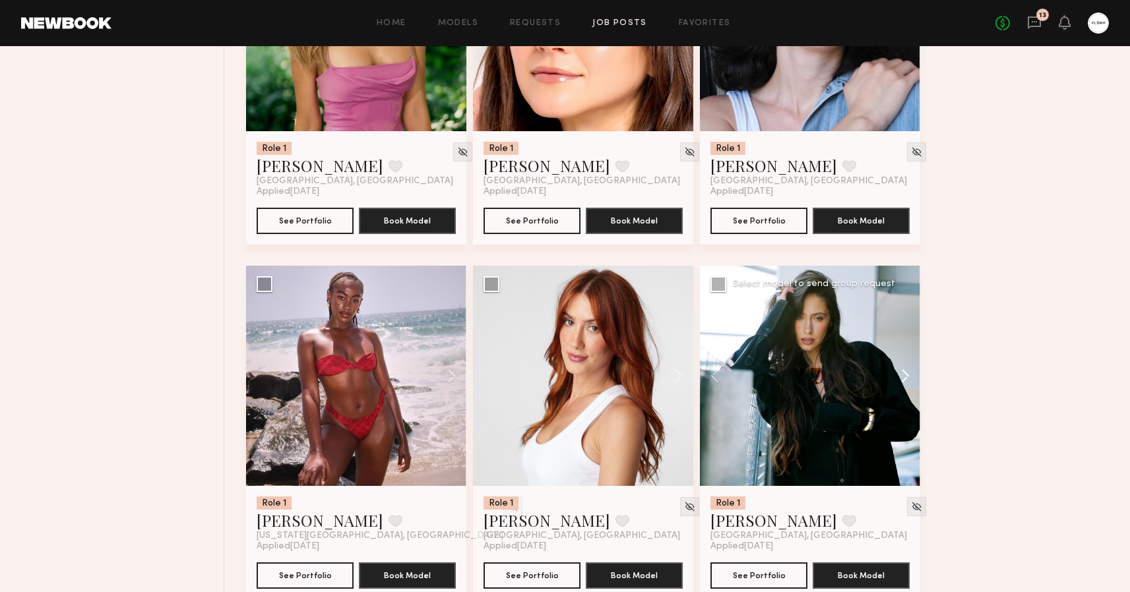
click at [903, 374] on button at bounding box center [899, 376] width 42 height 220
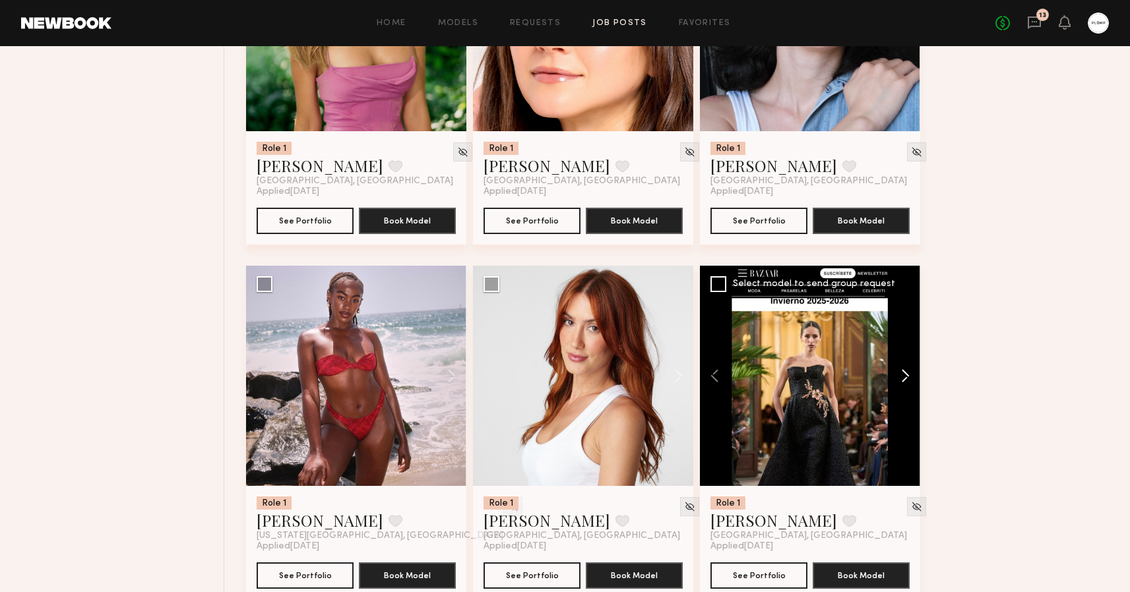
click at [903, 374] on button at bounding box center [899, 376] width 42 height 220
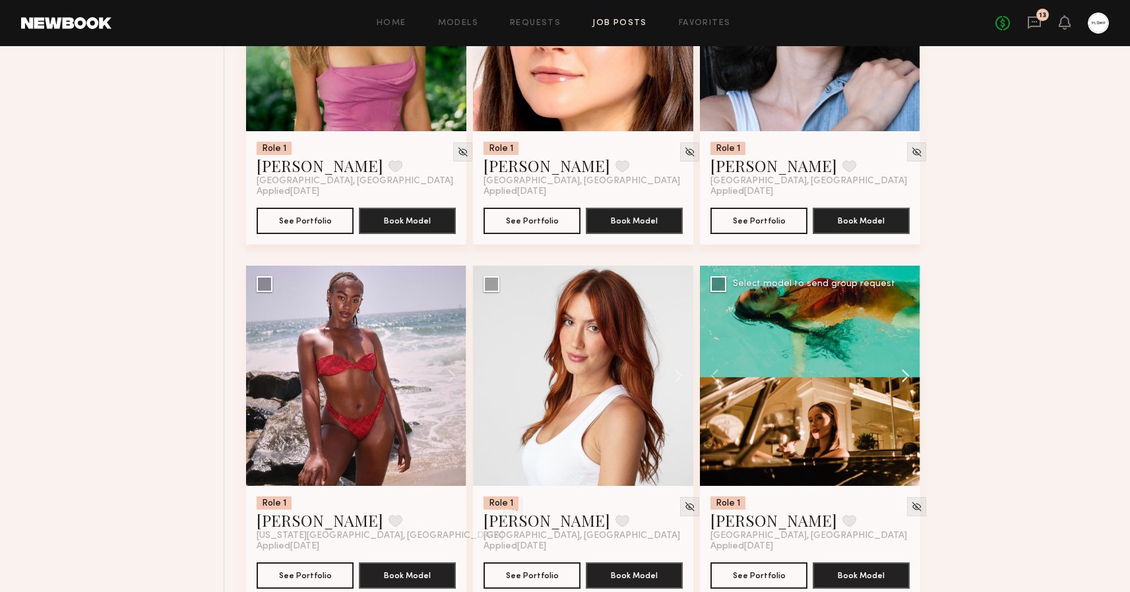
click at [903, 374] on button at bounding box center [899, 376] width 42 height 220
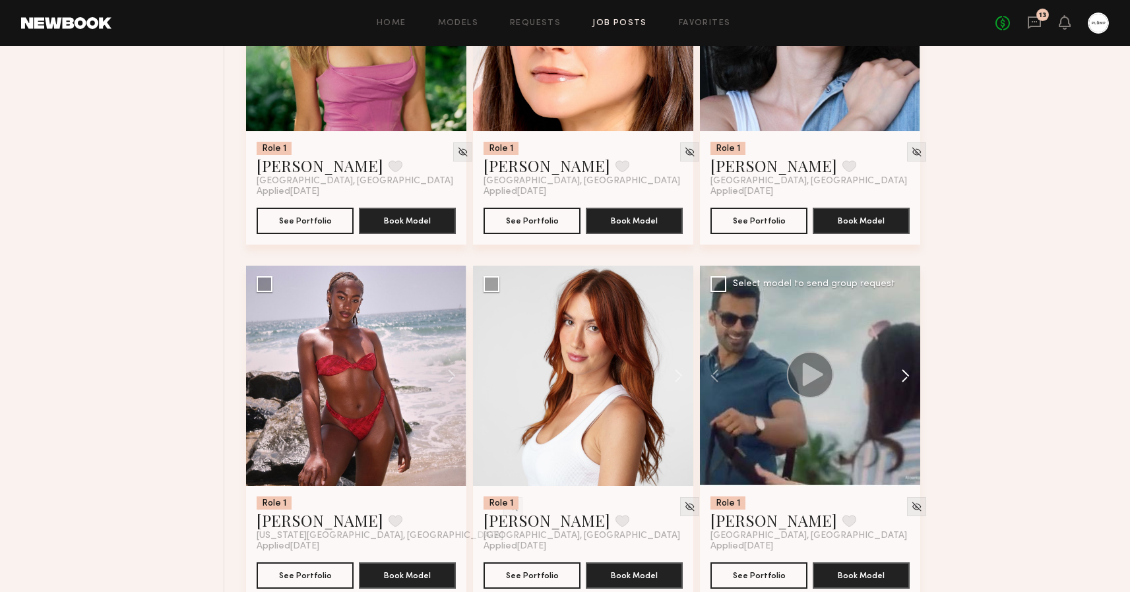
click at [903, 374] on button at bounding box center [899, 376] width 42 height 220
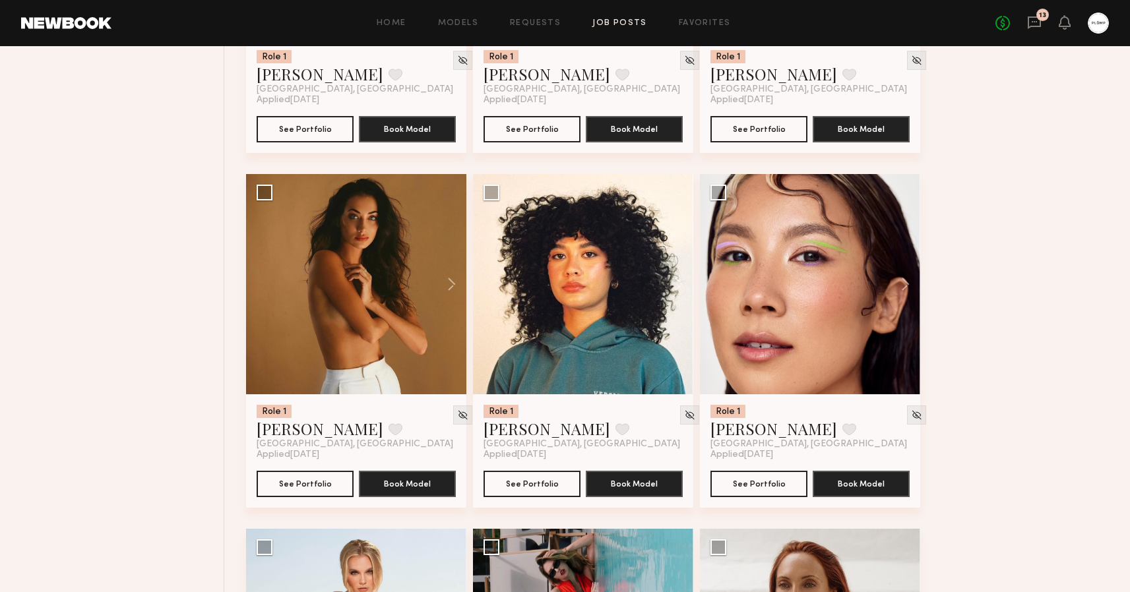
scroll to position [8585, 0]
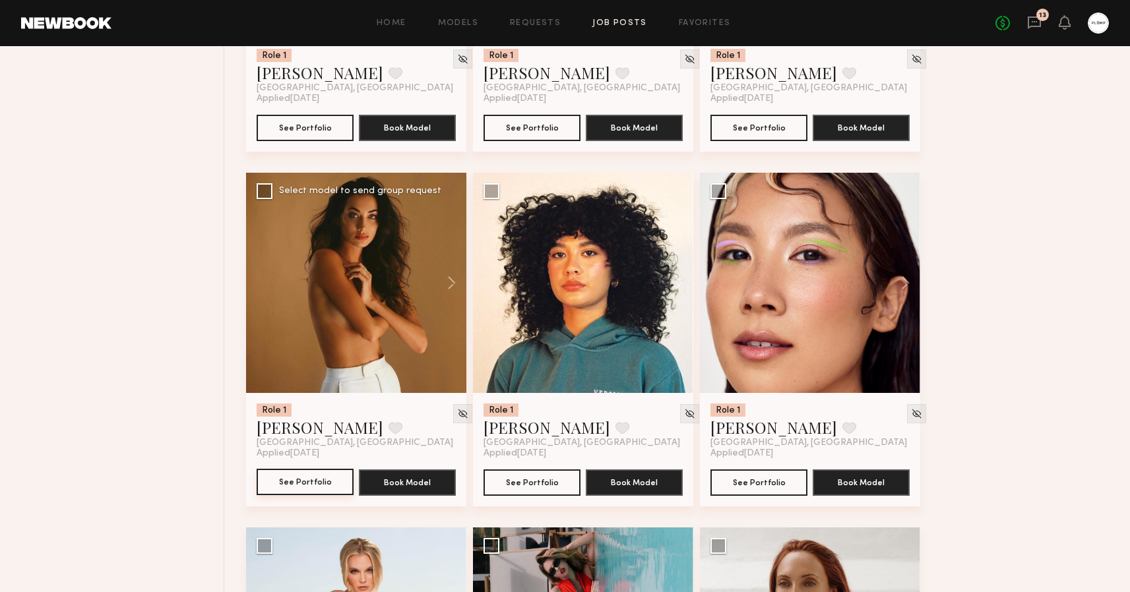
click at [313, 487] on button "See Portfolio" at bounding box center [305, 482] width 97 height 26
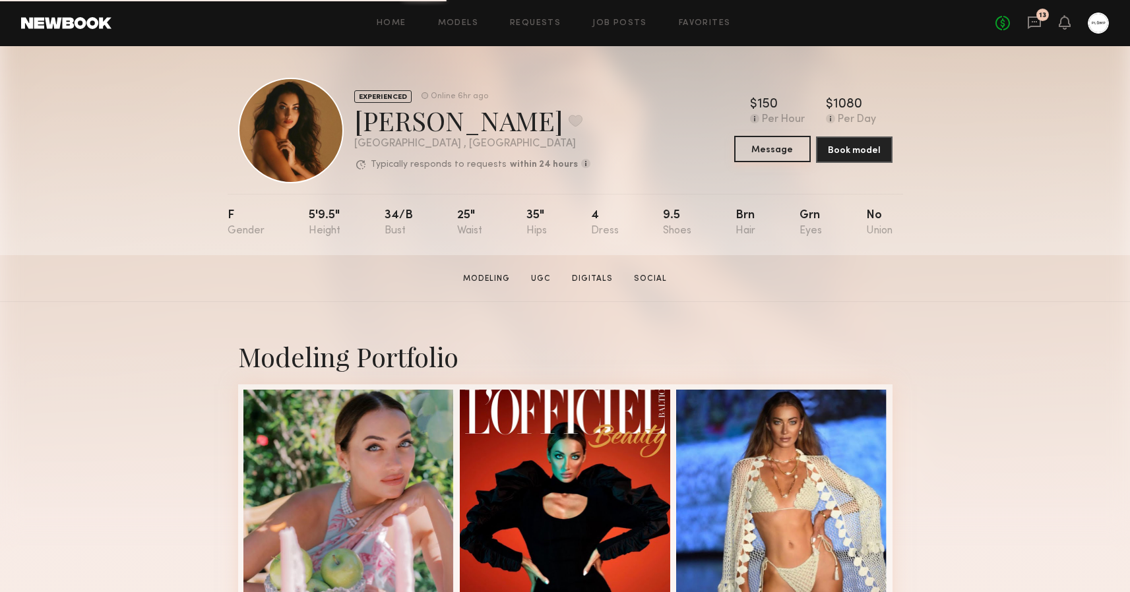
click at [779, 151] on button "Message" at bounding box center [772, 149] width 77 height 26
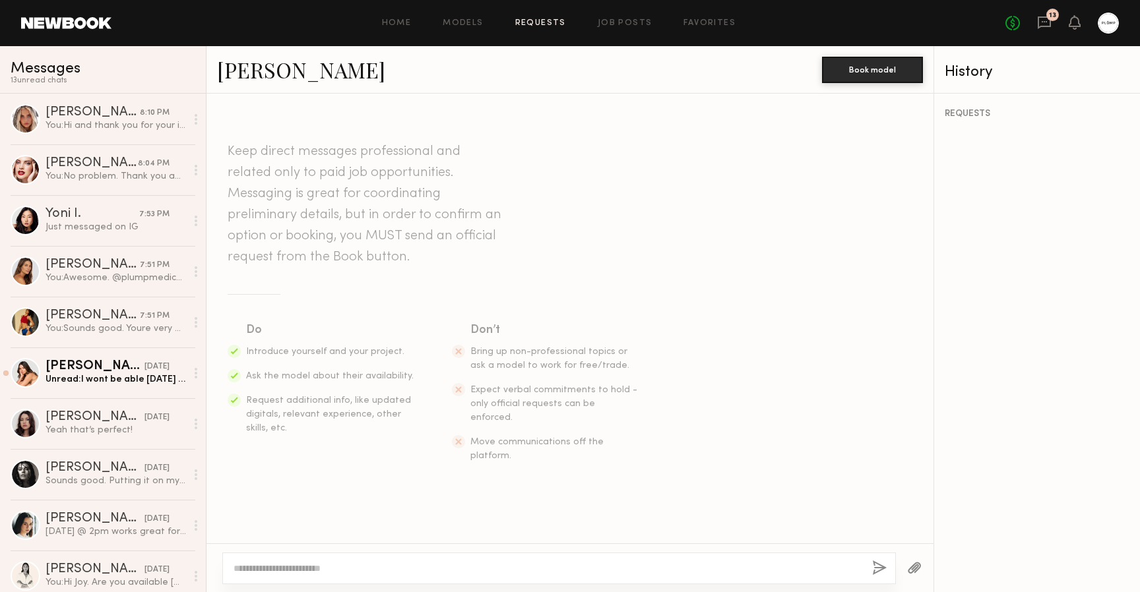
click at [543, 19] on link "Requests" at bounding box center [540, 23] width 51 height 9
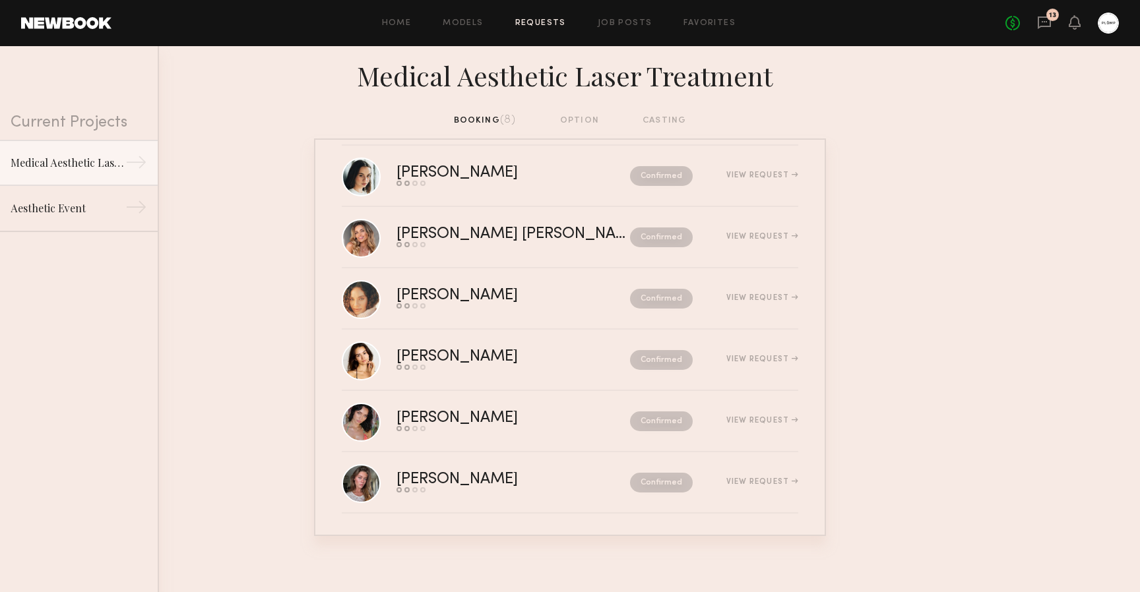
click at [1055, 24] on div "No fees up to $5,000 13" at bounding box center [1062, 23] width 113 height 21
click at [1036, 20] on div "No fees up to $5,000 13" at bounding box center [1062, 23] width 113 height 21
click at [1042, 20] on icon at bounding box center [1044, 22] width 15 height 15
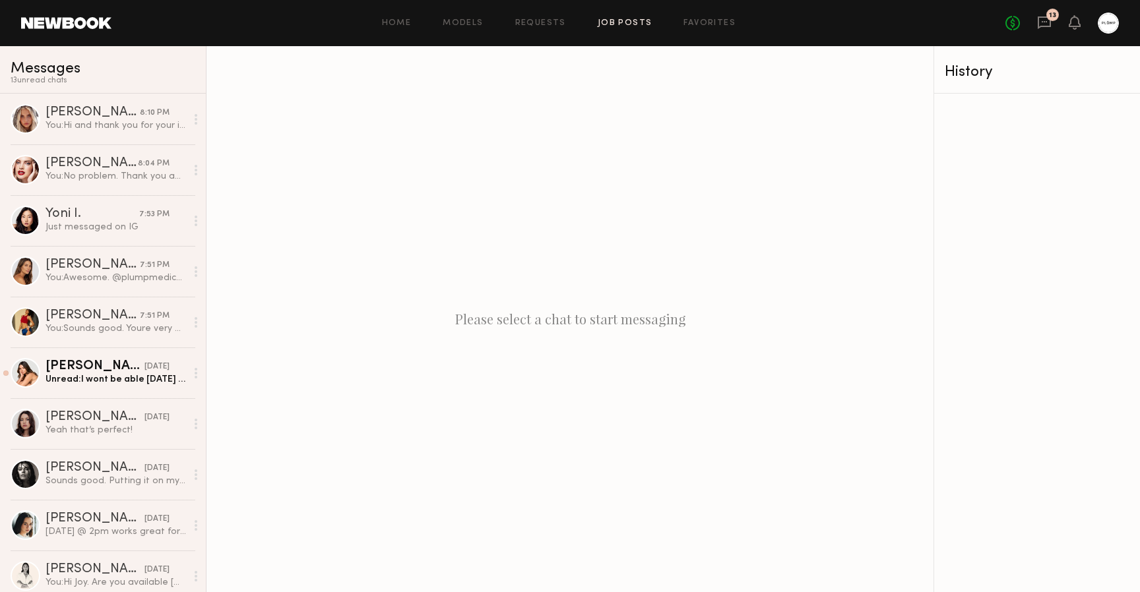
click at [629, 24] on link "Job Posts" at bounding box center [625, 23] width 55 height 9
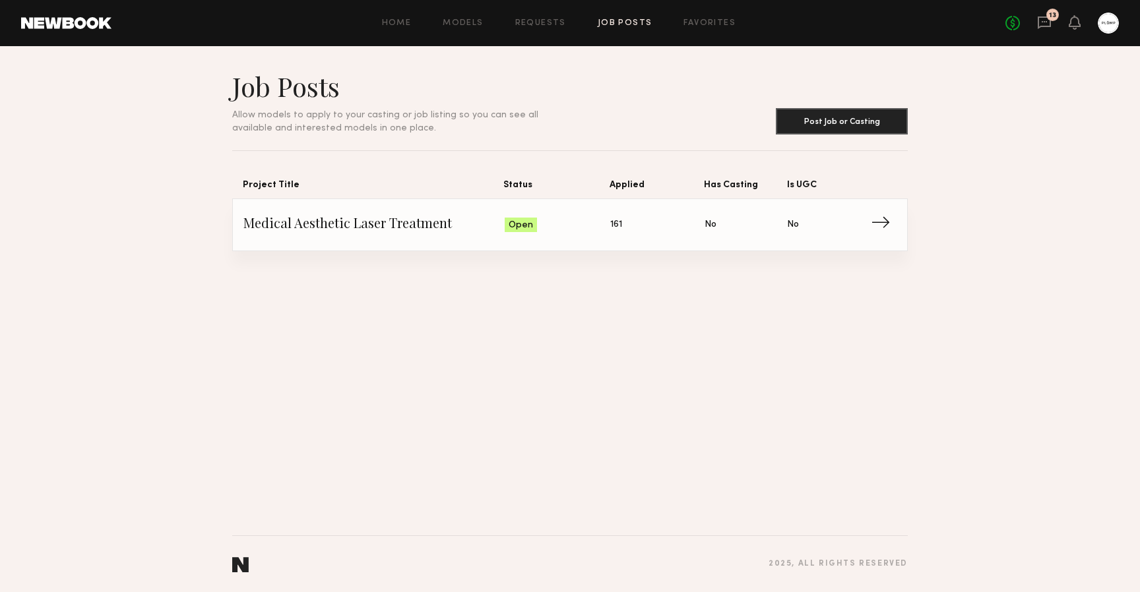
click at [836, 226] on span "Is UGC: No" at bounding box center [828, 225] width 82 height 20
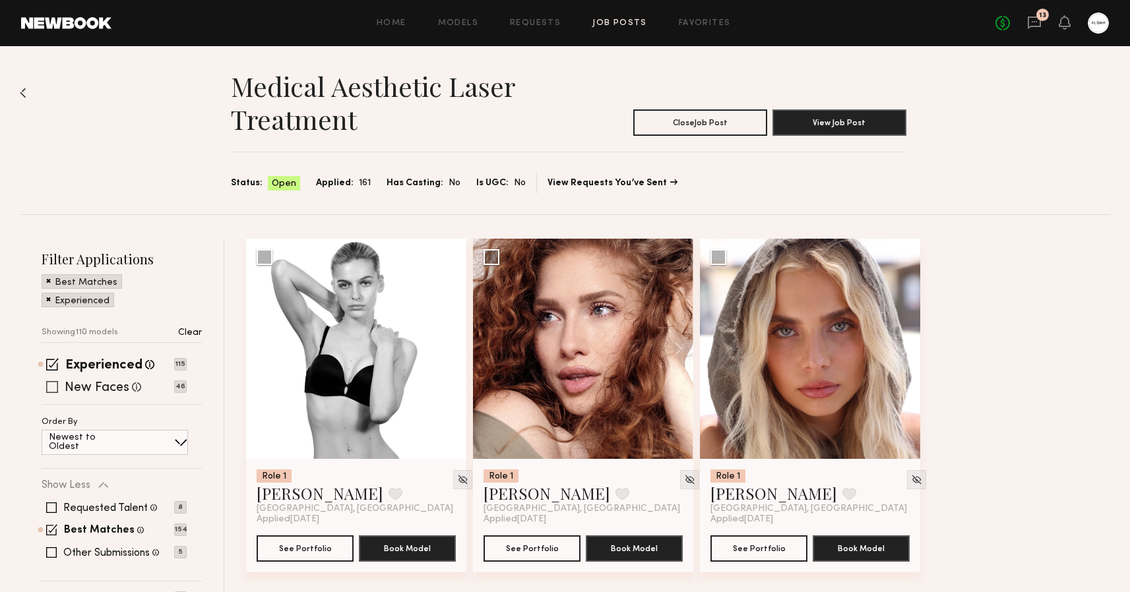
click at [59, 384] on div "New Faces Talent we've deemed to be in the early stages of their professional c…" at bounding box center [114, 387] width 145 height 11
click at [51, 389] on span at bounding box center [52, 387] width 12 height 12
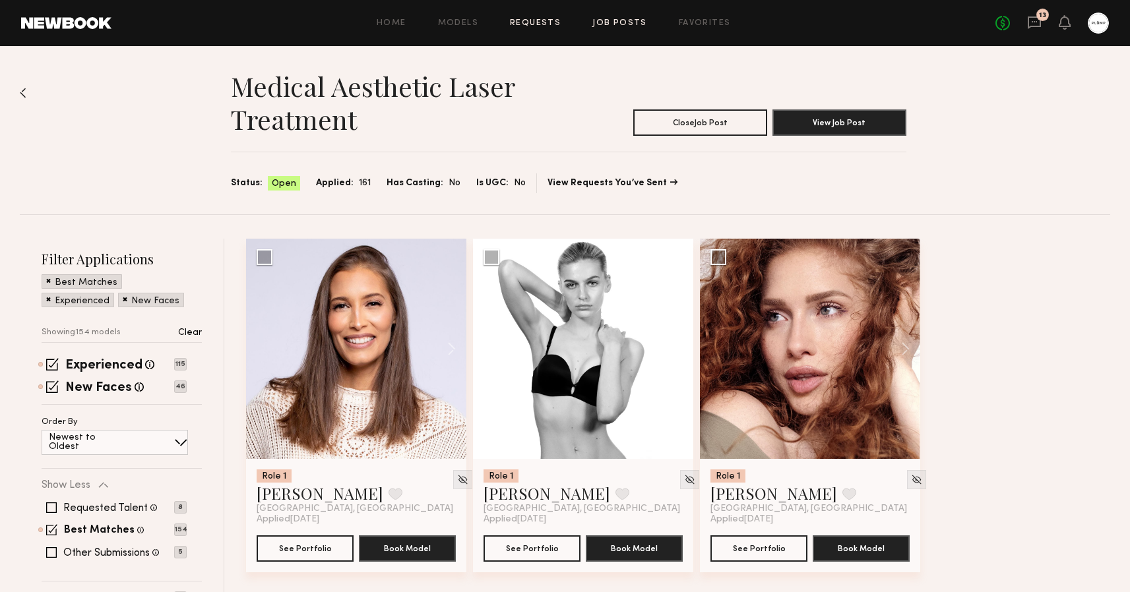
click at [527, 24] on link "Requests" at bounding box center [535, 23] width 51 height 9
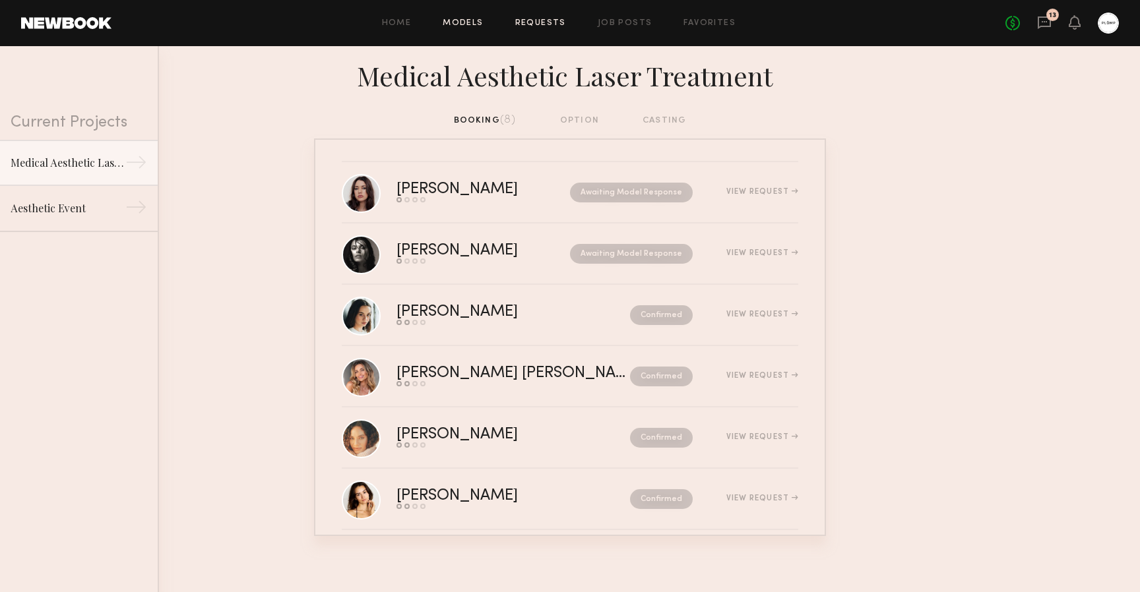
click at [466, 22] on link "Models" at bounding box center [463, 23] width 40 height 9
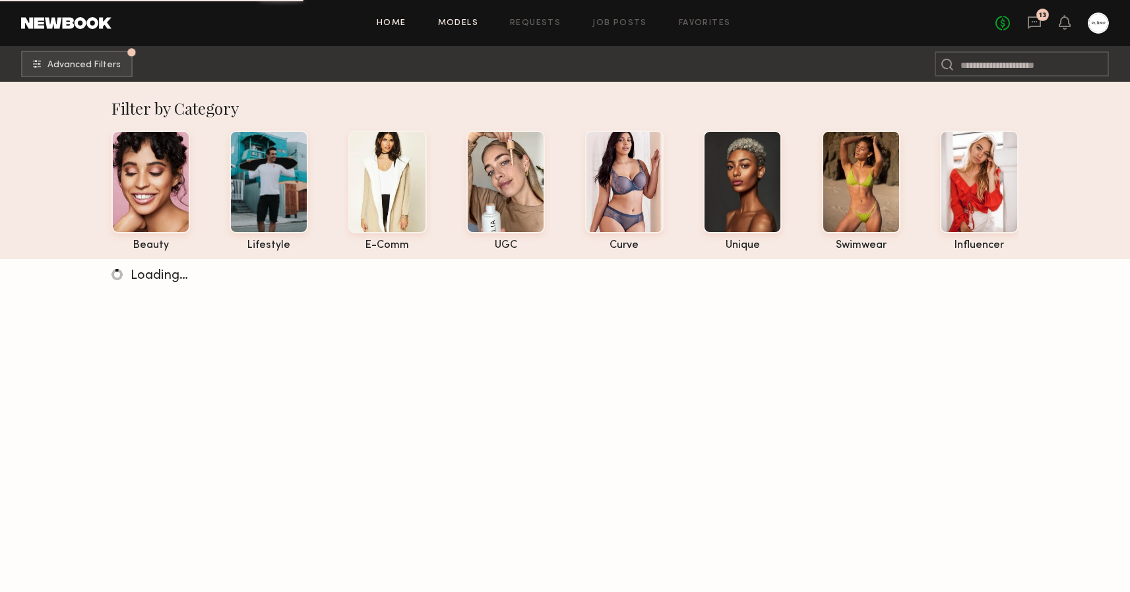
click at [393, 24] on link "Home" at bounding box center [392, 23] width 30 height 9
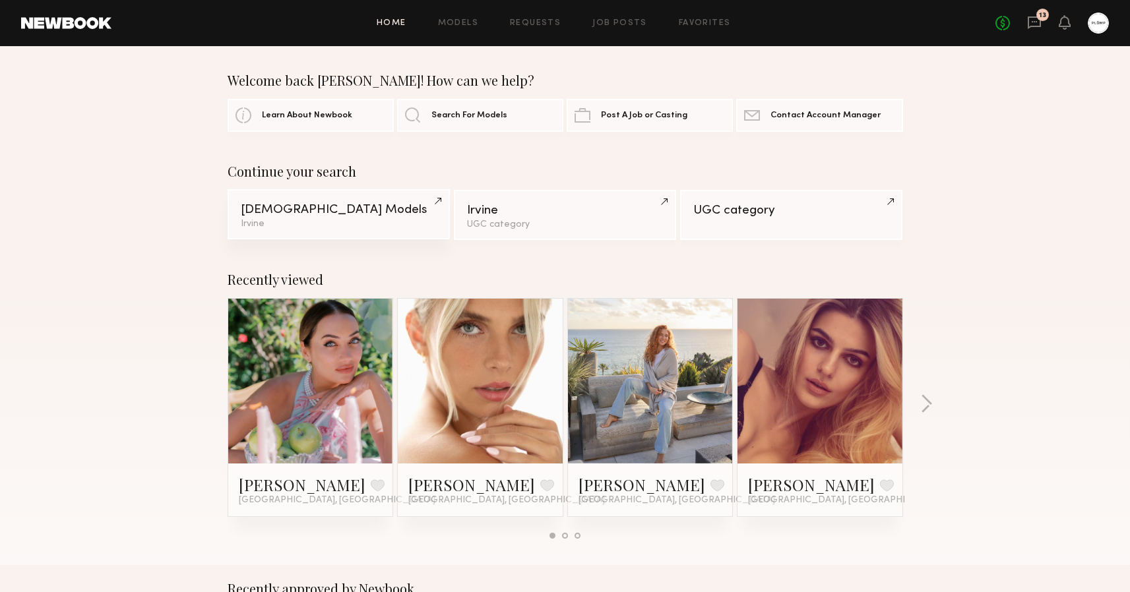
click at [433, 203] on link "[DEMOGRAPHIC_DATA] Models [GEOGRAPHIC_DATA]" at bounding box center [339, 214] width 222 height 50
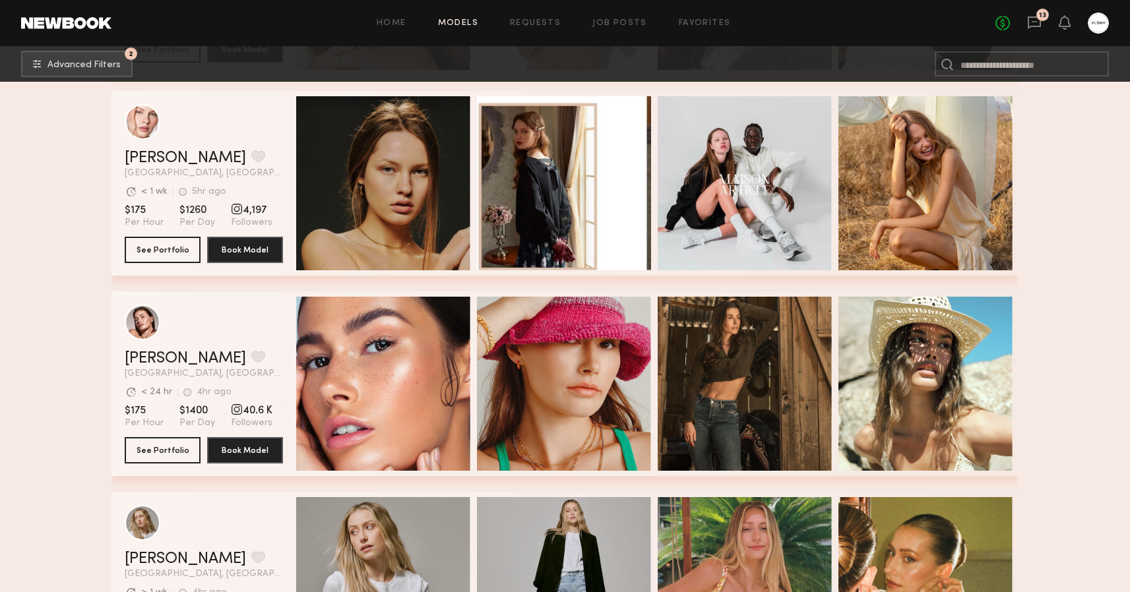
scroll to position [639, 0]
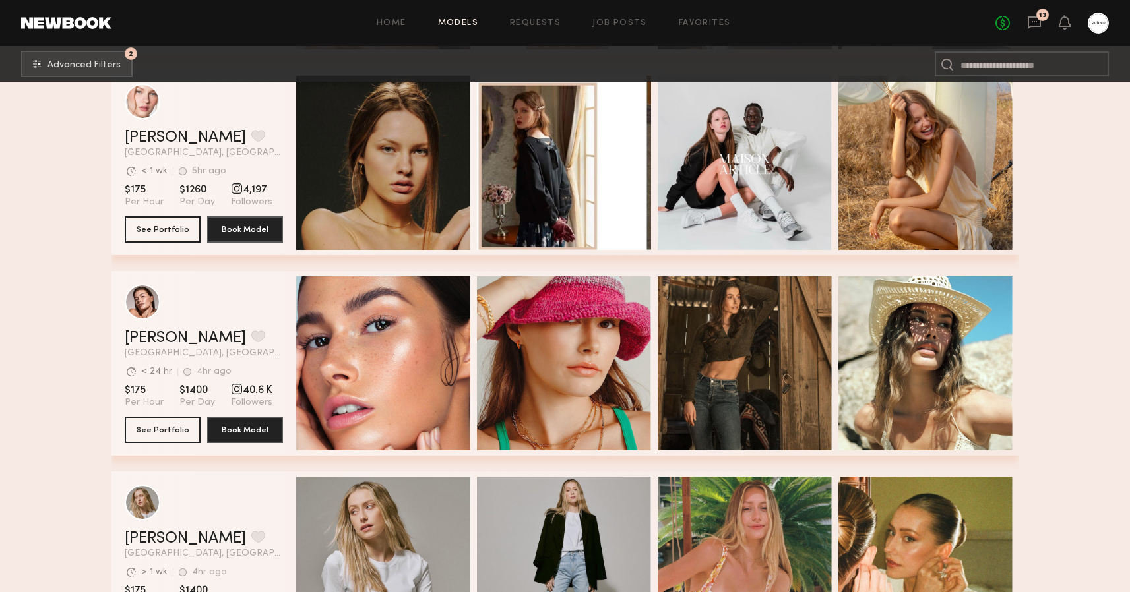
click at [573, 461] on div "[PERSON_NAME] Favorite [GEOGRAPHIC_DATA], [GEOGRAPHIC_DATA] Avg. request respon…" at bounding box center [565, 371] width 907 height 201
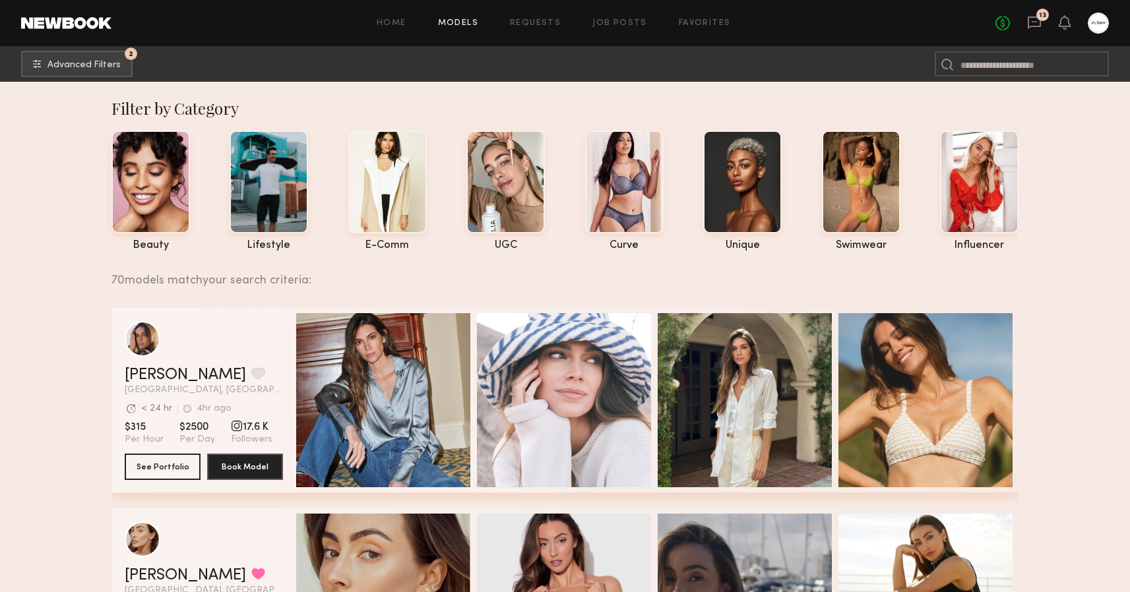
scroll to position [0, 0]
click at [612, 24] on link "Job Posts" at bounding box center [619, 23] width 55 height 9
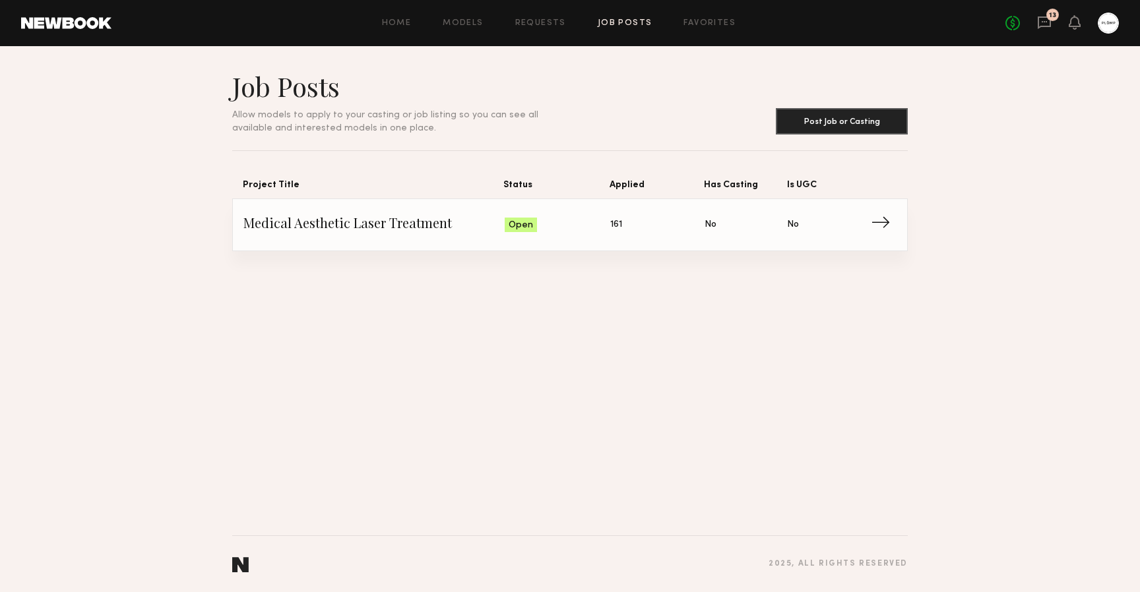
click at [581, 222] on span "Status: Open" at bounding box center [558, 225] width 106 height 20
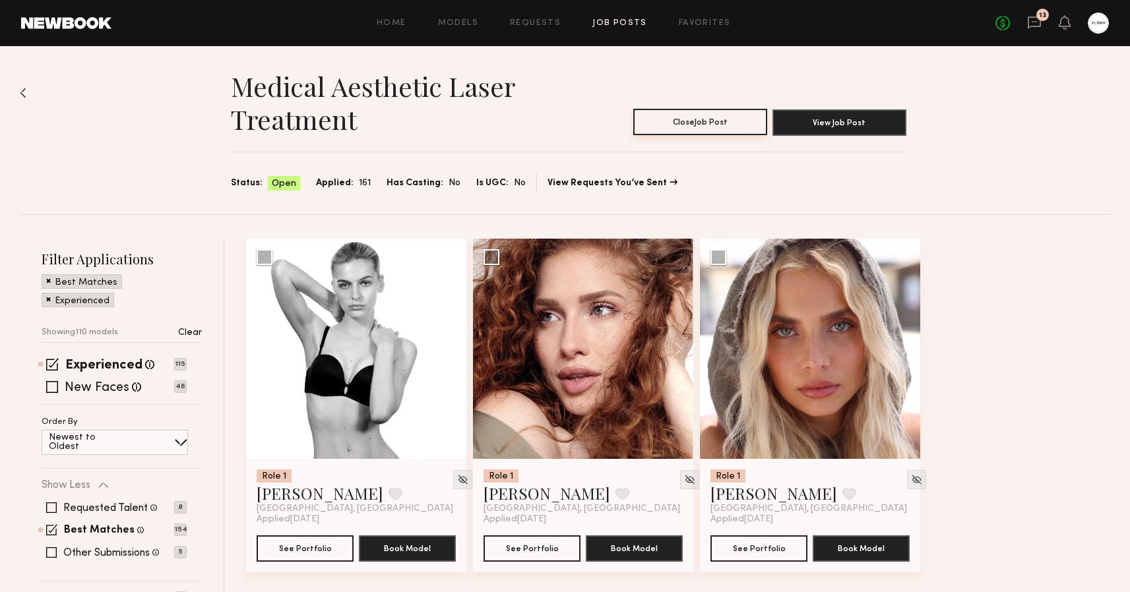
click at [707, 125] on button "Close Job Post" at bounding box center [700, 122] width 134 height 26
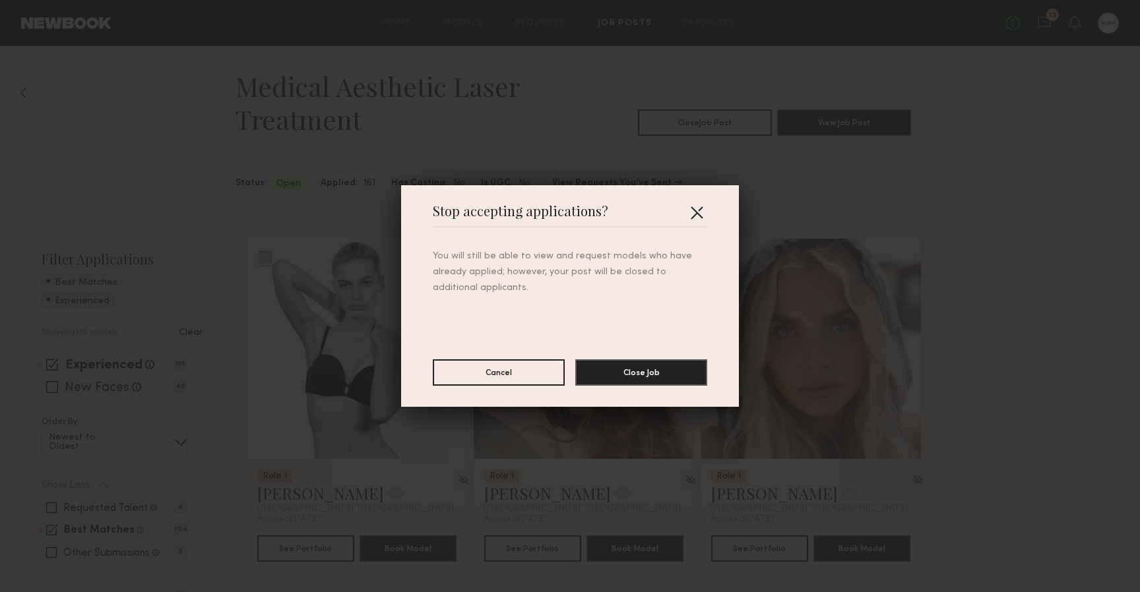
click at [699, 208] on button "button" at bounding box center [696, 212] width 21 height 21
